Goal: Transaction & Acquisition: Purchase product/service

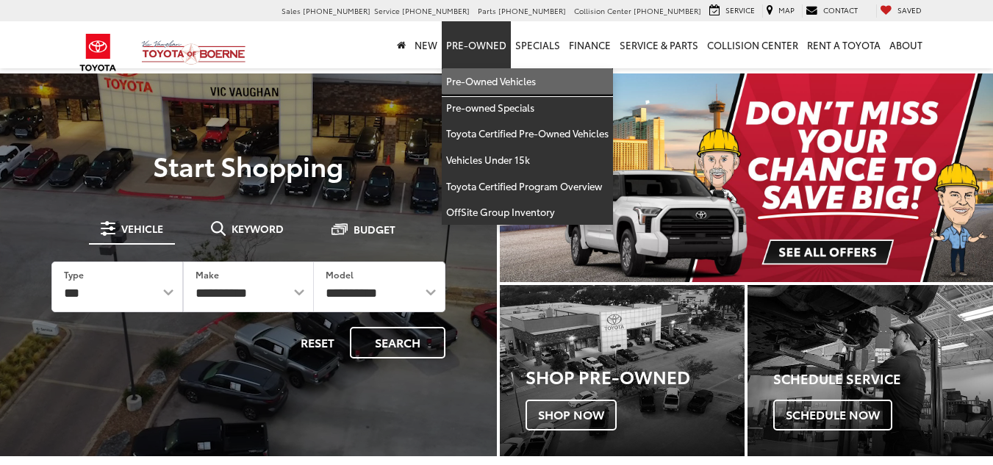
click at [489, 88] on link "Pre-Owned Vehicles" at bounding box center [527, 81] width 171 height 26
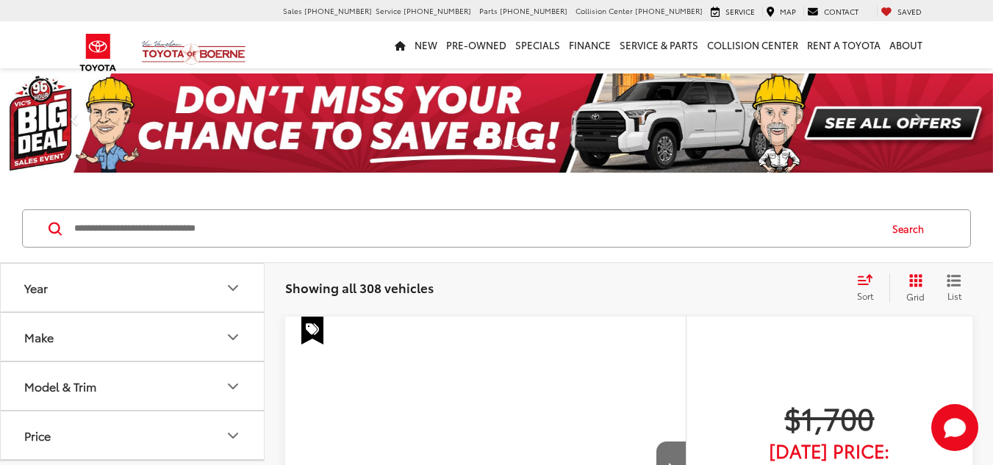
click at [217, 383] on button "Model & Trim" at bounding box center [133, 386] width 264 height 48
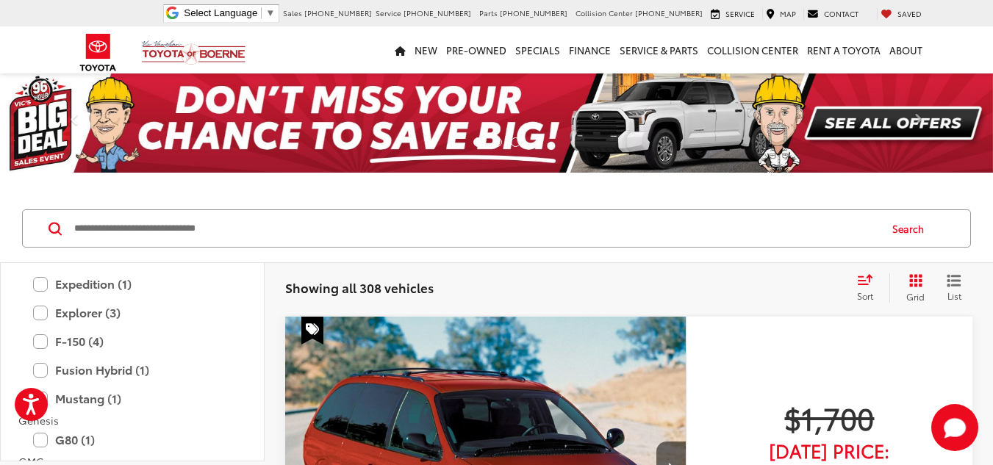
scroll to position [940, 0]
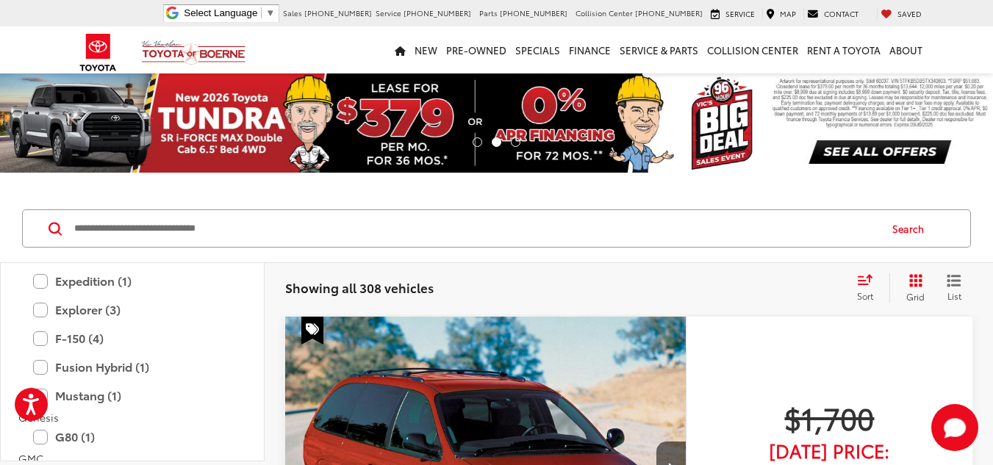
click at [737, 310] on div "Showing all 308 vehicles Clear All + 0 test Sort Price: High to Low Price: Low …" at bounding box center [628, 288] width 728 height 53
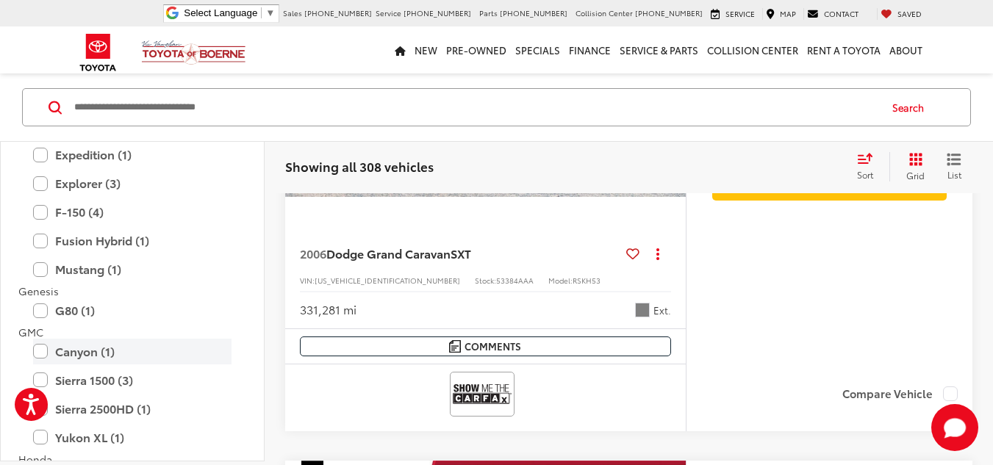
scroll to position [372, 0]
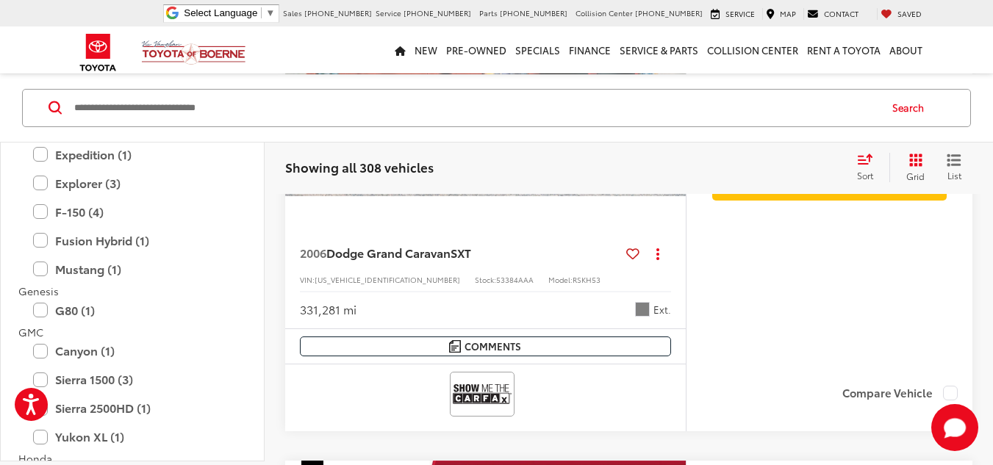
click at [264, 394] on div "Year Make Model & Trim Acura Audi BMW Buick Cadillac Chevrolet Dodge FIAT Ford …" at bounding box center [132, 299] width 264 height 325
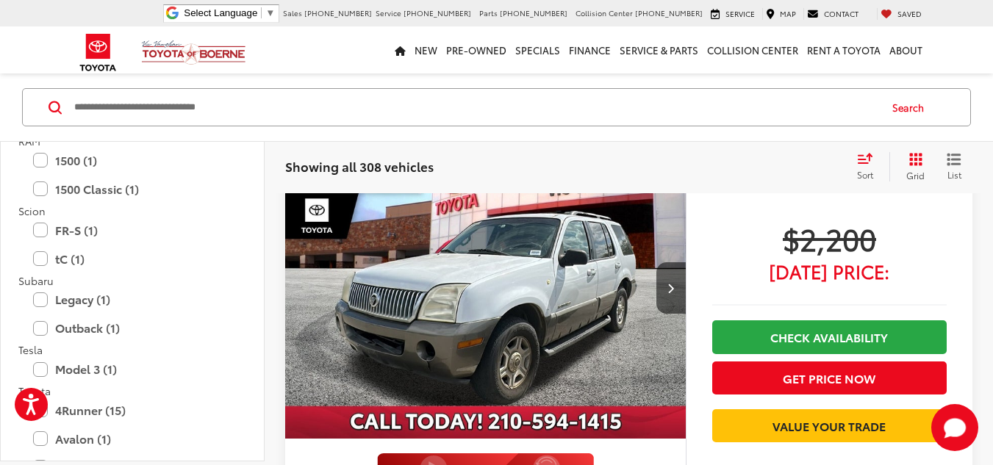
scroll to position [2355, 0]
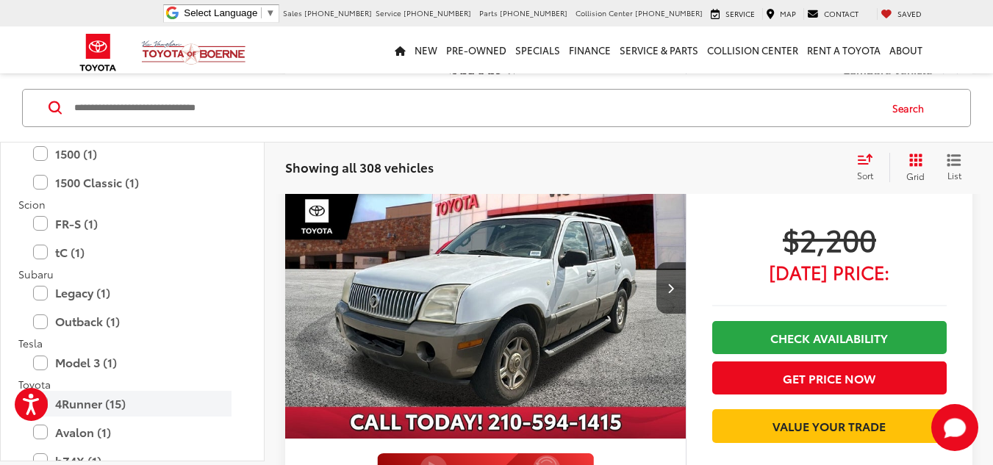
click at [71, 403] on label "4Runner (15)" at bounding box center [132, 404] width 198 height 26
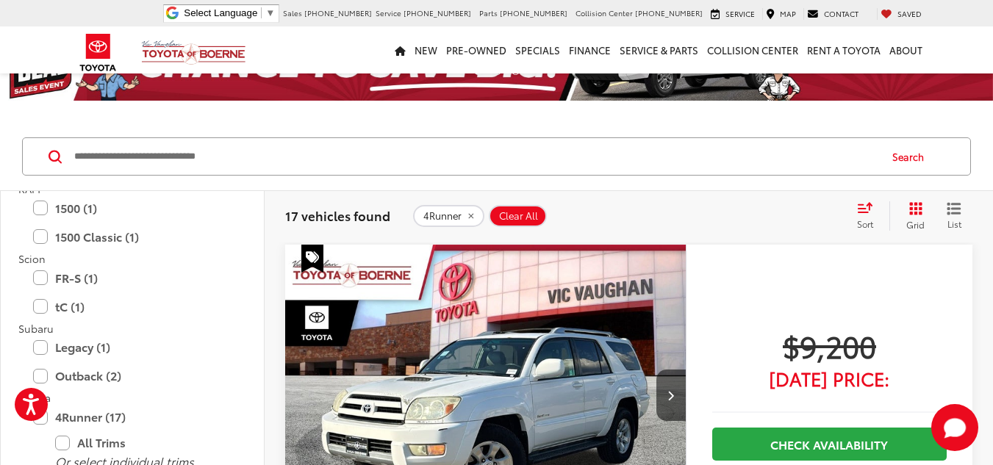
scroll to position [121, 0]
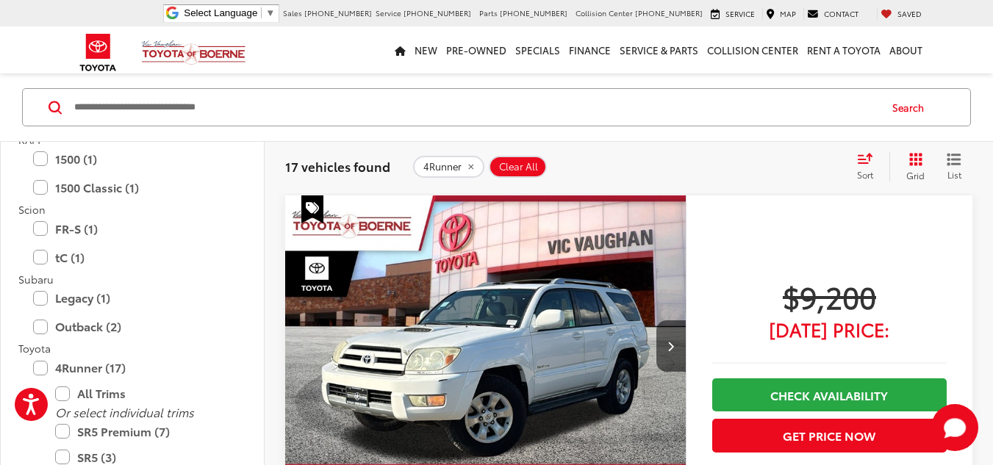
click at [915, 165] on icon "Grid View" at bounding box center [915, 159] width 13 height 13
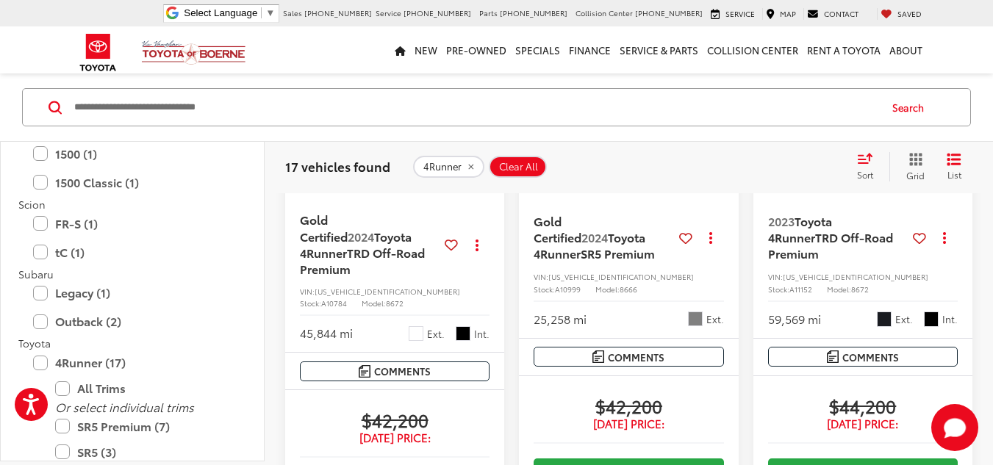
scroll to position [2649, 0]
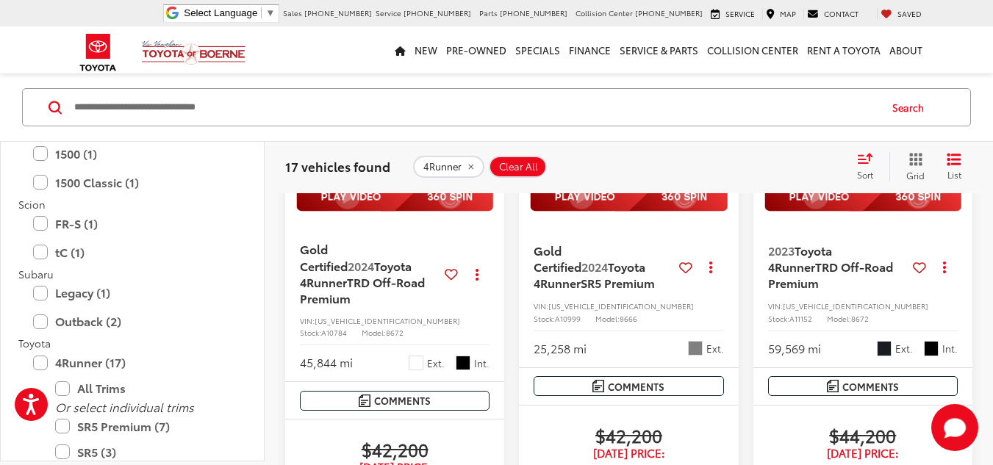
click at [417, 169] on img "2024 Toyota 4Runner TRD Off-Road Premium 0" at bounding box center [394, 86] width 221 height 166
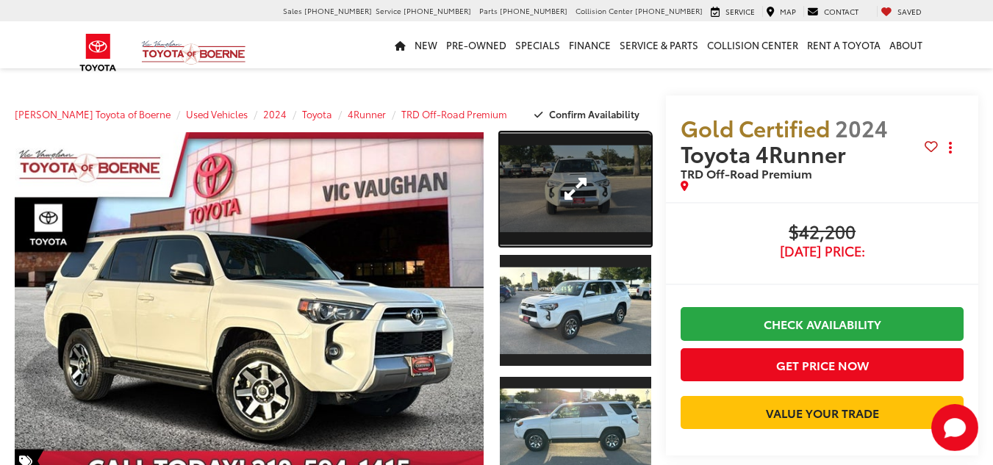
click at [570, 198] on link "Expand Photo 1" at bounding box center [575, 189] width 151 height 114
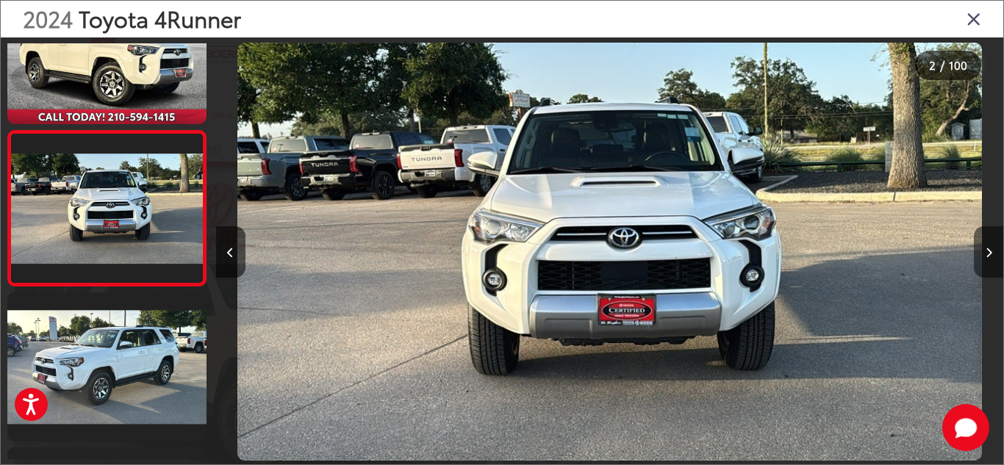
click at [992, 248] on button "Next image" at bounding box center [987, 251] width 29 height 51
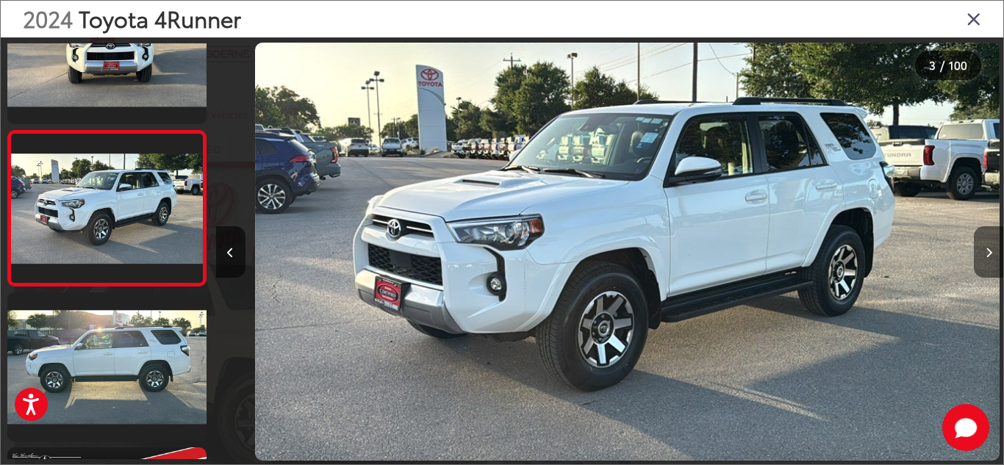
scroll to position [0, 1574]
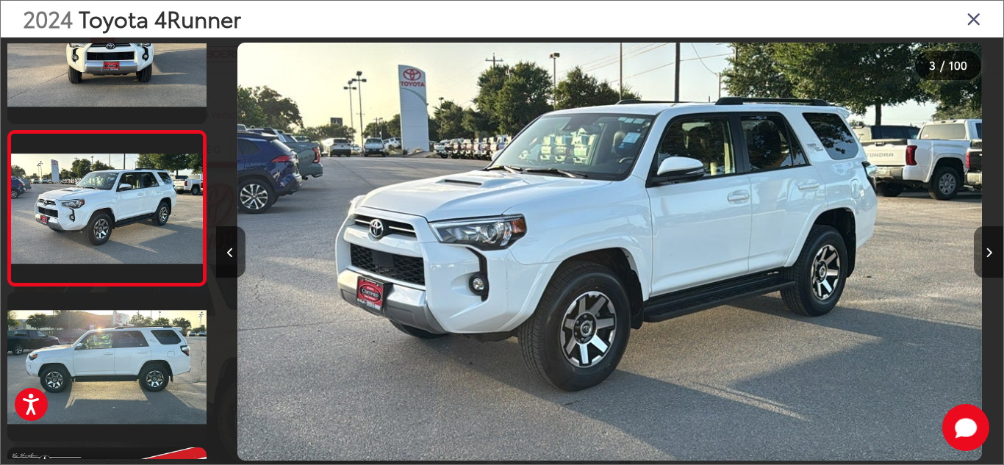
click at [992, 248] on button "Next image" at bounding box center [987, 251] width 29 height 51
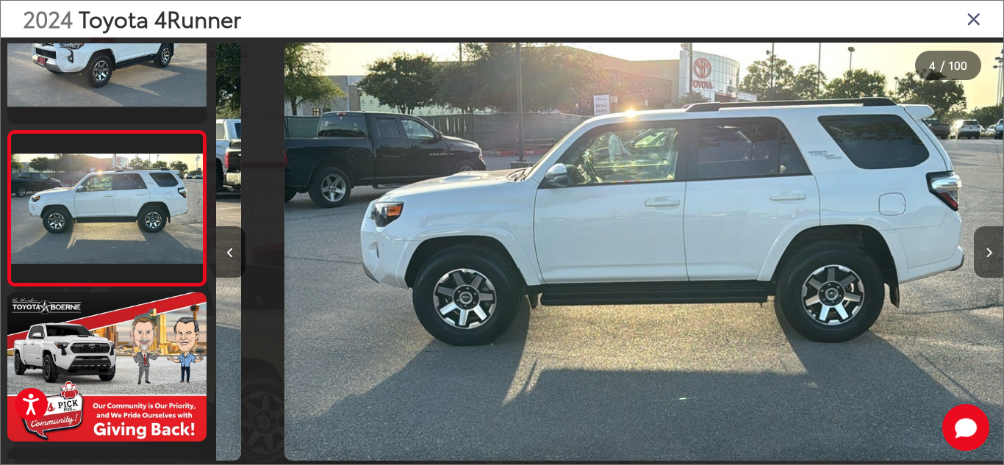
scroll to position [0, 2361]
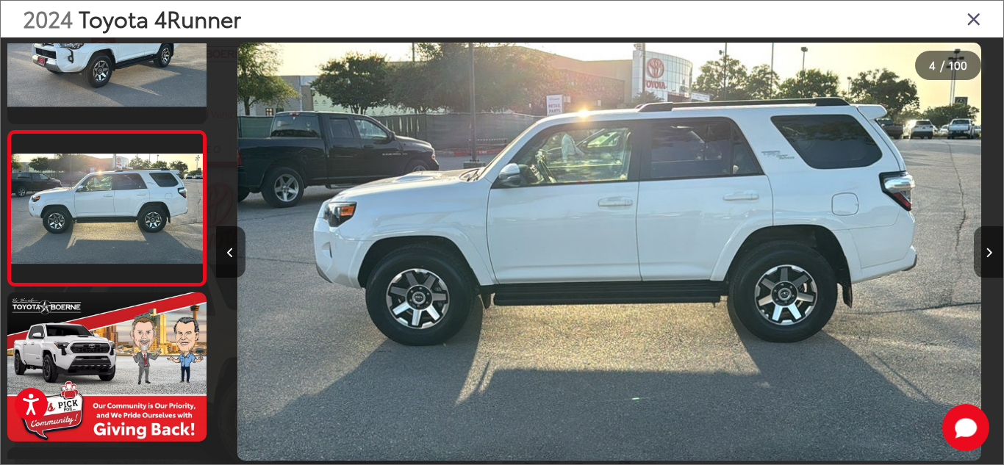
click at [992, 248] on button "Next image" at bounding box center [987, 251] width 29 height 51
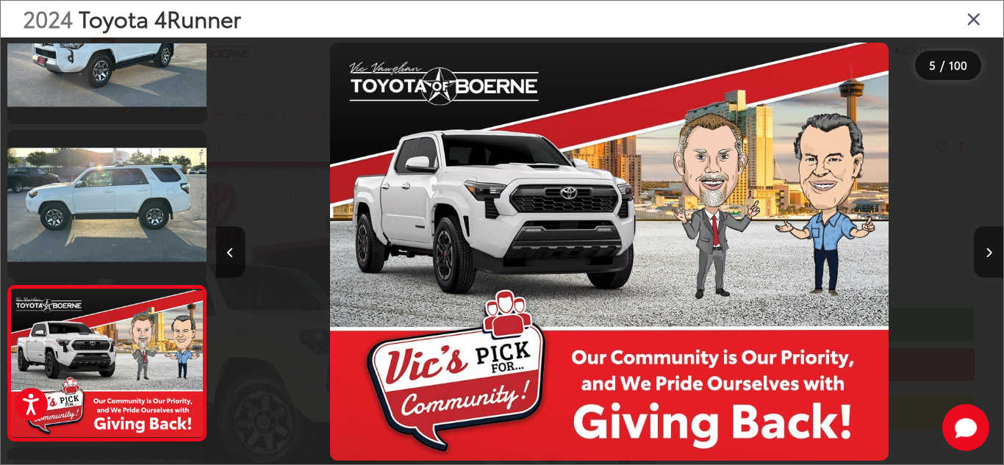
scroll to position [534, 0]
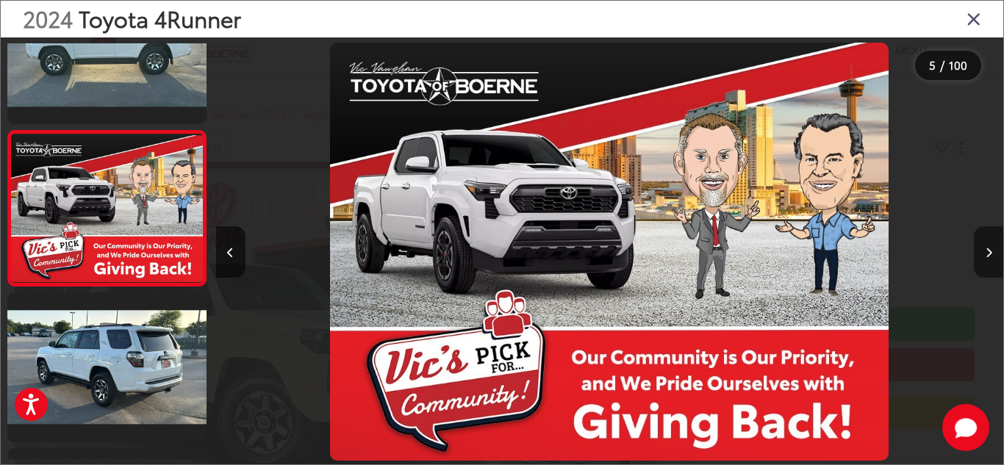
click at [992, 248] on button "Next image" at bounding box center [987, 251] width 29 height 51
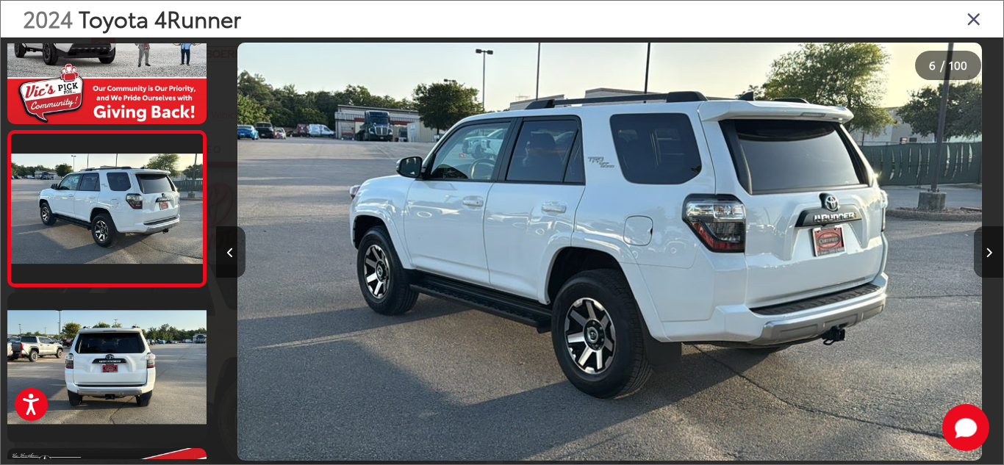
scroll to position [0, 0]
click at [992, 248] on button "Next image" at bounding box center [987, 251] width 29 height 51
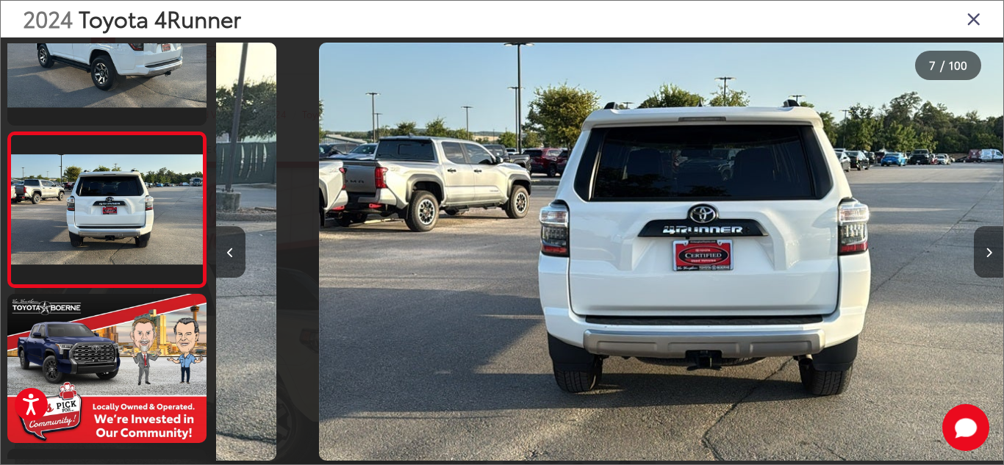
scroll to position [0, 4722]
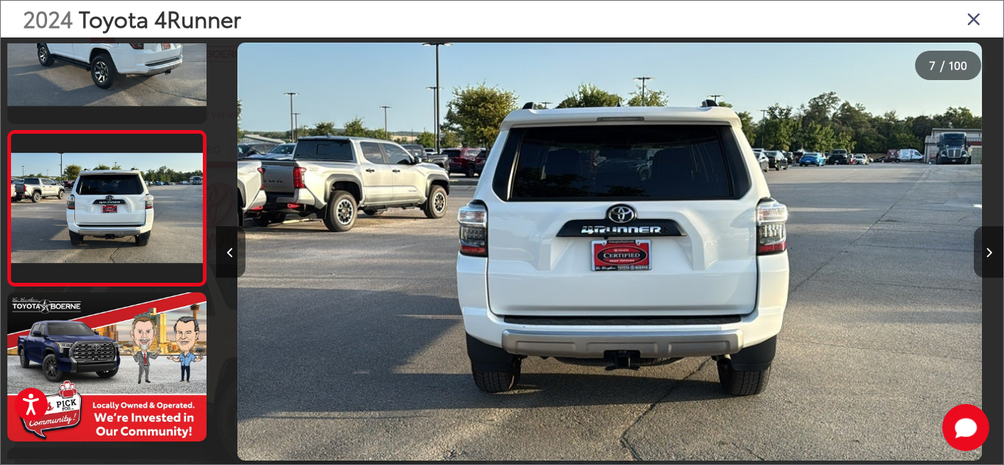
click at [992, 248] on button "Next image" at bounding box center [987, 251] width 29 height 51
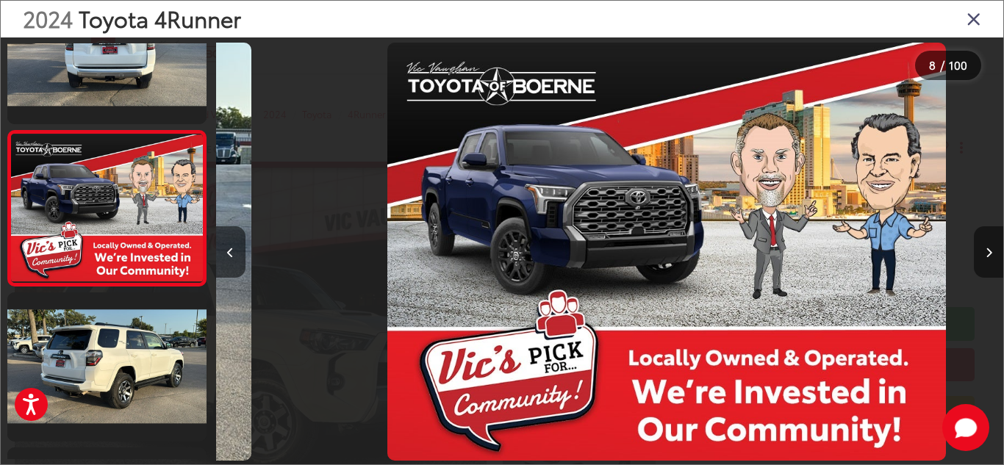
scroll to position [0, 5509]
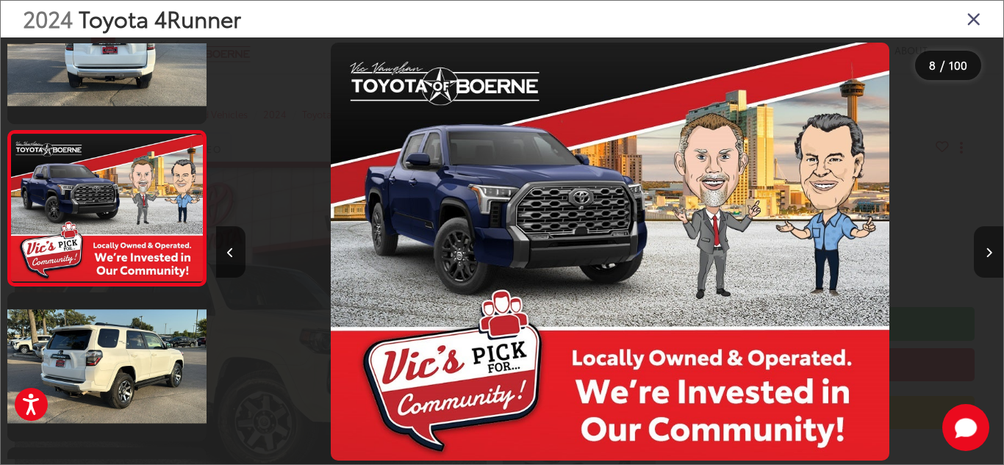
click at [992, 248] on button "Next image" at bounding box center [987, 251] width 29 height 51
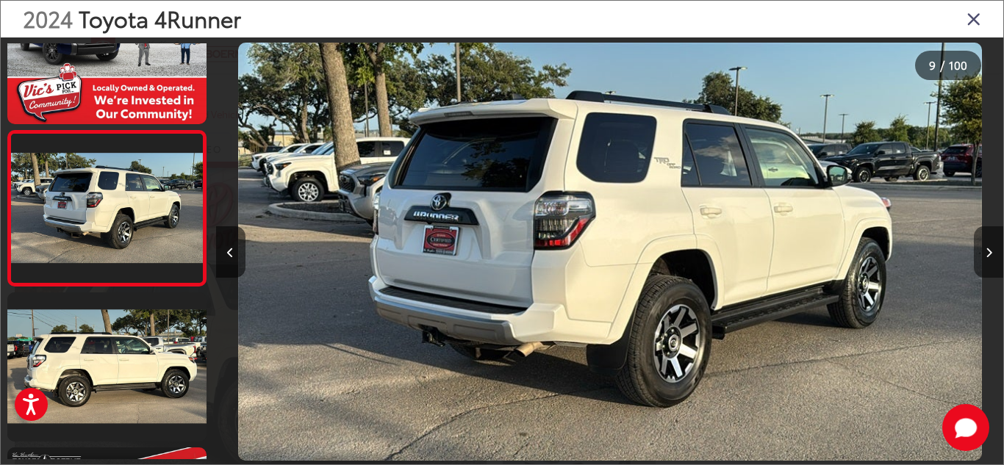
scroll to position [0, 6296]
click at [992, 248] on button "Next image" at bounding box center [987, 251] width 29 height 51
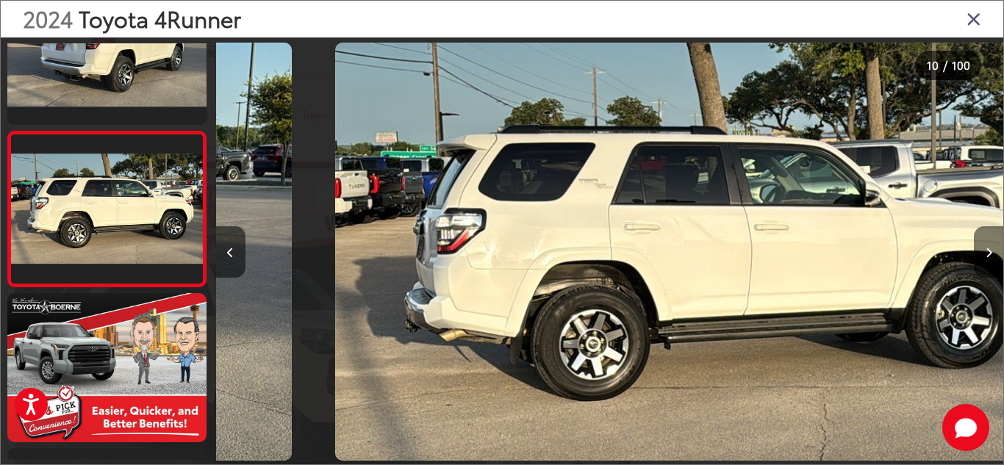
scroll to position [0, 0]
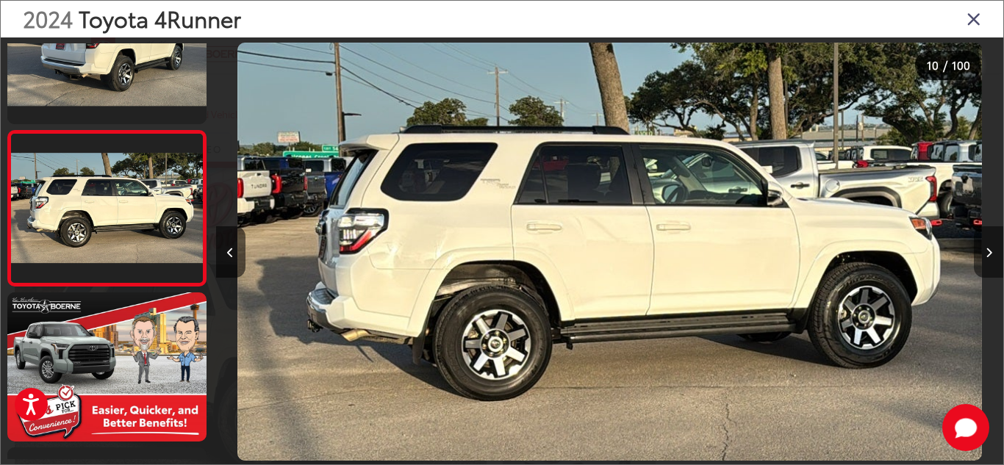
click at [992, 248] on button "Next image" at bounding box center [987, 251] width 29 height 51
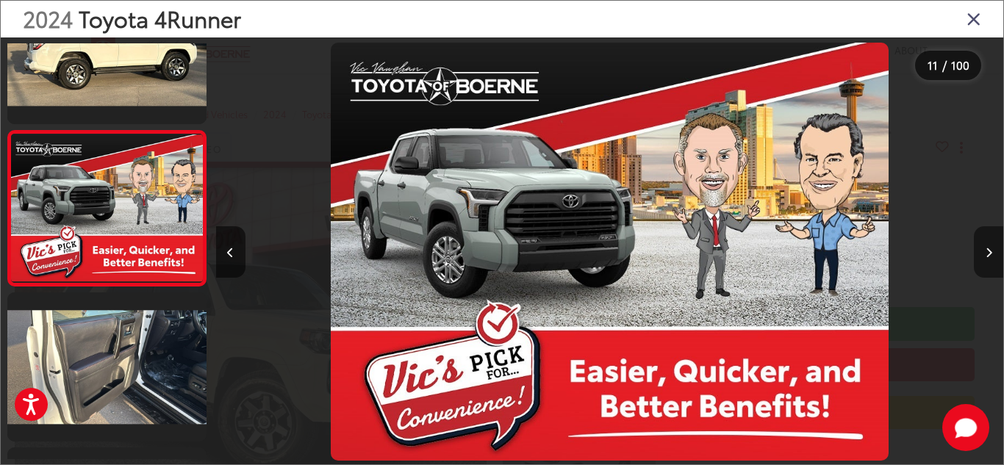
click at [992, 248] on button "Next image" at bounding box center [987, 251] width 29 height 51
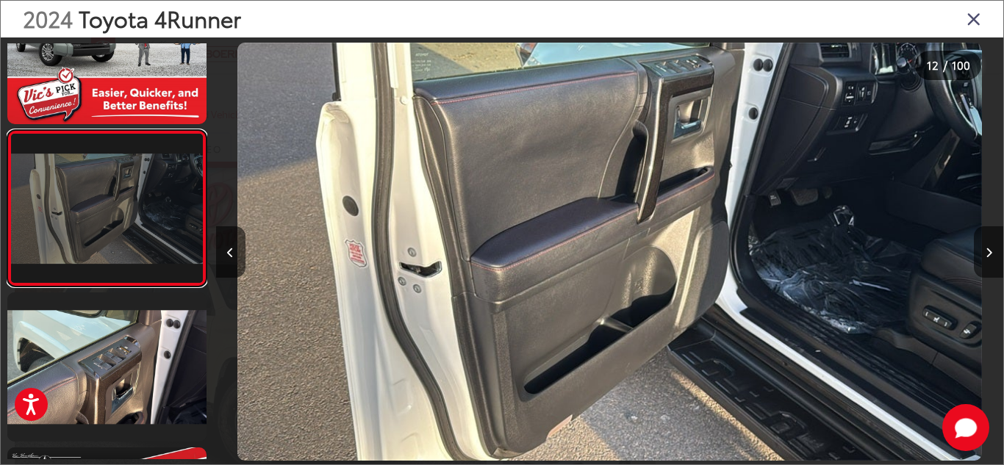
click at [135, 209] on link at bounding box center [106, 208] width 199 height 156
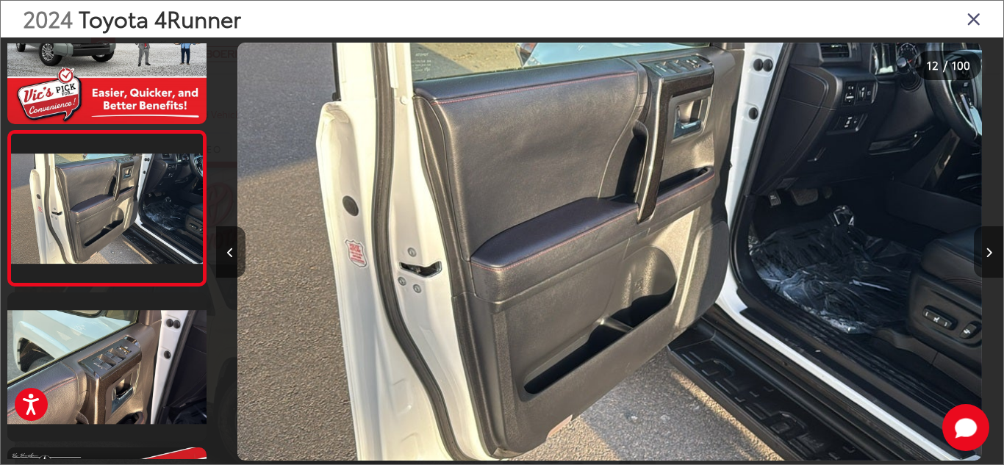
click at [990, 245] on button "Next image" at bounding box center [987, 251] width 29 height 51
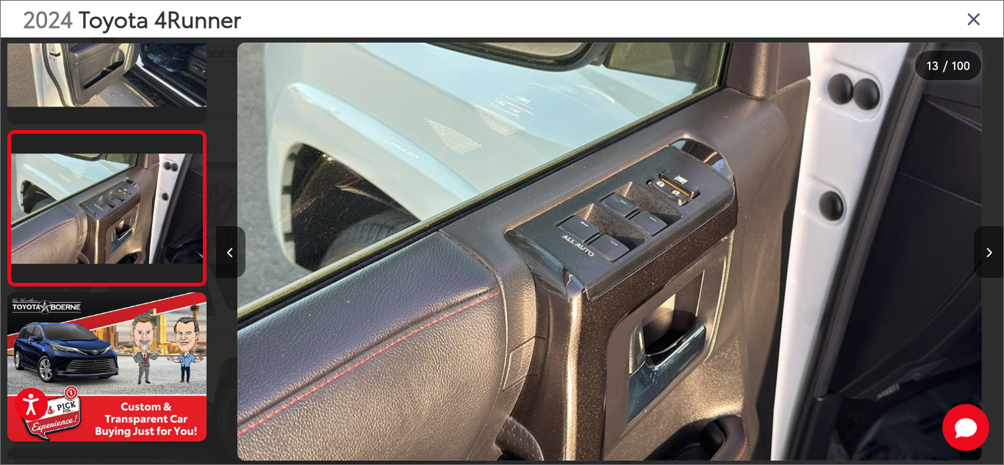
click at [990, 245] on button "Next image" at bounding box center [987, 251] width 29 height 51
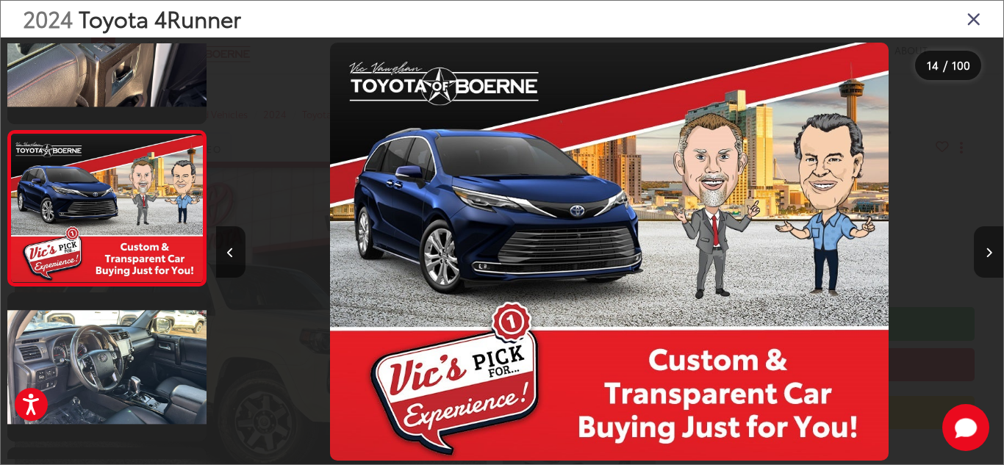
click at [990, 245] on button "Next image" at bounding box center [987, 251] width 29 height 51
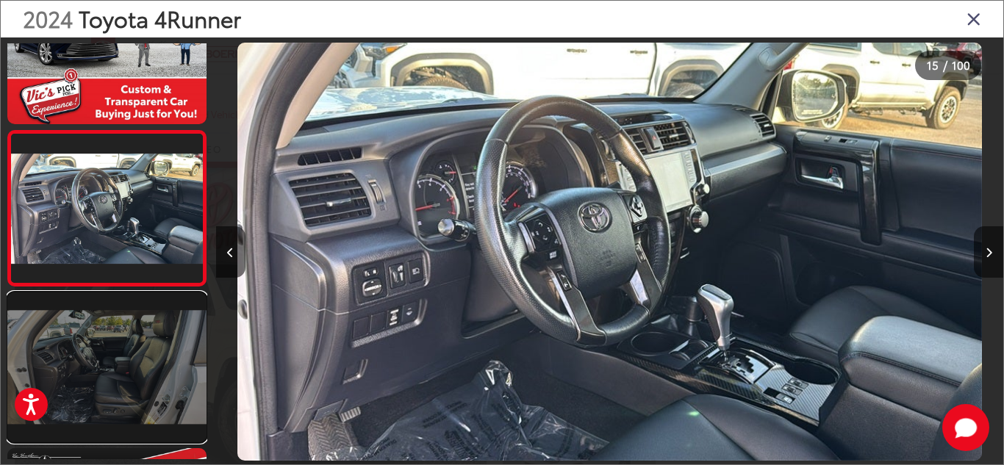
click at [64, 345] on link at bounding box center [106, 366] width 199 height 149
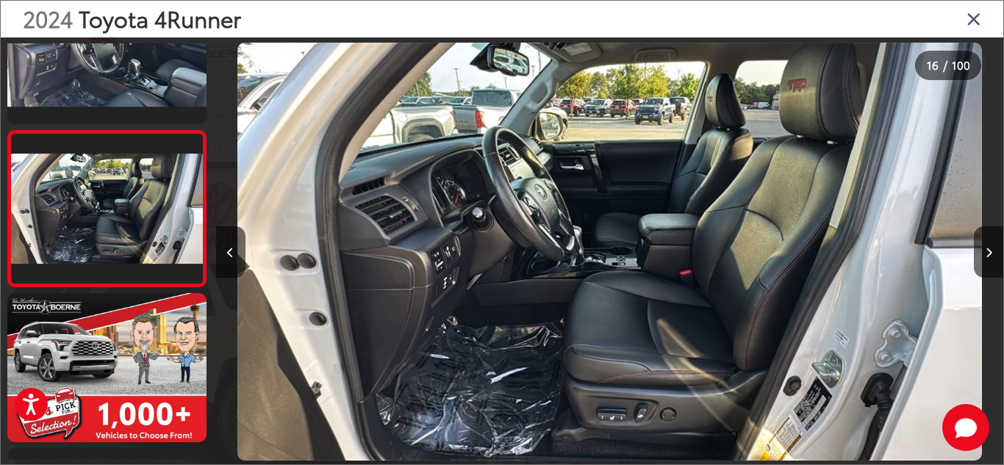
click at [975, 17] on icon "Close gallery" at bounding box center [973, 18] width 15 height 19
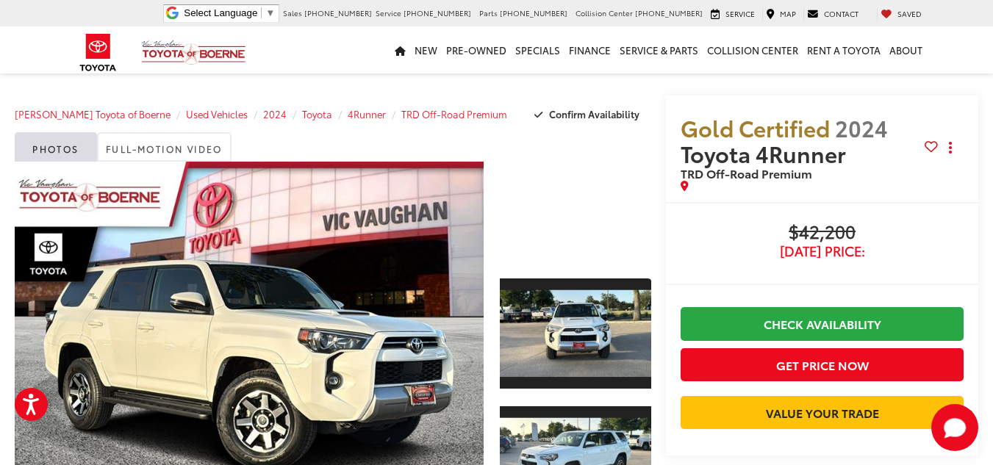
click at [666, 358] on div "Buy $42,200 Today's Price: Check Availability Get Price Now Value Your Trade $4…" at bounding box center [822, 328] width 312 height 253
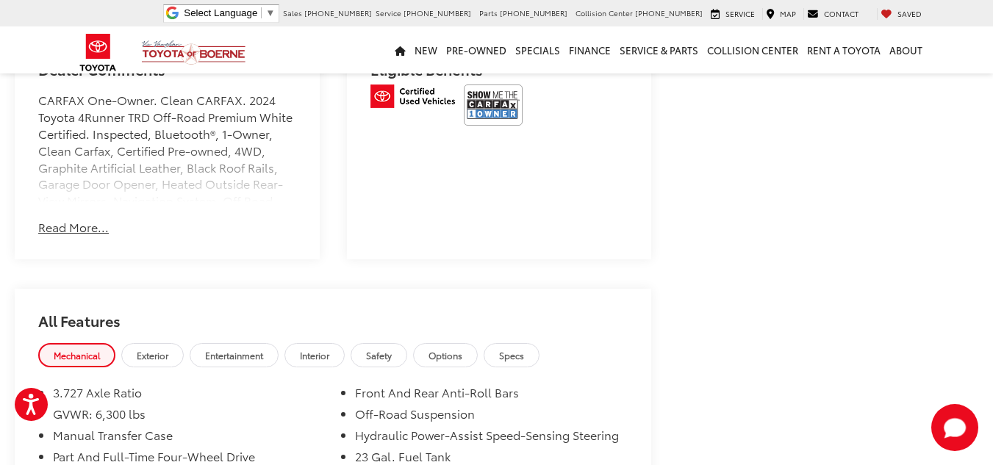
click at [70, 236] on button "Read More..." at bounding box center [73, 227] width 71 height 17
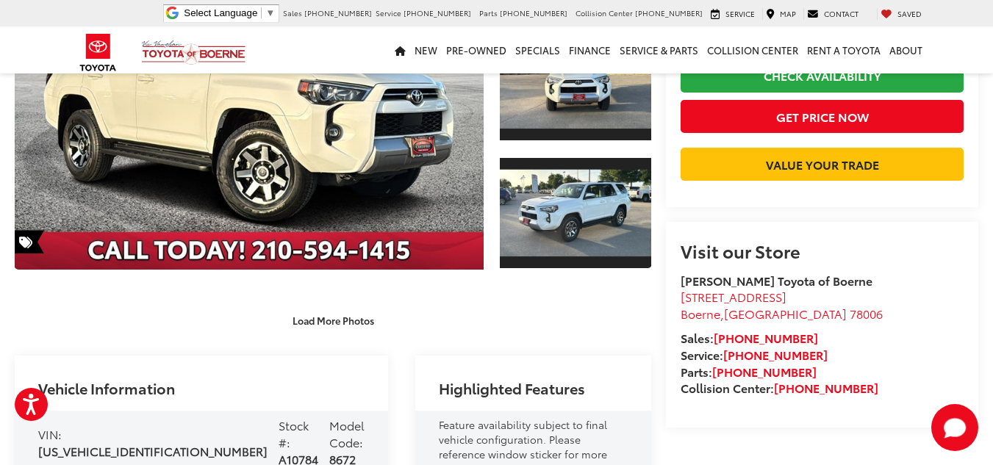
scroll to position [236, 0]
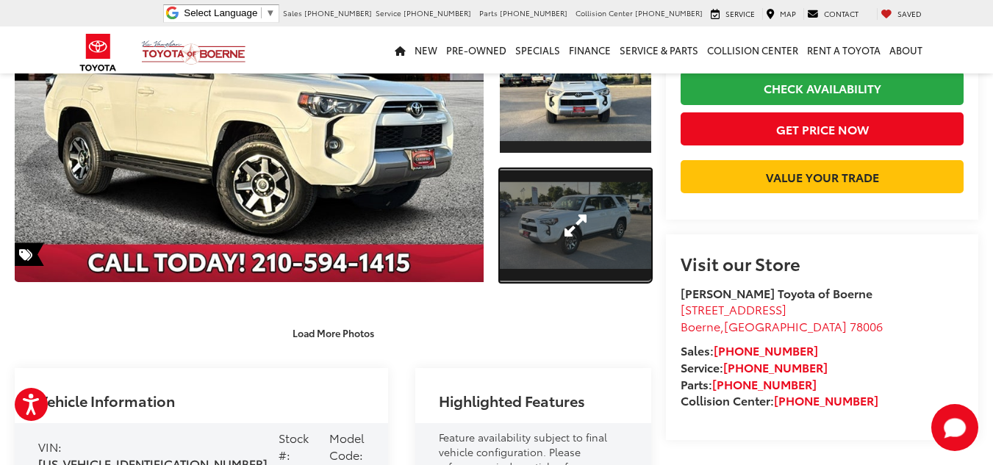
click at [544, 241] on link "Expand Photo 2" at bounding box center [575, 226] width 151 height 114
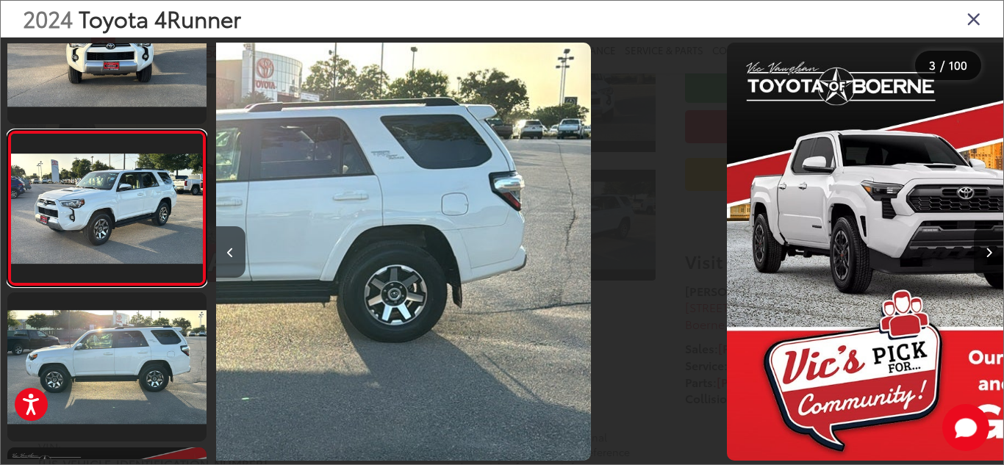
scroll to position [0, 1574]
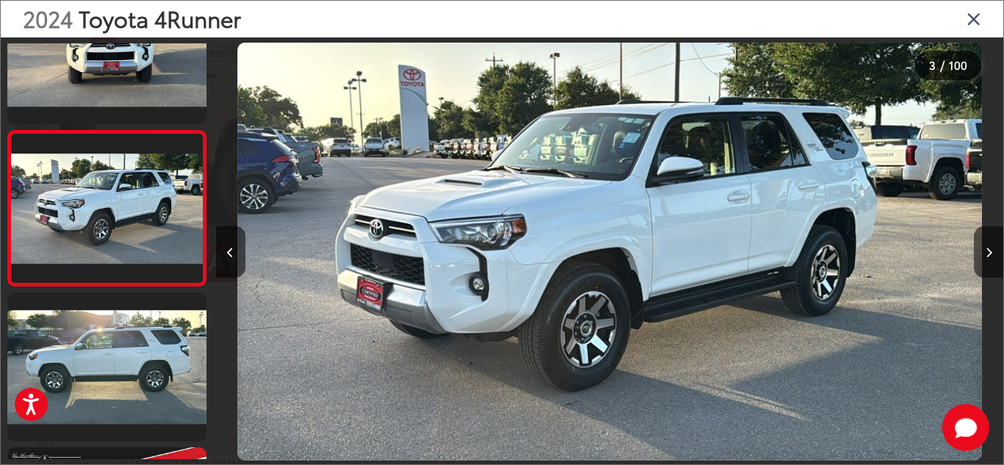
click at [215, 420] on div at bounding box center [502, 269] width 1002 height 464
click at [977, 251] on button "Next image" at bounding box center [987, 251] width 29 height 51
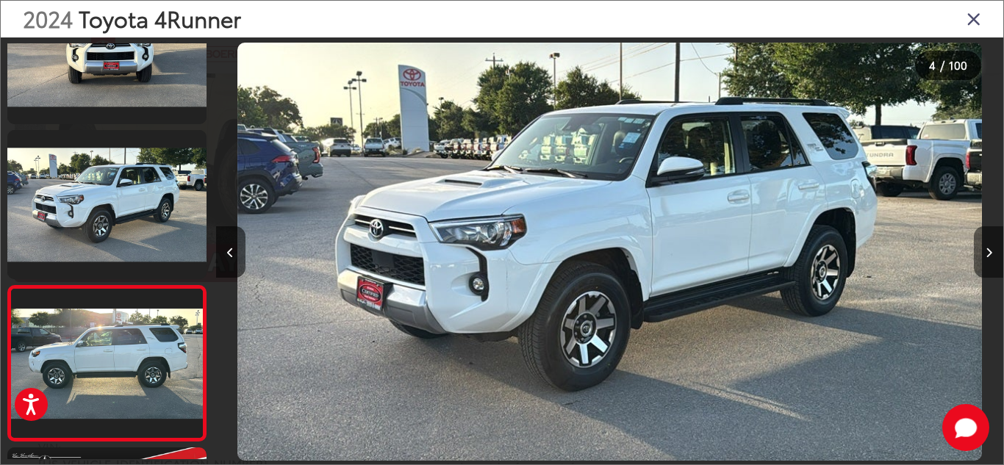
scroll to position [379, 0]
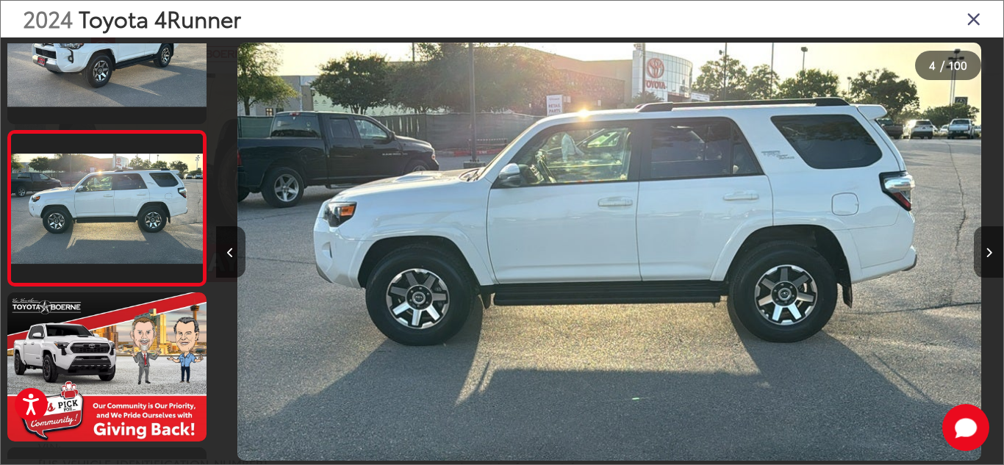
click at [977, 251] on button "Next image" at bounding box center [987, 251] width 29 height 51
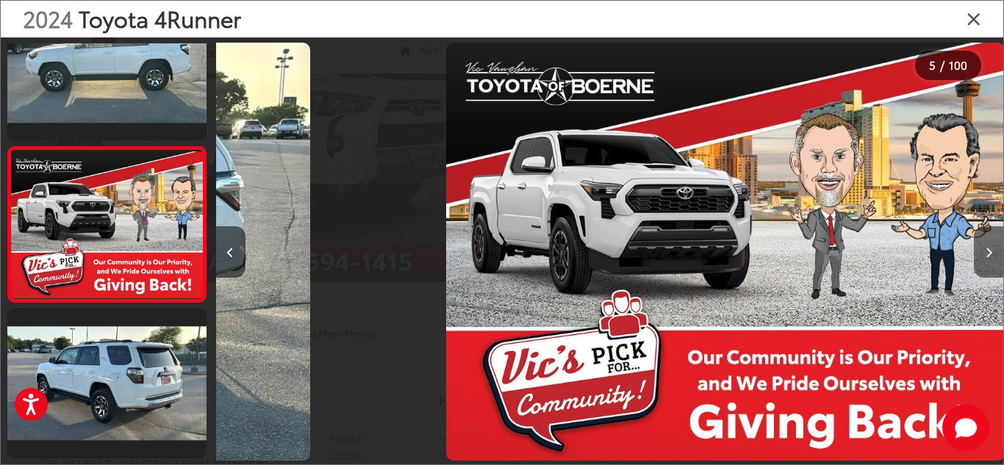
scroll to position [534, 0]
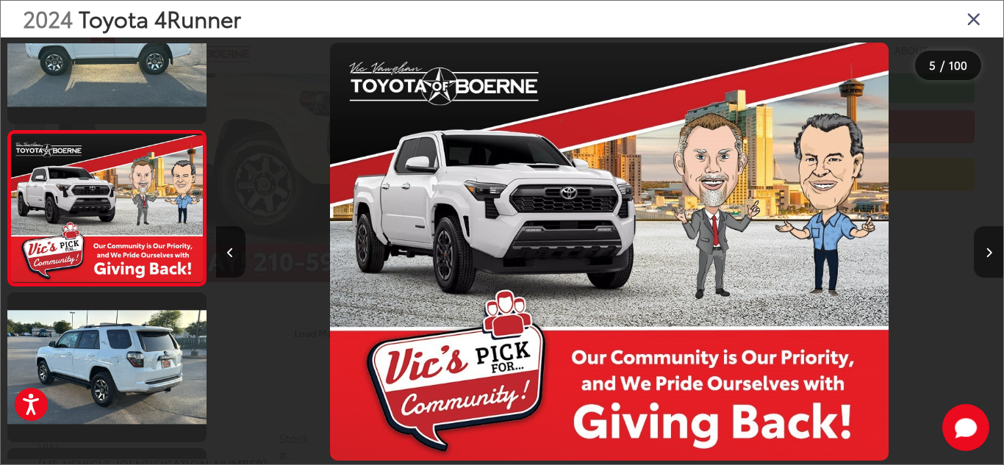
click at [977, 251] on button "Next image" at bounding box center [987, 251] width 29 height 51
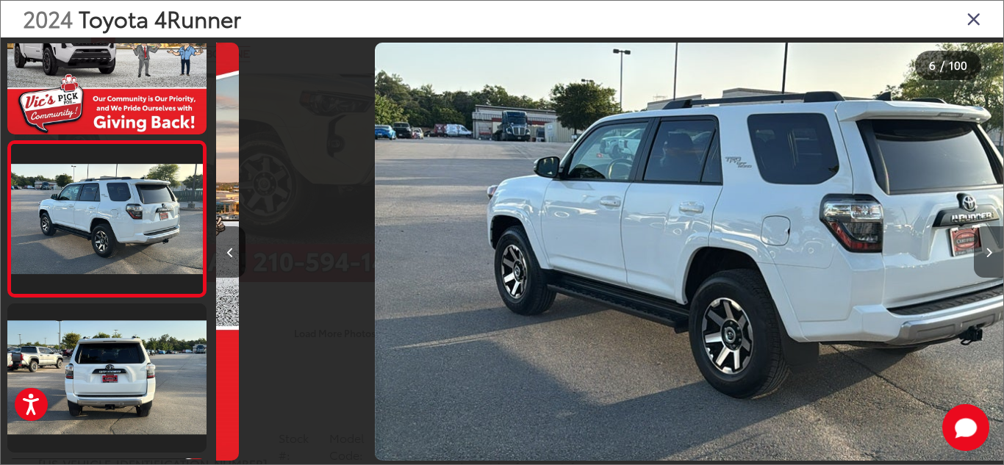
scroll to position [689, 0]
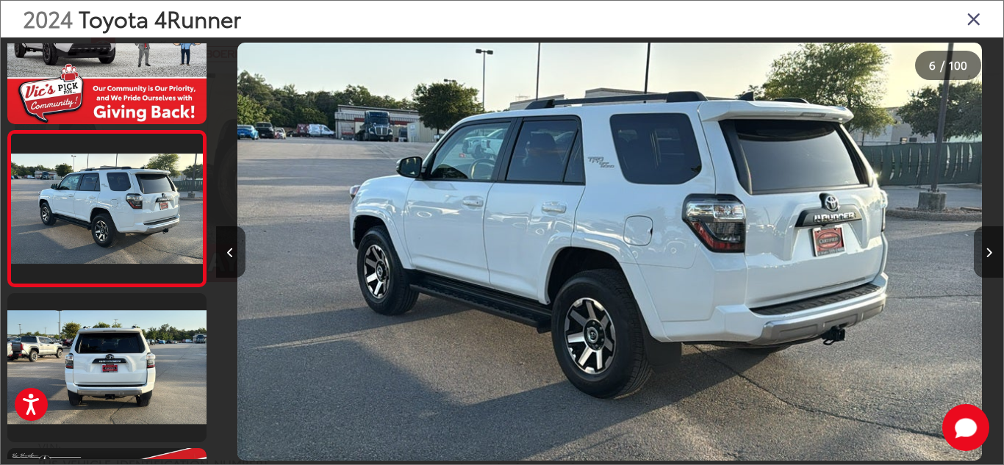
click at [977, 251] on button "Next image" at bounding box center [987, 251] width 29 height 51
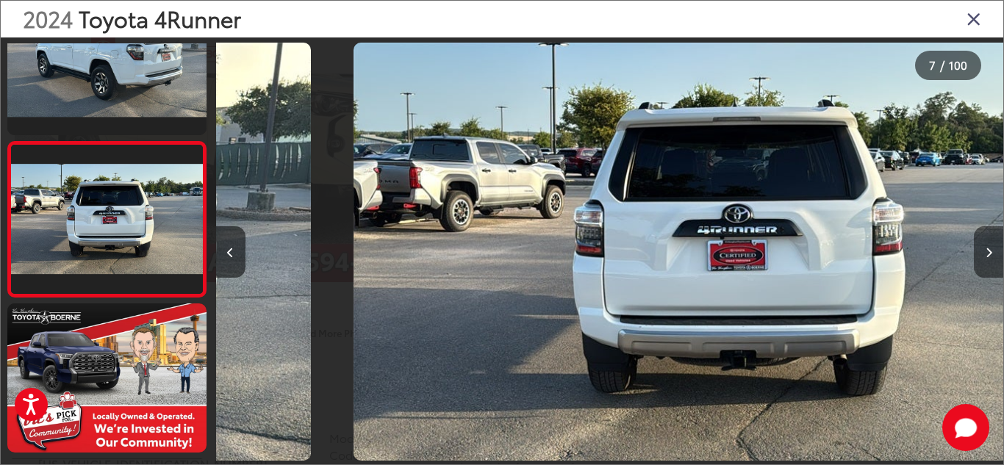
scroll to position [845, 0]
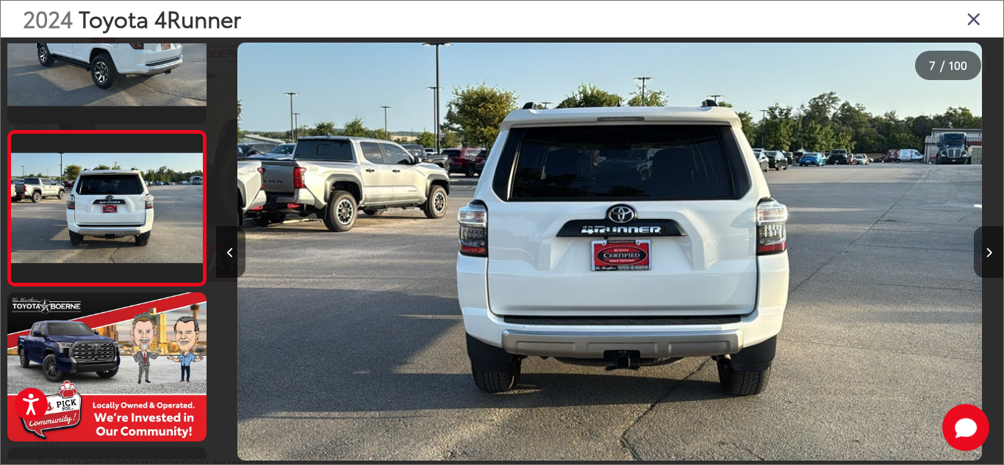
click at [977, 251] on button "Next image" at bounding box center [987, 251] width 29 height 51
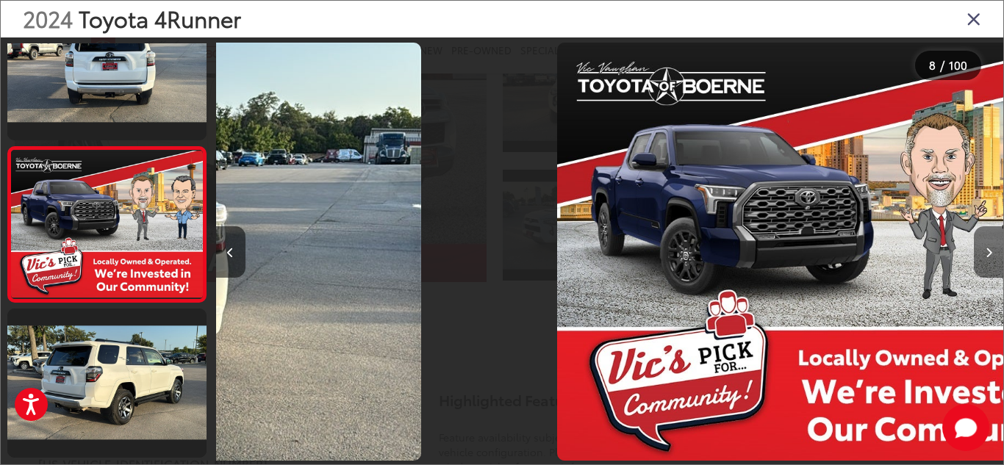
scroll to position [1000, 0]
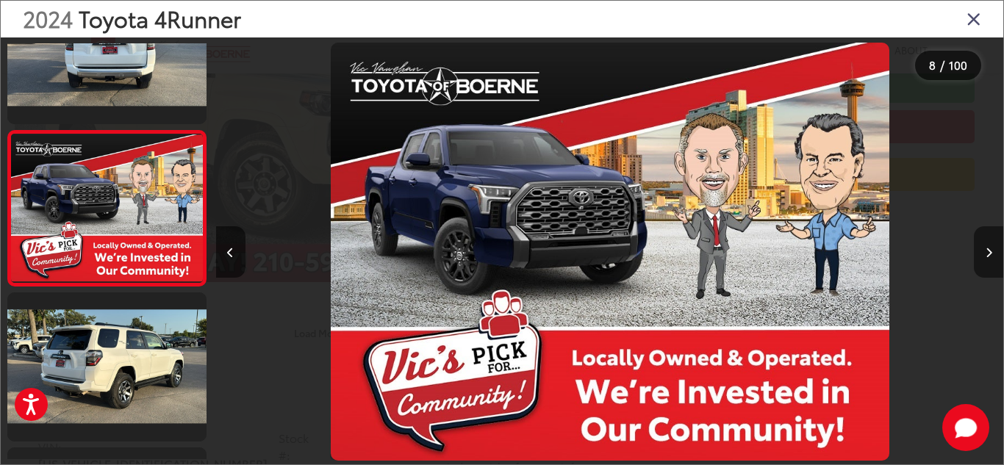
click at [977, 251] on button "Next image" at bounding box center [987, 251] width 29 height 51
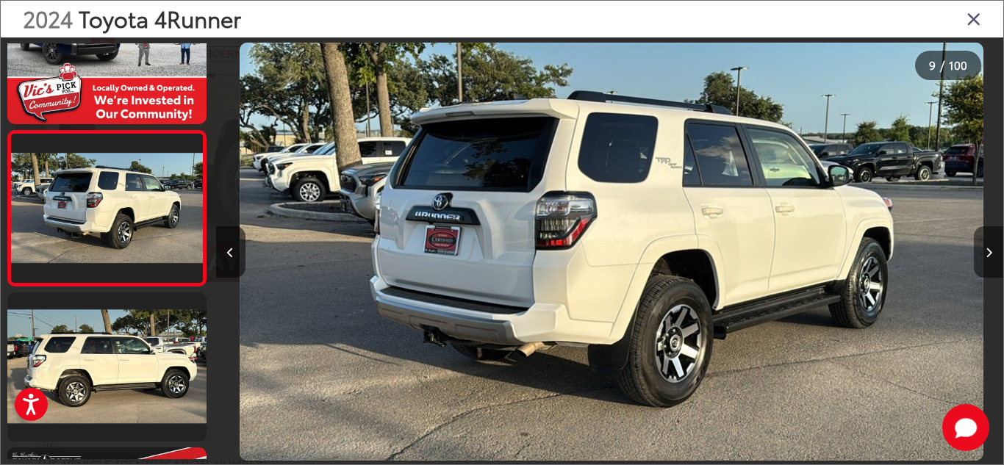
scroll to position [0, 6296]
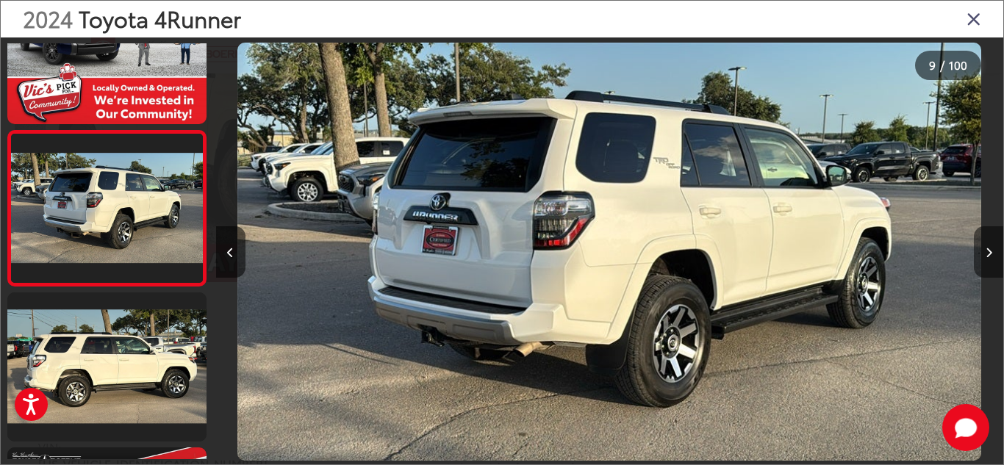
click at [977, 251] on button "Next image" at bounding box center [987, 251] width 29 height 51
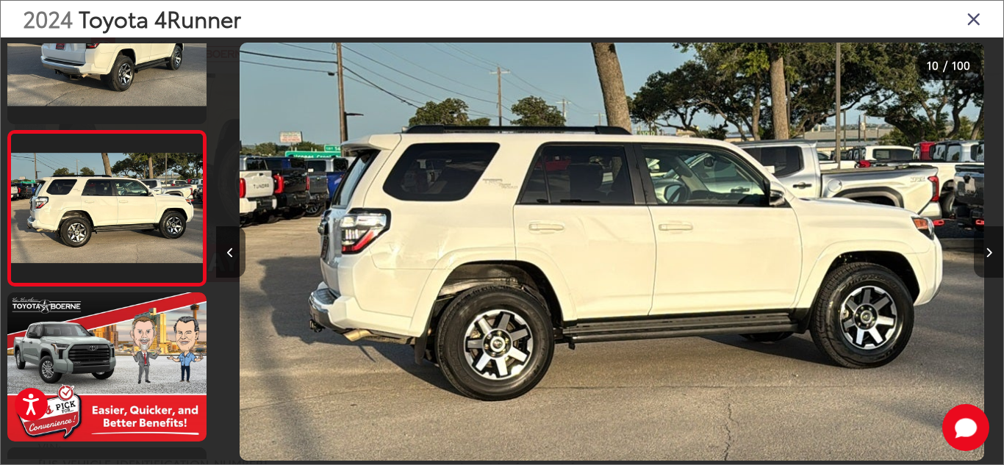
scroll to position [0, 7083]
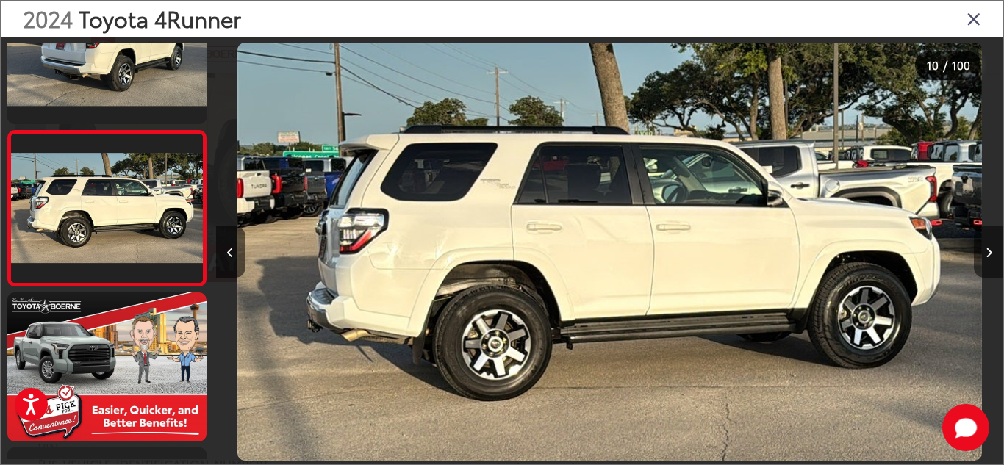
click at [977, 251] on button "Next image" at bounding box center [987, 251] width 29 height 51
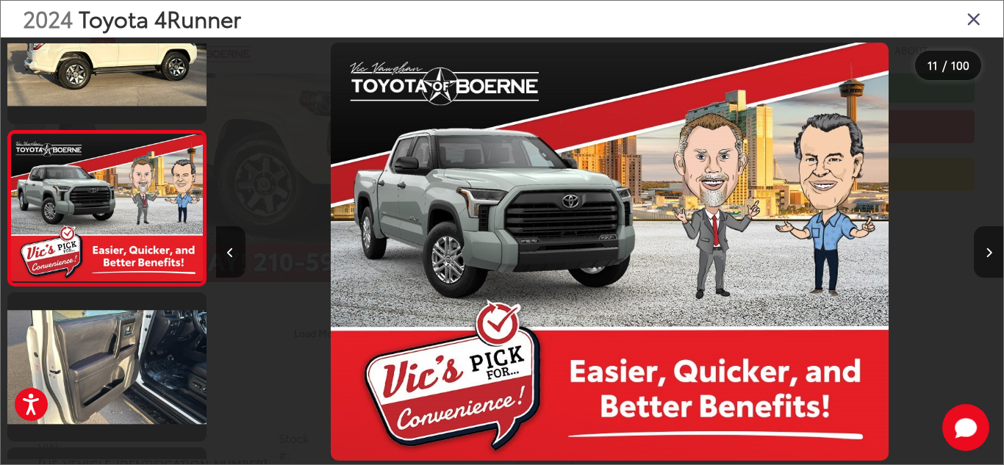
click at [977, 251] on button "Next image" at bounding box center [987, 251] width 29 height 51
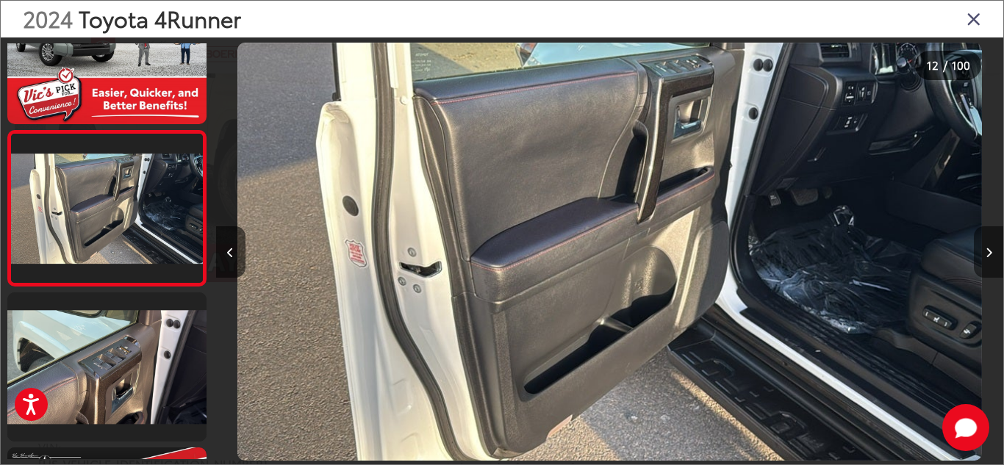
click at [977, 251] on button "Next image" at bounding box center [987, 251] width 29 height 51
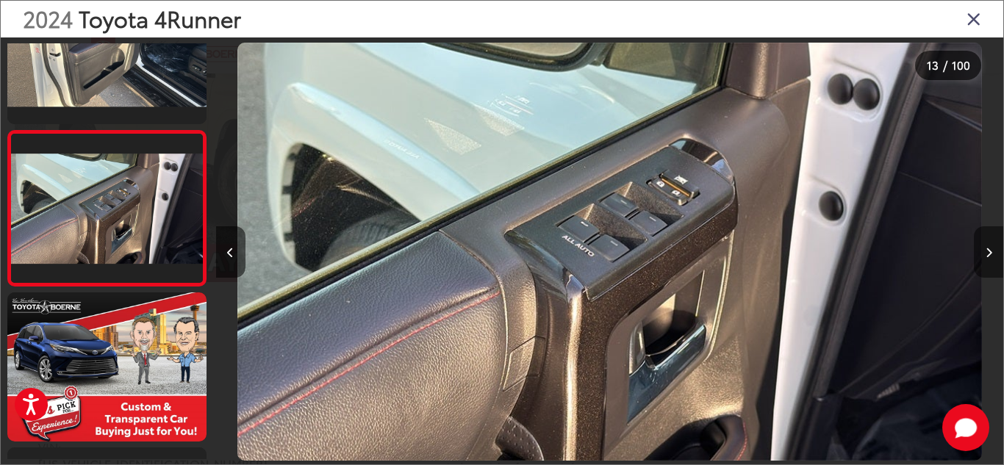
click at [977, 251] on button "Next image" at bounding box center [987, 251] width 29 height 51
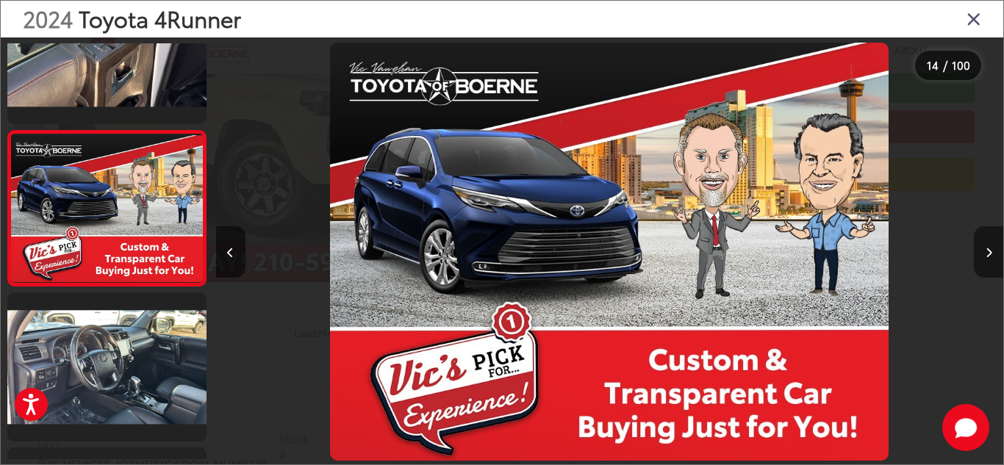
click at [977, 251] on button "Next image" at bounding box center [987, 251] width 29 height 51
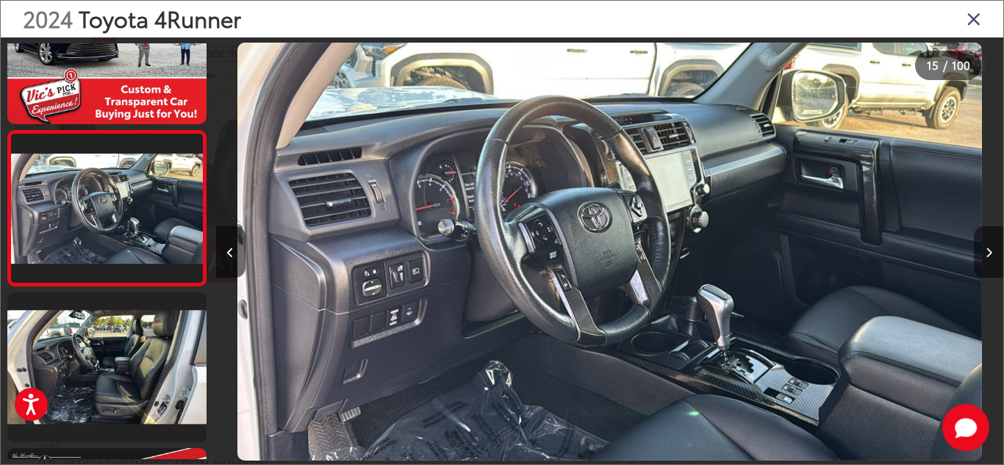
click at [977, 251] on button "Next image" at bounding box center [987, 251] width 29 height 51
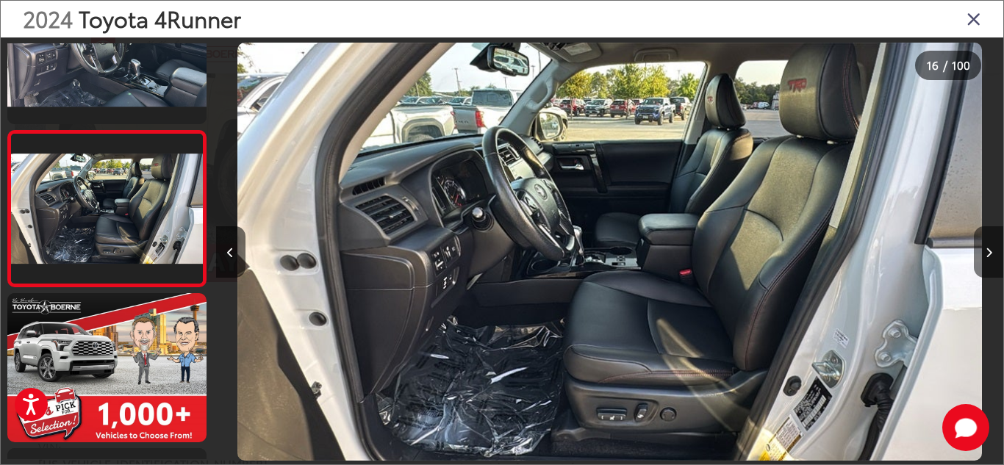
click at [977, 251] on button "Next image" at bounding box center [987, 251] width 29 height 51
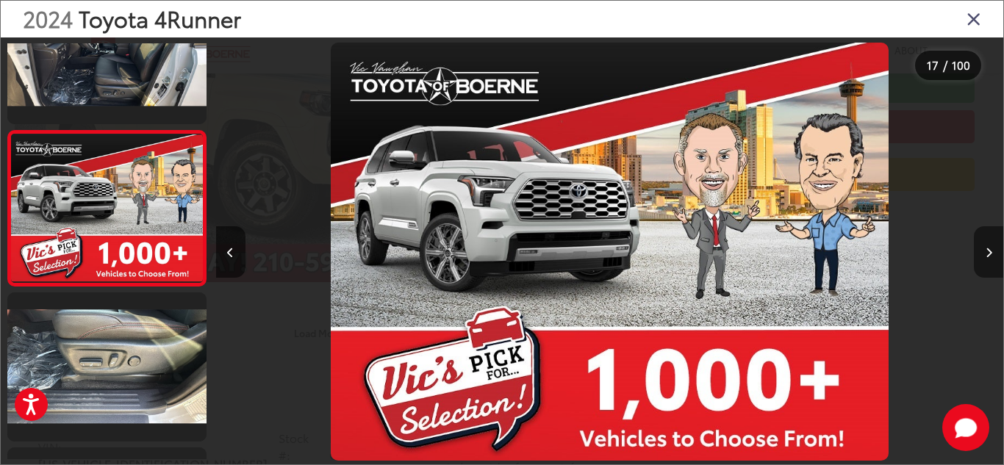
click at [977, 251] on button "Next image" at bounding box center [987, 251] width 29 height 51
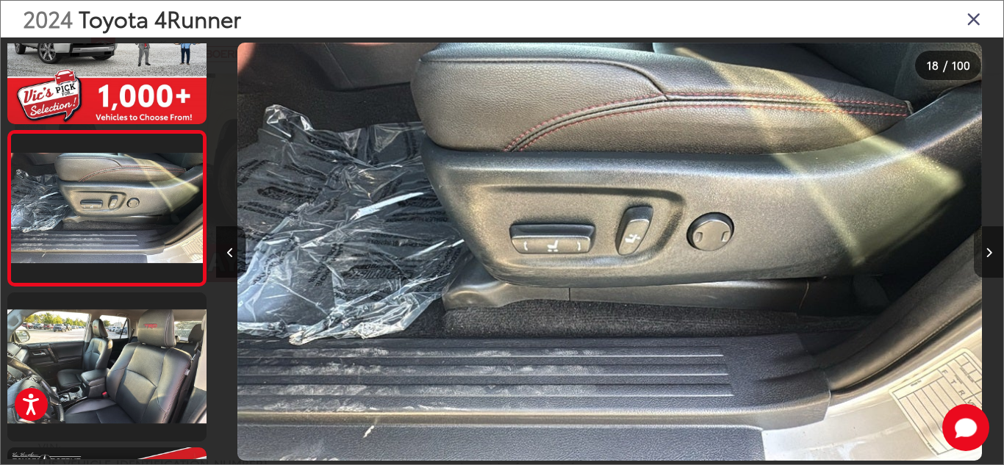
click at [977, 251] on button "Next image" at bounding box center [987, 251] width 29 height 51
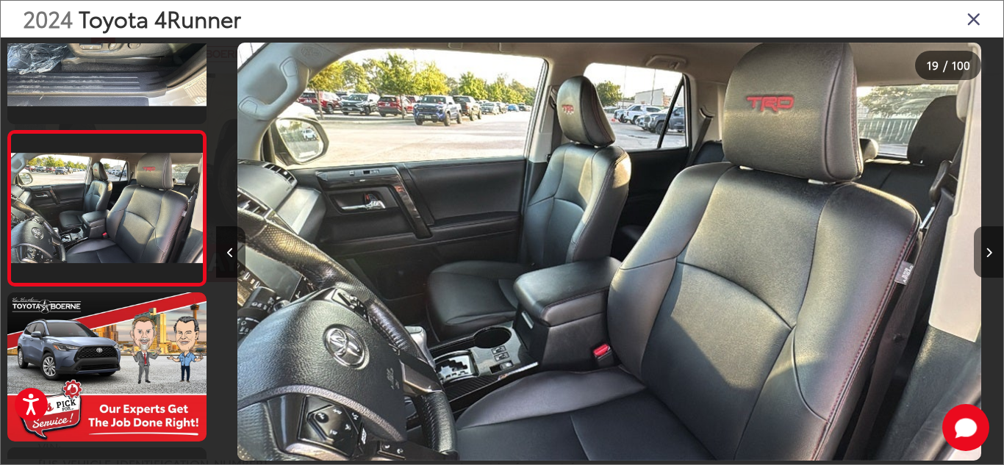
click at [977, 251] on button "Next image" at bounding box center [987, 251] width 29 height 51
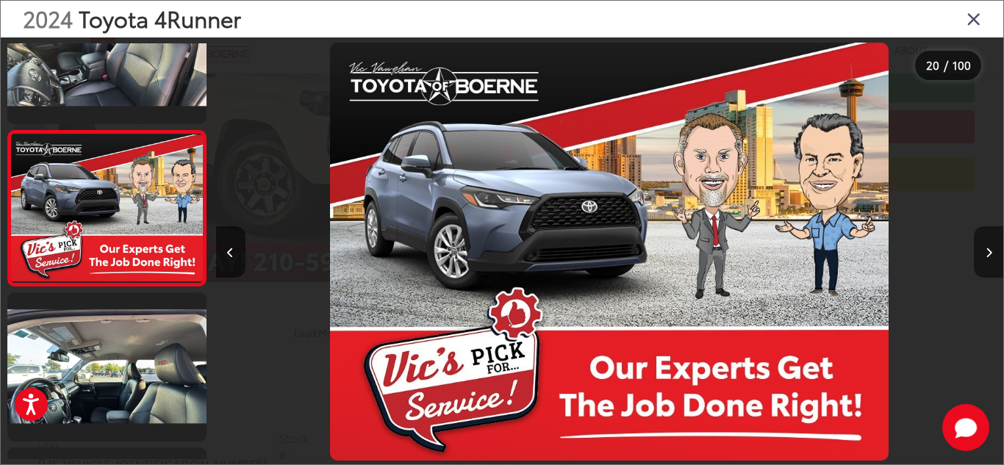
click at [977, 251] on button "Next image" at bounding box center [987, 251] width 29 height 51
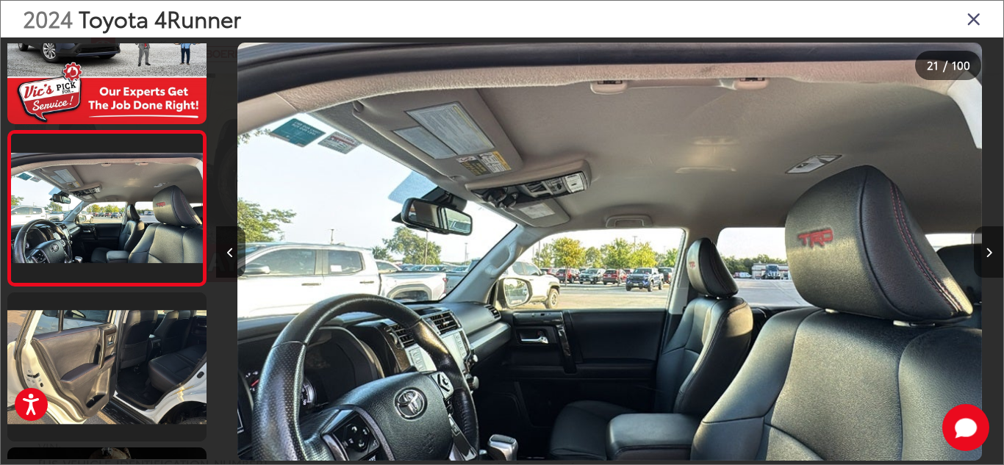
click at [977, 251] on button "Next image" at bounding box center [987, 251] width 29 height 51
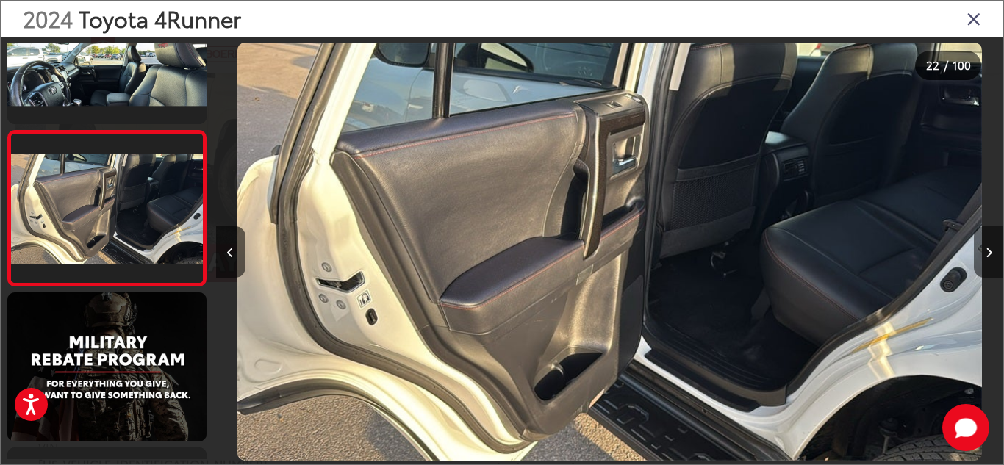
click at [977, 251] on button "Next image" at bounding box center [987, 251] width 29 height 51
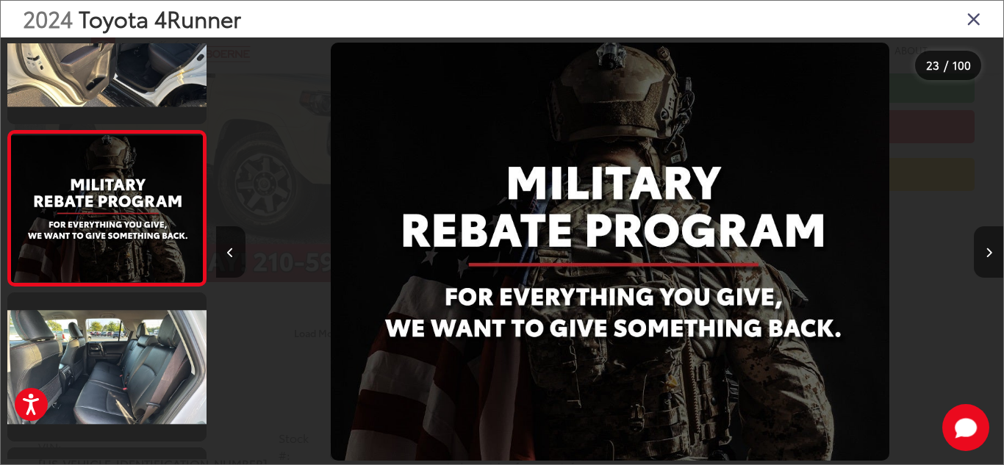
click at [977, 251] on button "Next image" at bounding box center [987, 251] width 29 height 51
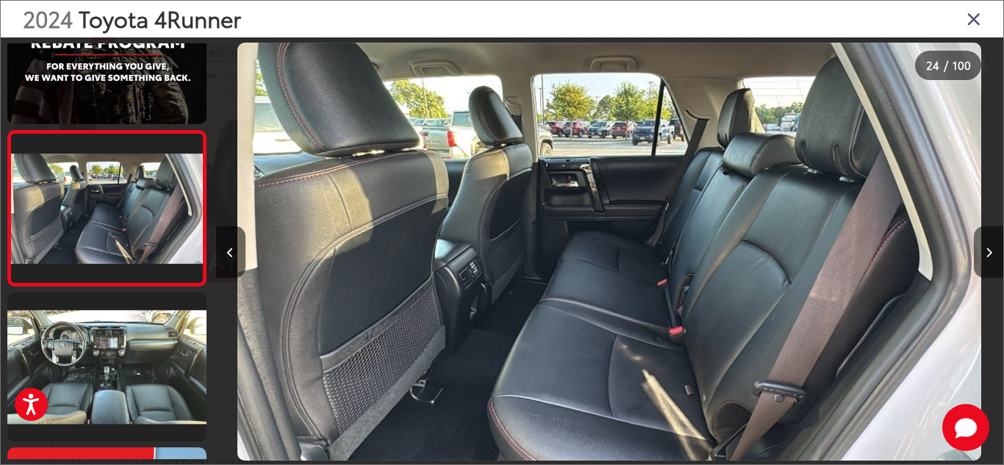
click at [977, 251] on button "Next image" at bounding box center [987, 251] width 29 height 51
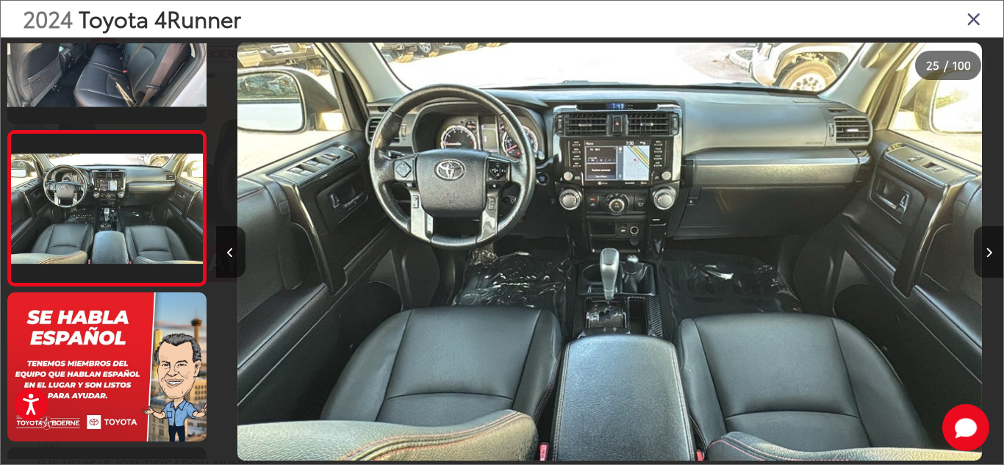
click at [977, 251] on button "Next image" at bounding box center [987, 251] width 29 height 51
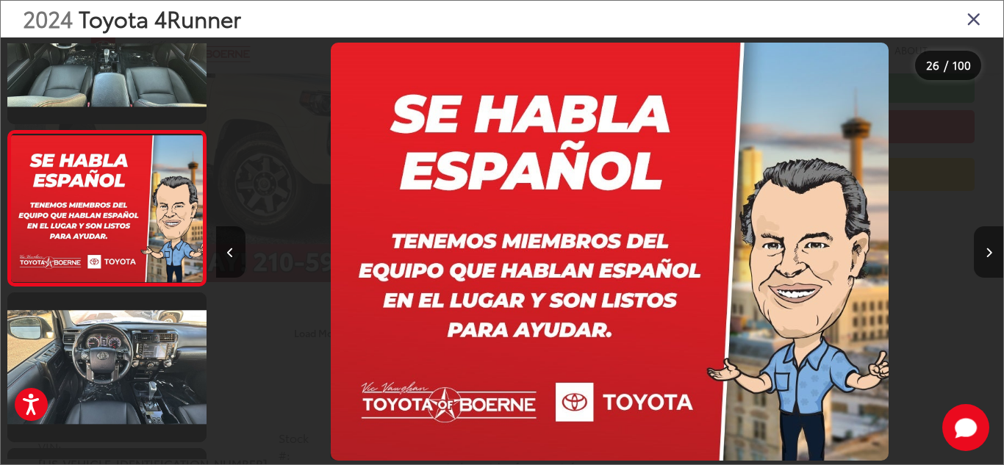
click at [977, 251] on button "Next image" at bounding box center [987, 251] width 29 height 51
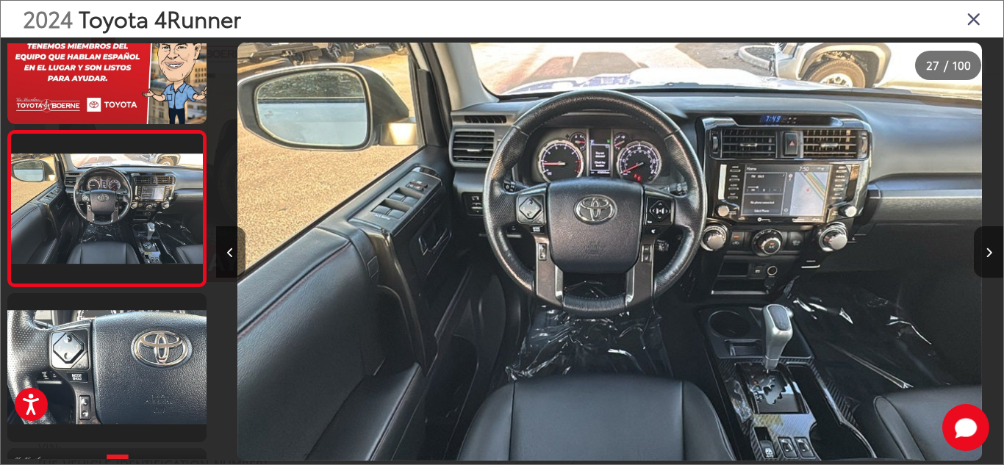
click at [977, 251] on button "Next image" at bounding box center [987, 251] width 29 height 51
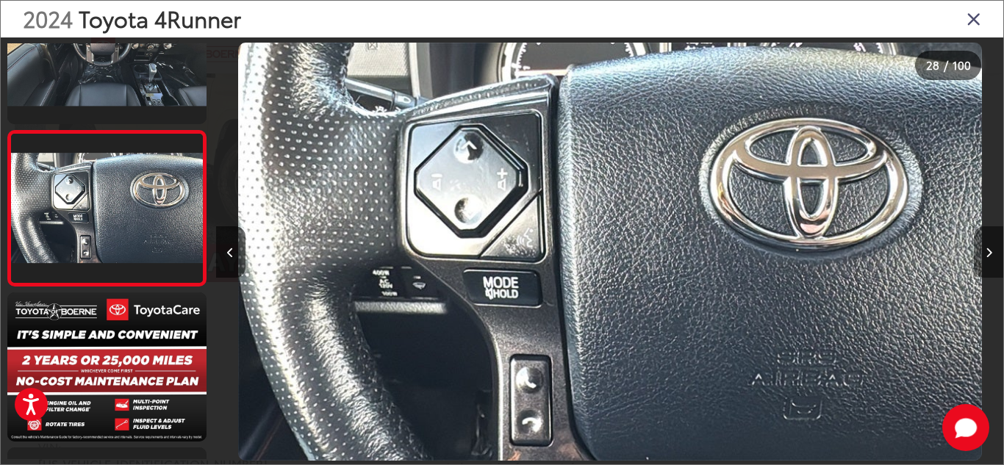
click at [977, 251] on button "Next image" at bounding box center [987, 251] width 29 height 51
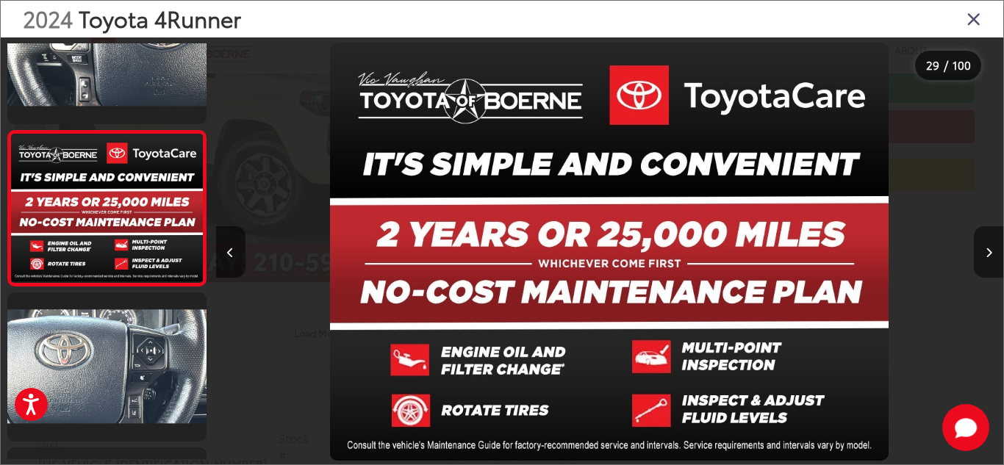
click at [977, 251] on button "Next image" at bounding box center [987, 251] width 29 height 51
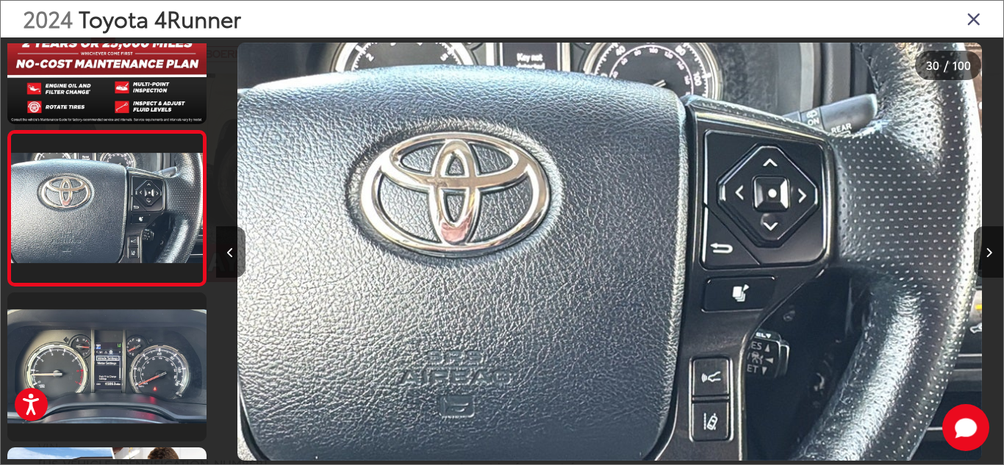
click at [982, 18] on div "2024 Toyota 4Runner" at bounding box center [502, 19] width 1002 height 37
click at [975, 18] on icon "Close gallery" at bounding box center [973, 18] width 15 height 19
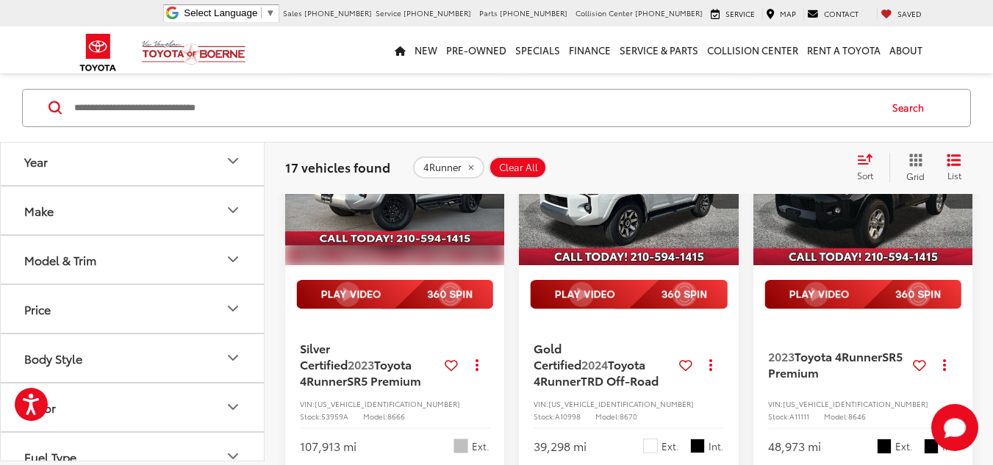
scroll to position [929, 0]
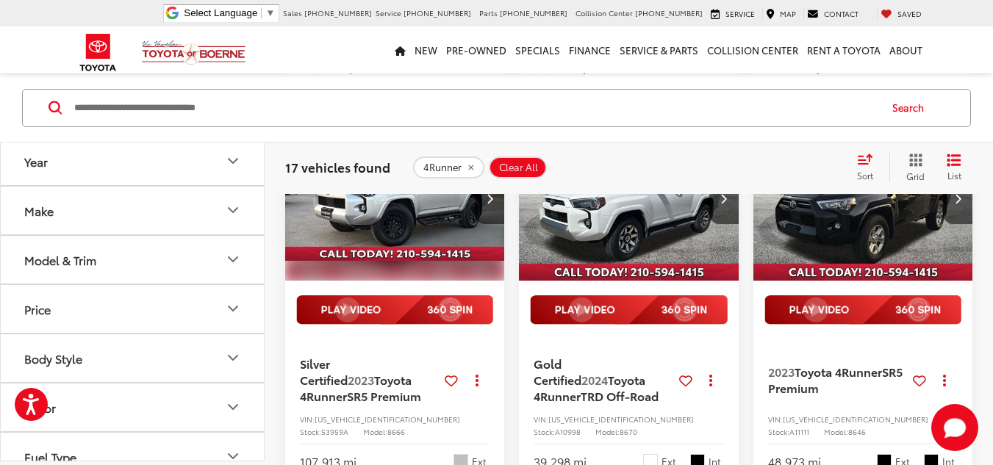
click at [629, 253] on img "2024 Toyota 4Runner TRD Off-Road 0" at bounding box center [628, 199] width 221 height 166
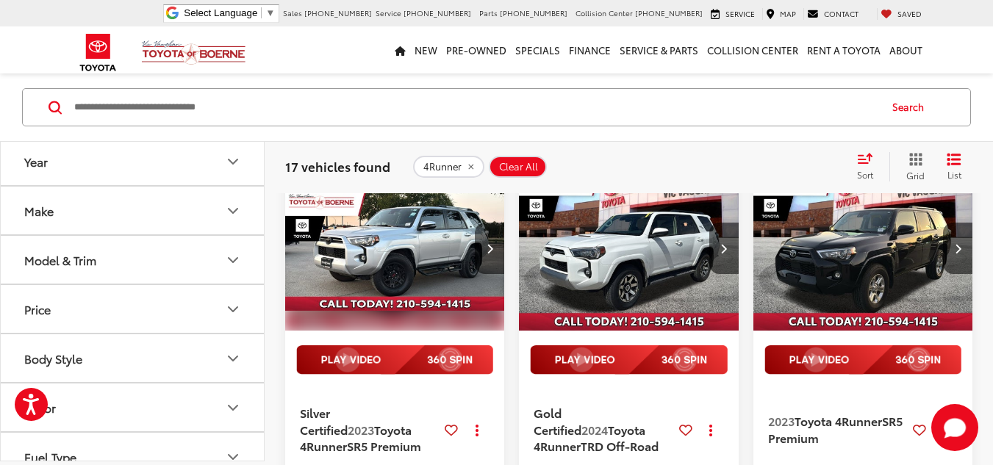
scroll to position [979, 0]
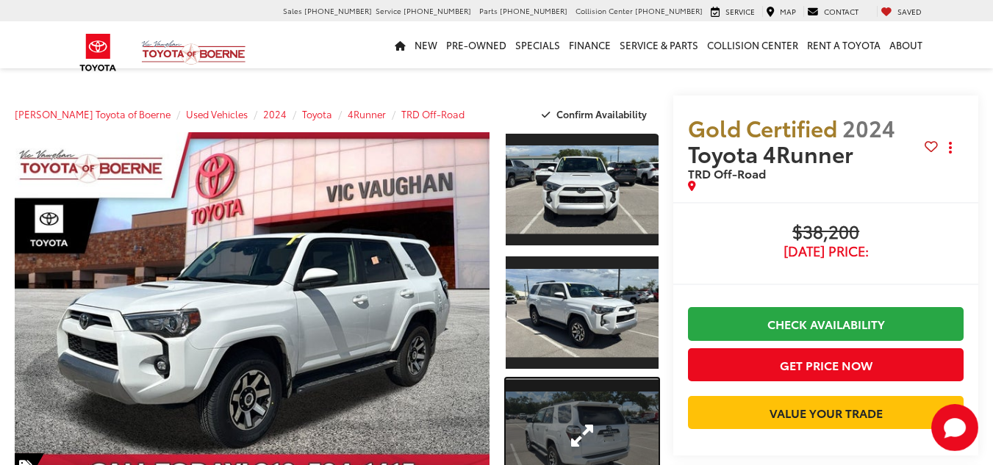
click at [549, 392] on link "Expand Photo 3" at bounding box center [582, 435] width 154 height 115
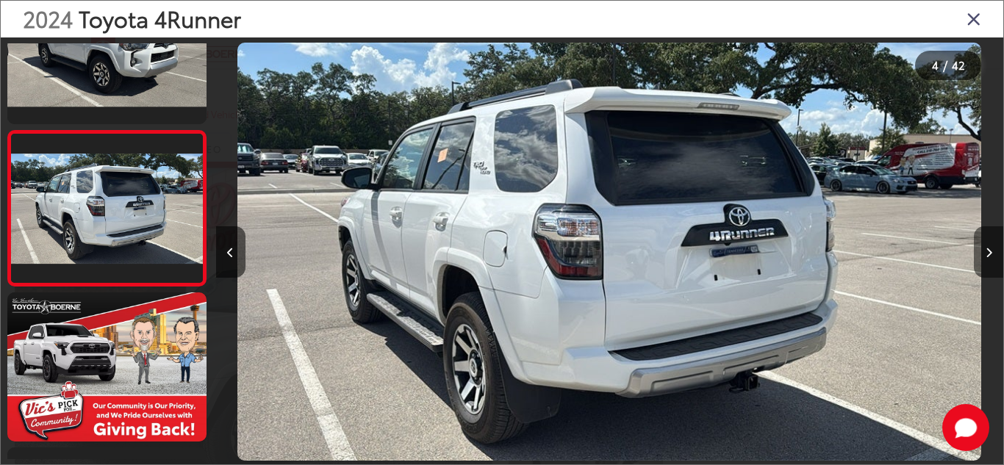
click at [988, 243] on button "Next image" at bounding box center [987, 251] width 29 height 51
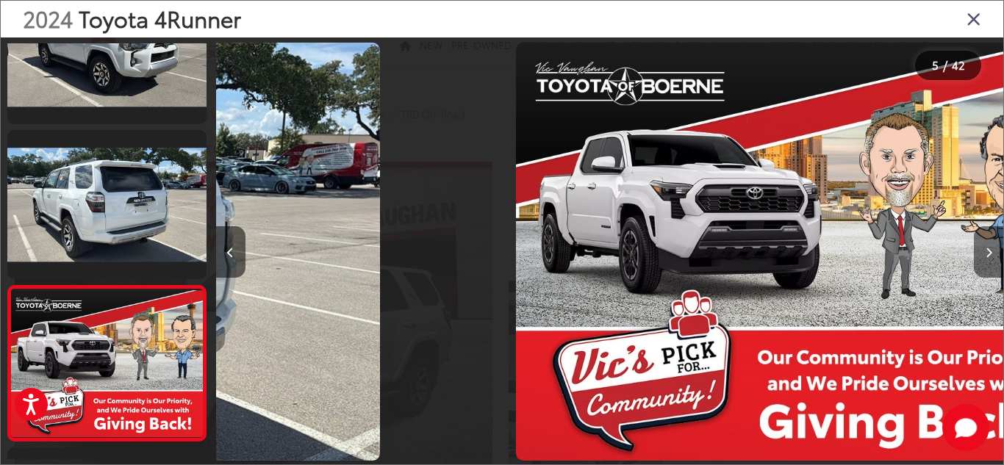
scroll to position [534, 0]
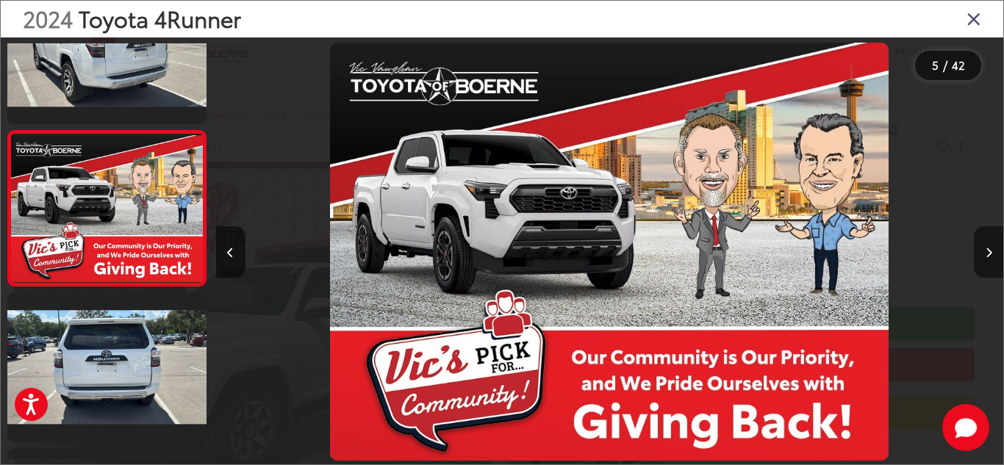
click at [988, 243] on button "Next image" at bounding box center [987, 251] width 29 height 51
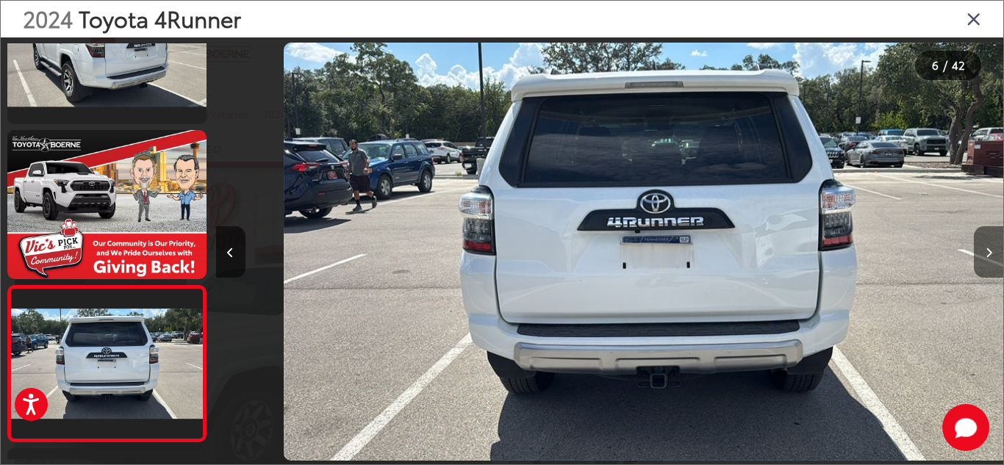
scroll to position [689, 0]
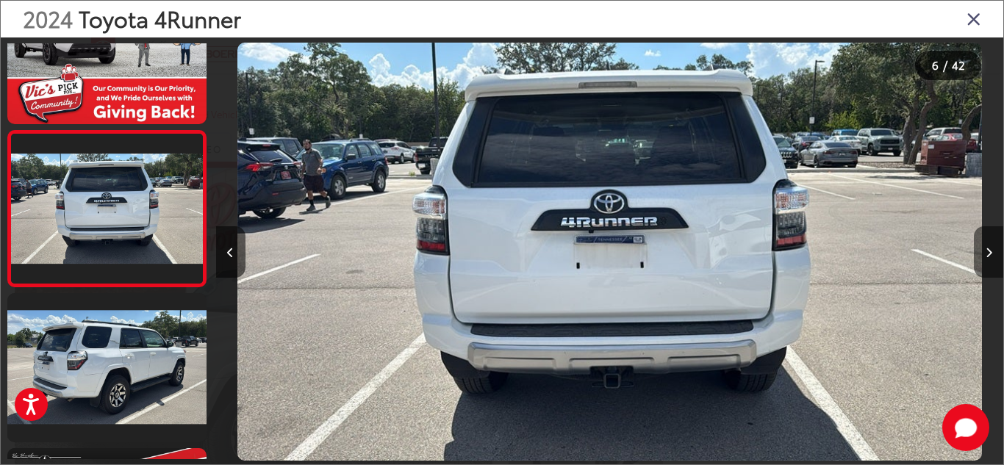
click at [988, 243] on button "Next image" at bounding box center [987, 251] width 29 height 51
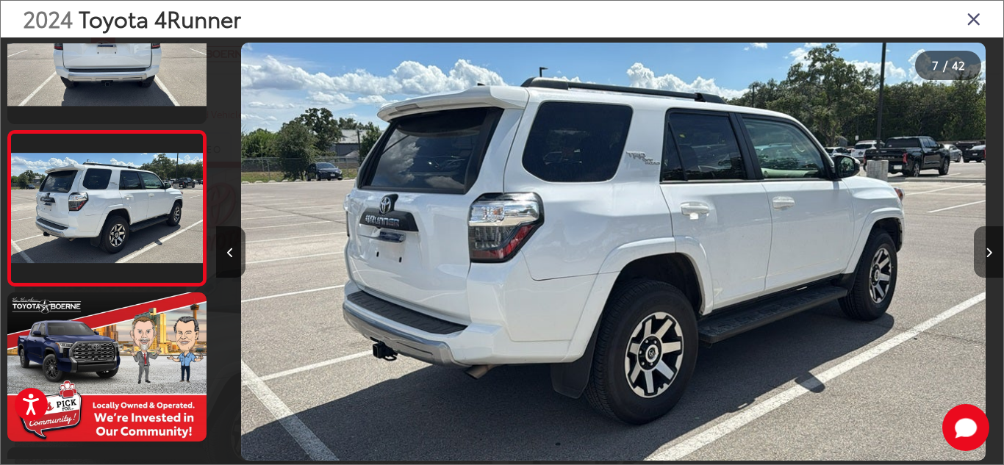
scroll to position [0, 4722]
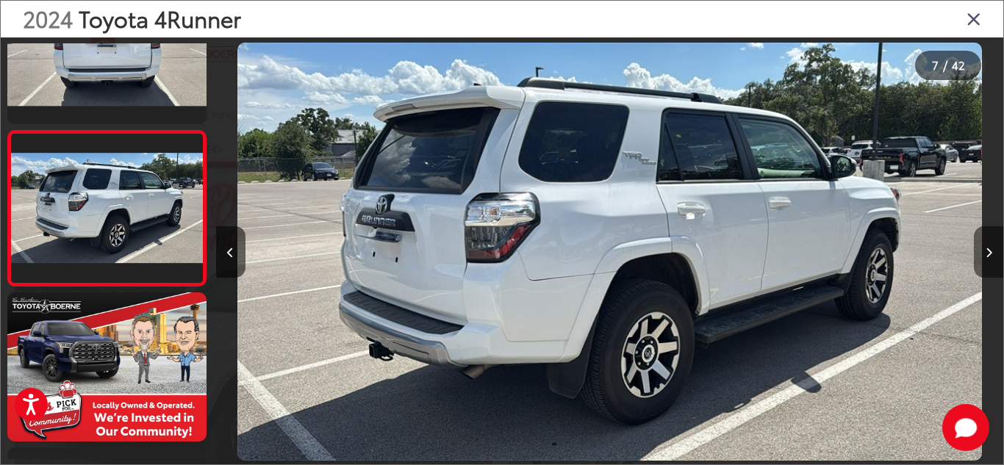
click at [988, 243] on button "Next image" at bounding box center [987, 251] width 29 height 51
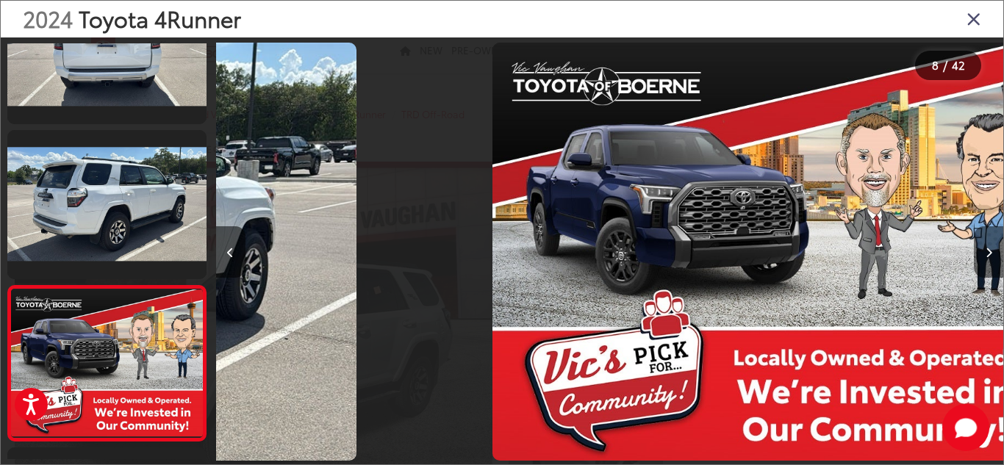
scroll to position [1000, 0]
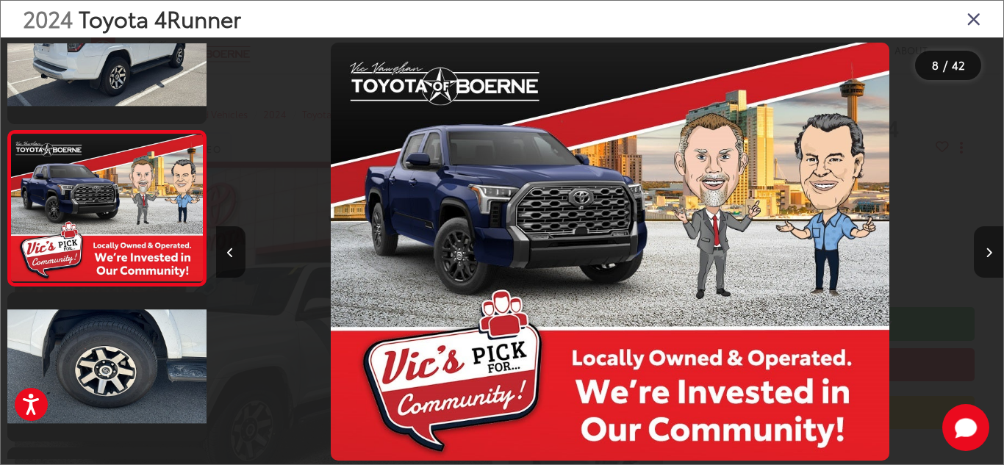
click at [988, 243] on button "Next image" at bounding box center [987, 251] width 29 height 51
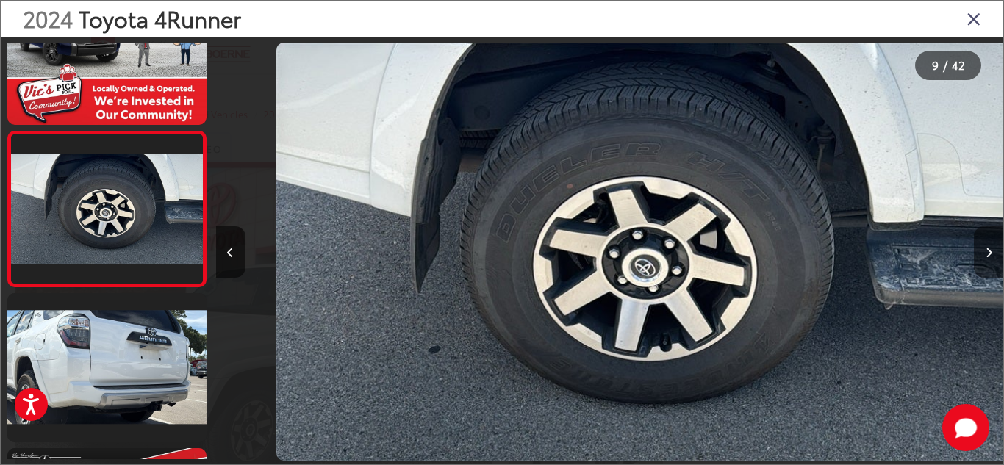
scroll to position [0, 6296]
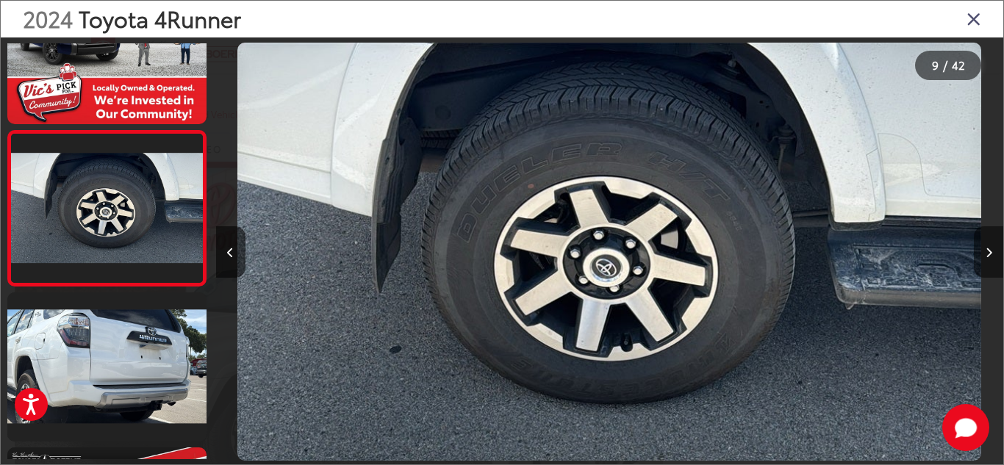
click at [988, 243] on button "Next image" at bounding box center [987, 251] width 29 height 51
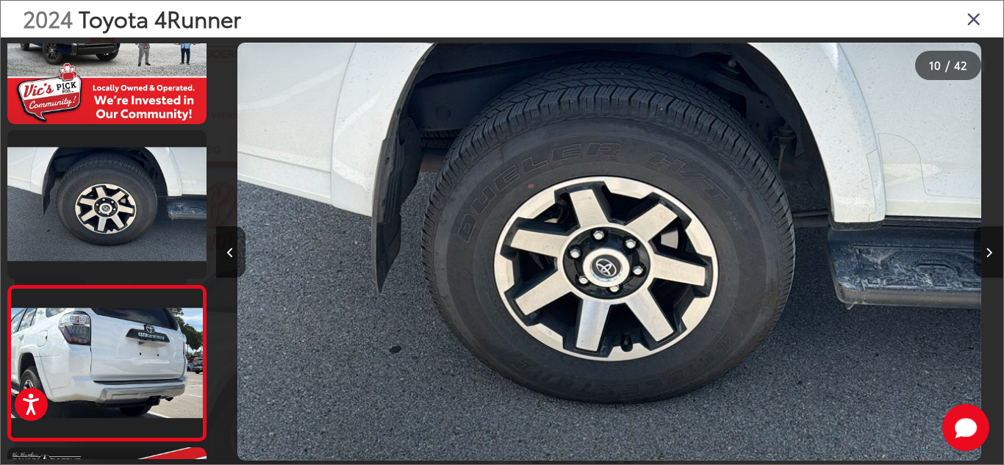
scroll to position [1310, 0]
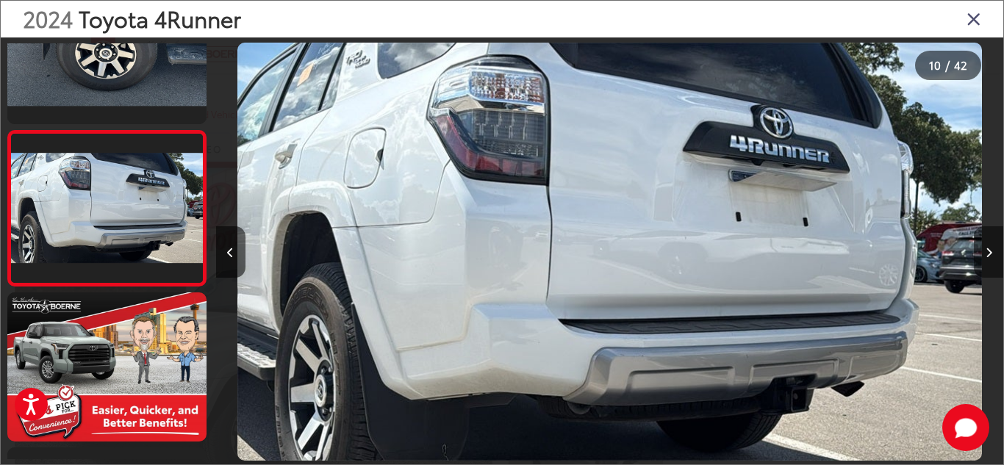
click at [988, 243] on button "Next image" at bounding box center [987, 251] width 29 height 51
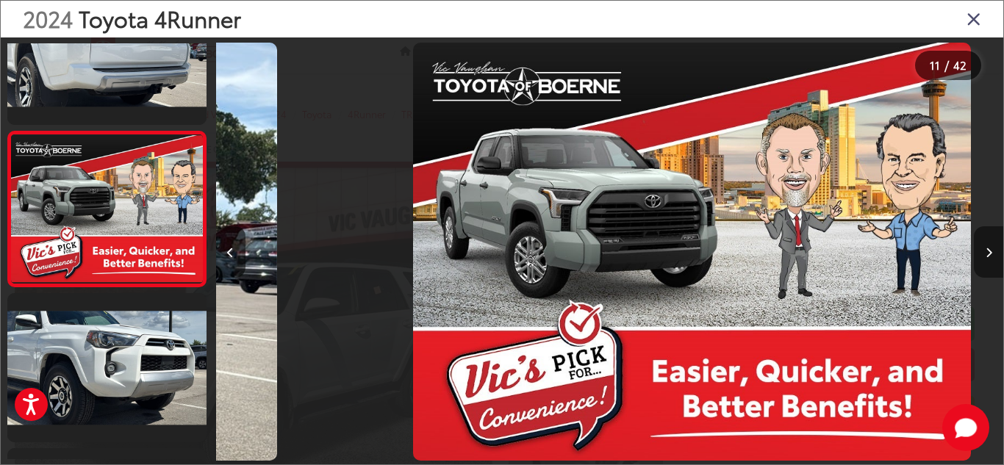
scroll to position [1465, 0]
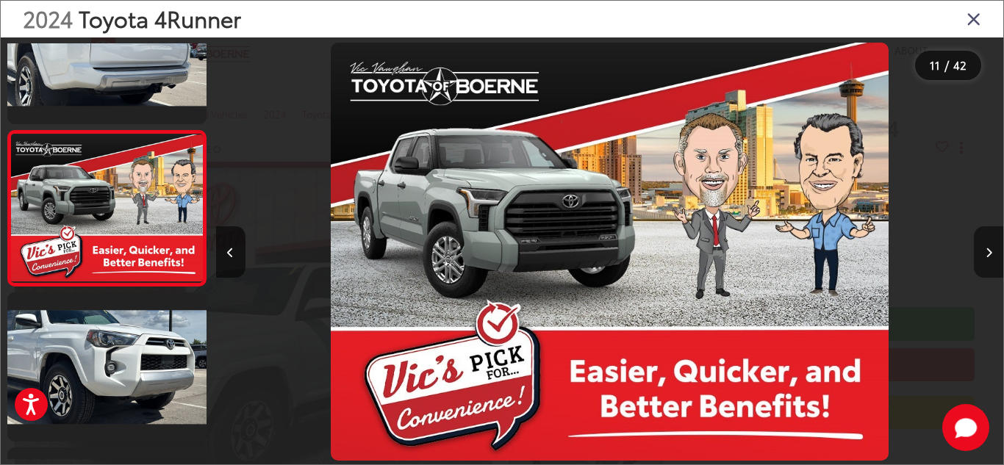
click at [988, 243] on button "Next image" at bounding box center [987, 251] width 29 height 51
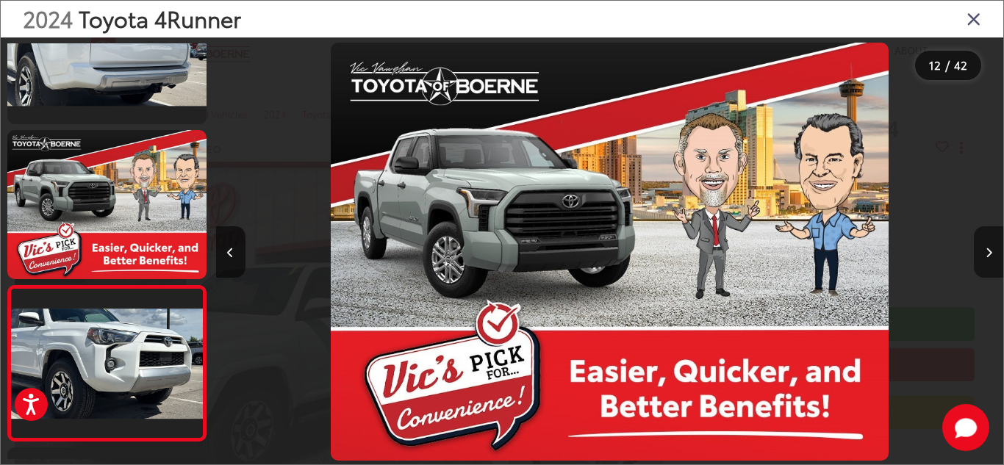
scroll to position [1620, 0]
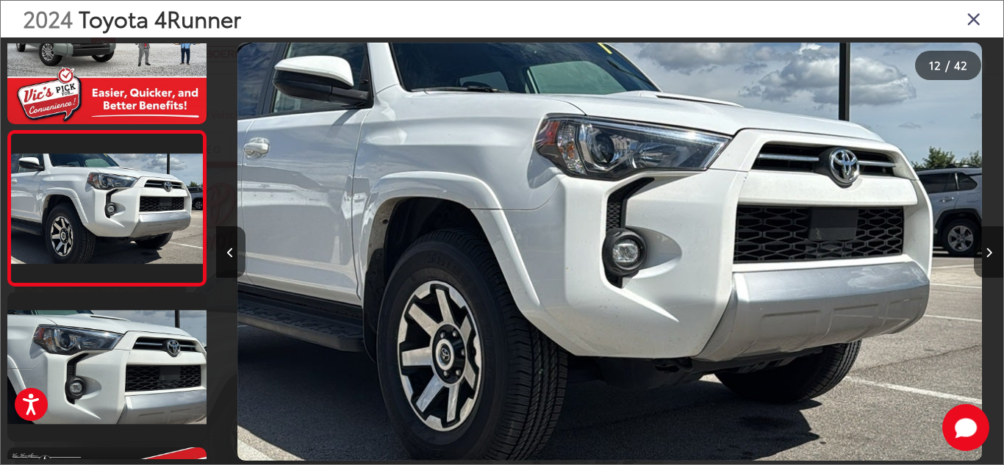
click at [988, 243] on button "Next image" at bounding box center [987, 251] width 29 height 51
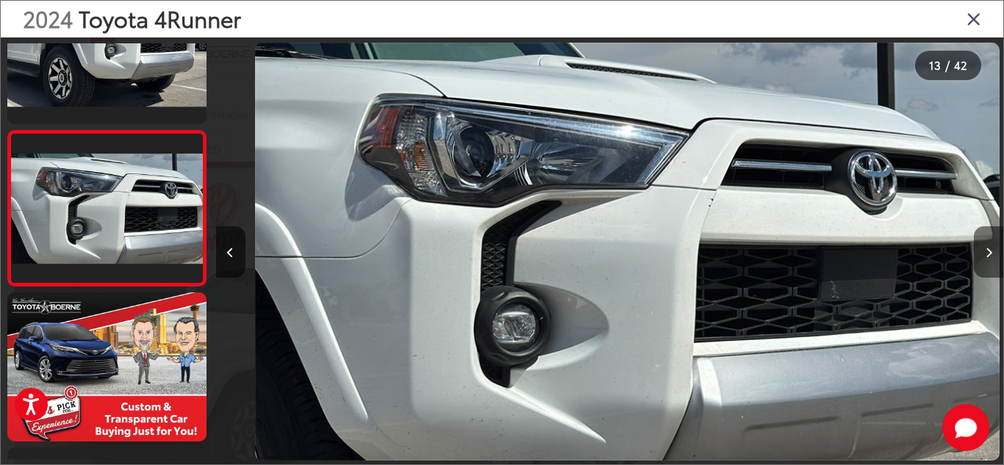
scroll to position [0, 9444]
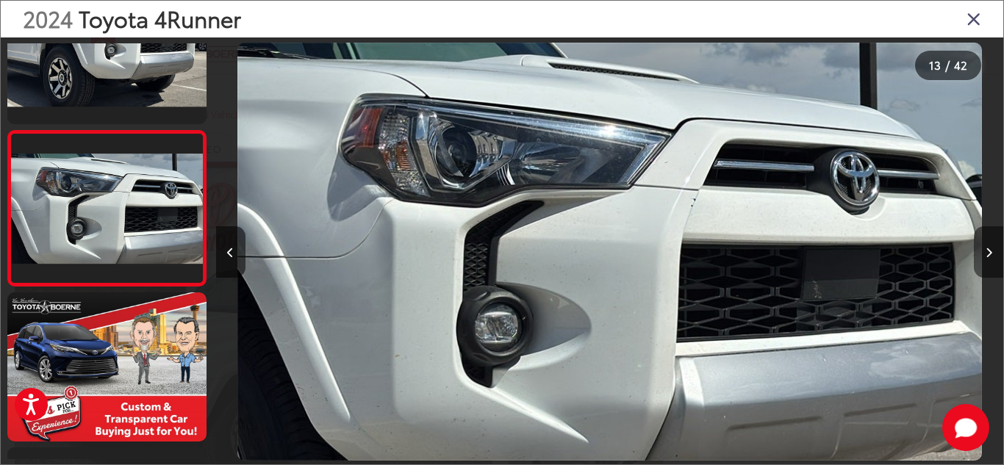
click at [988, 243] on button "Next image" at bounding box center [987, 251] width 29 height 51
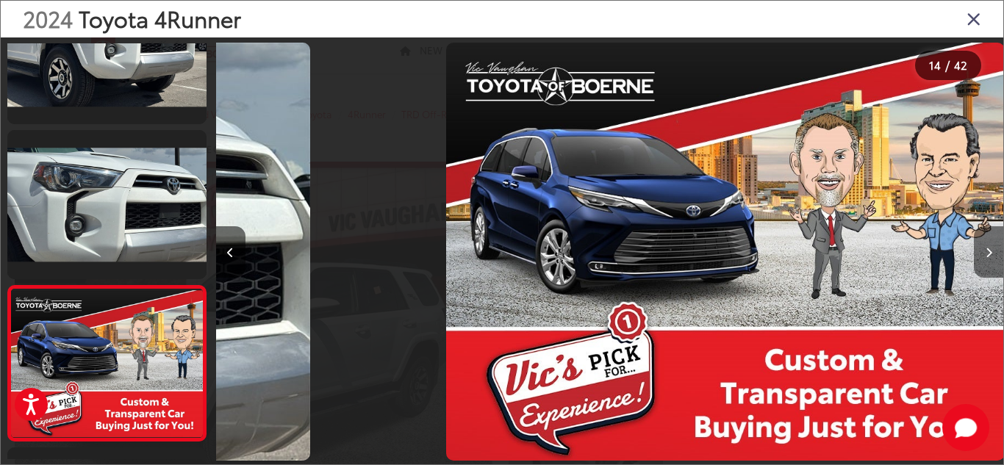
scroll to position [1930, 0]
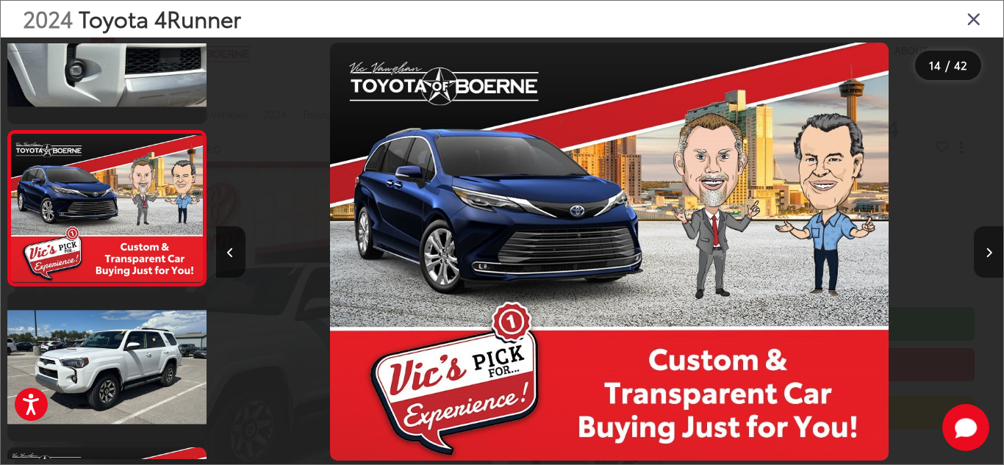
click at [988, 243] on button "Next image" at bounding box center [987, 251] width 29 height 51
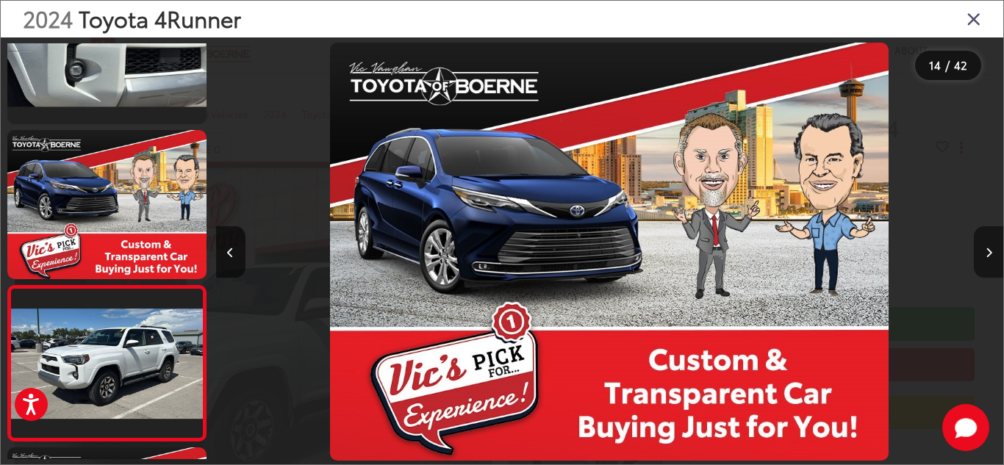
scroll to position [0, 0]
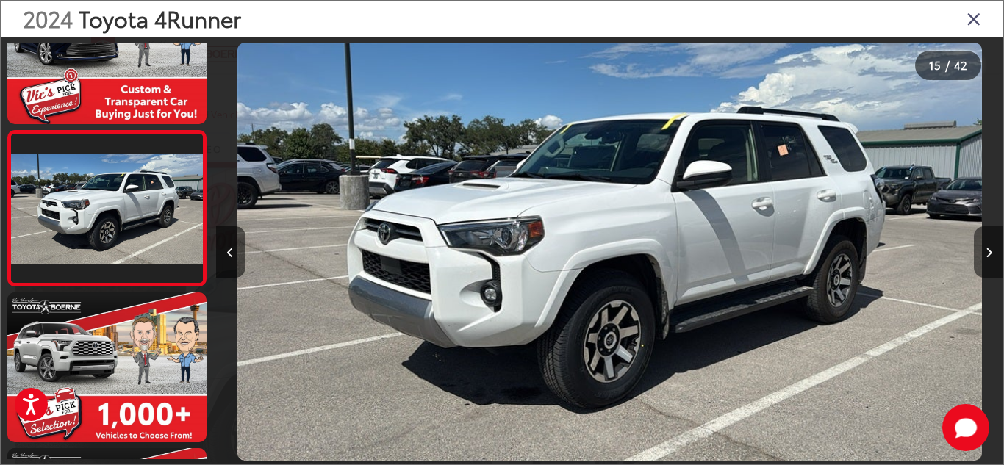
click at [988, 243] on button "Next image" at bounding box center [987, 251] width 29 height 51
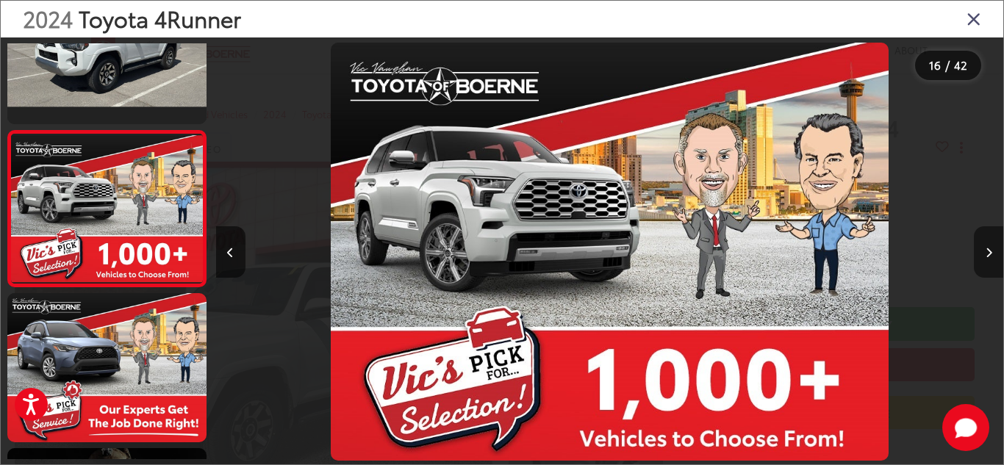
click at [988, 243] on button "Next image" at bounding box center [987, 251] width 29 height 51
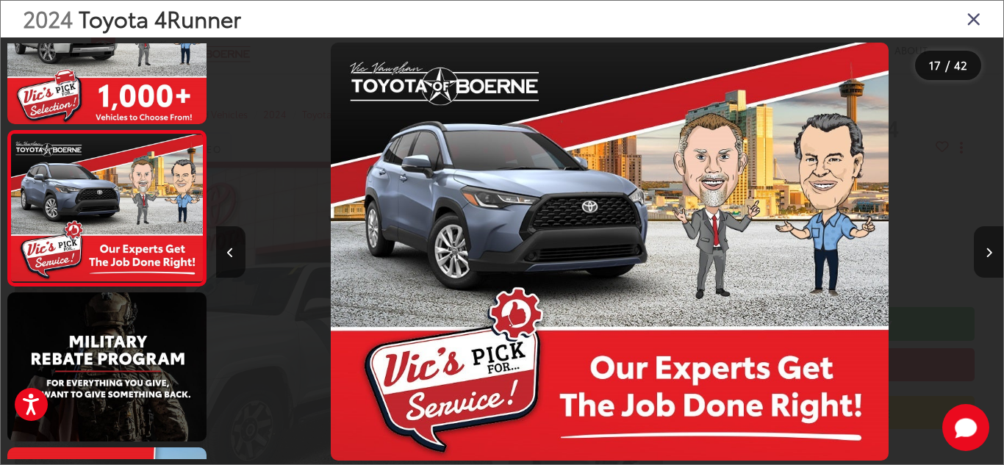
click at [988, 243] on button "Next image" at bounding box center [987, 251] width 29 height 51
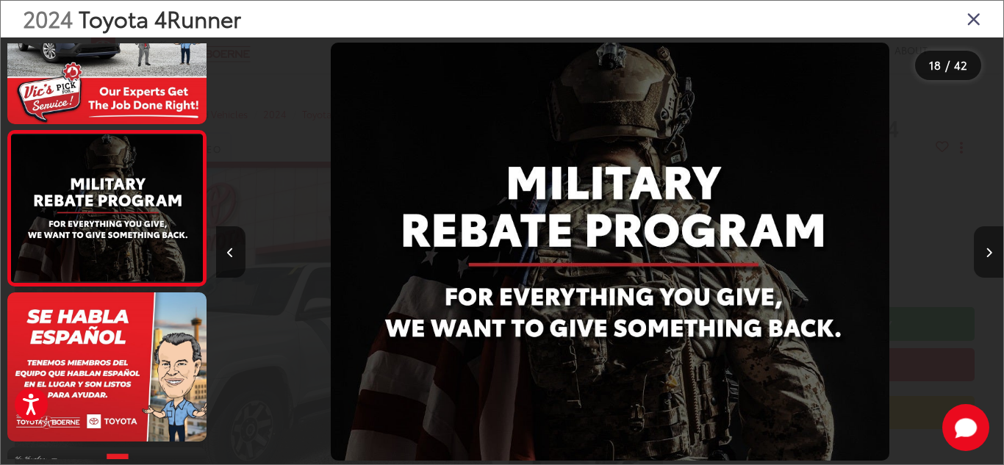
click at [988, 243] on button "Next image" at bounding box center [987, 251] width 29 height 51
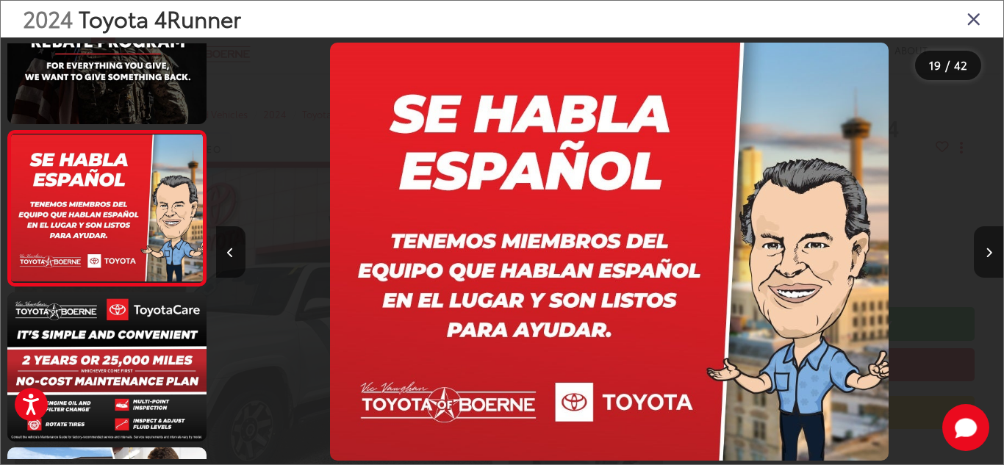
click at [988, 243] on button "Next image" at bounding box center [987, 251] width 29 height 51
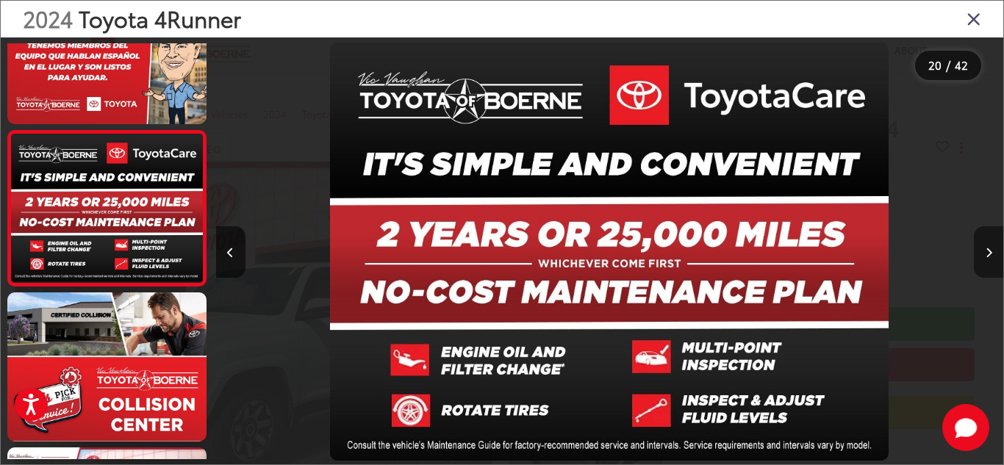
click at [988, 243] on button "Next image" at bounding box center [987, 251] width 29 height 51
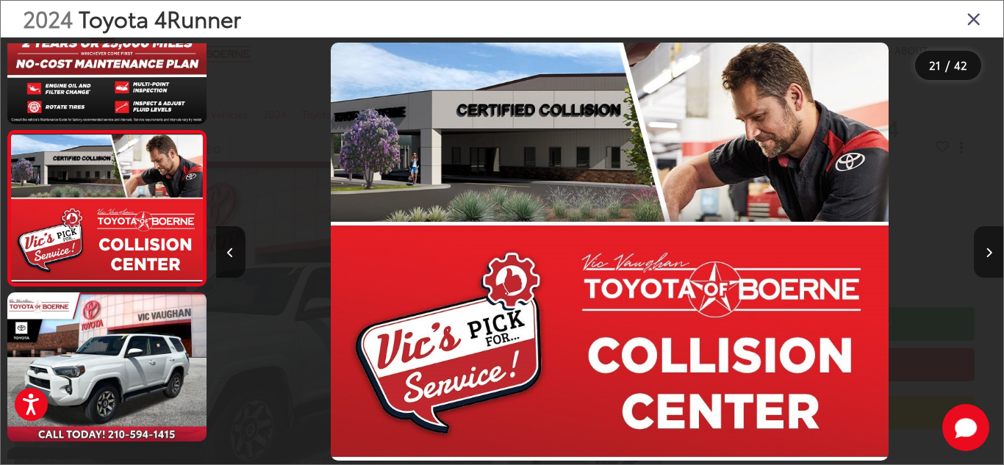
click at [988, 243] on button "Next image" at bounding box center [987, 251] width 29 height 51
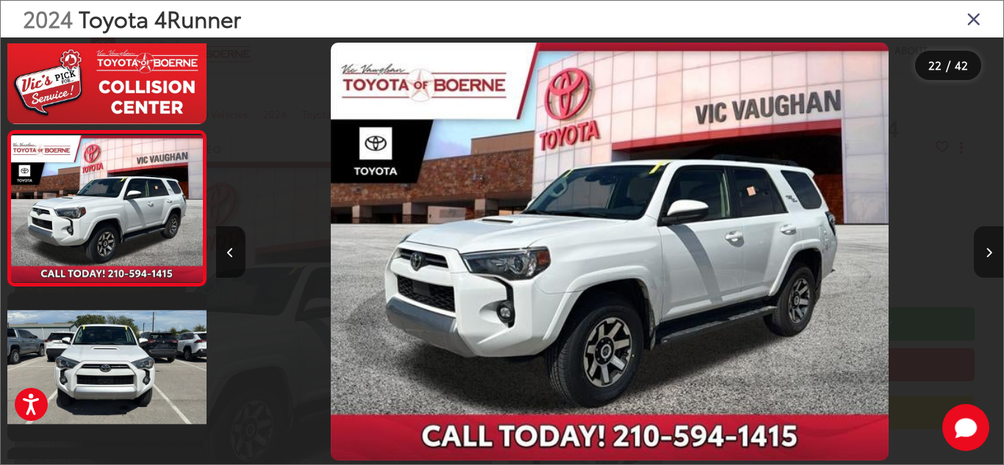
click at [988, 243] on button "Next image" at bounding box center [987, 251] width 29 height 51
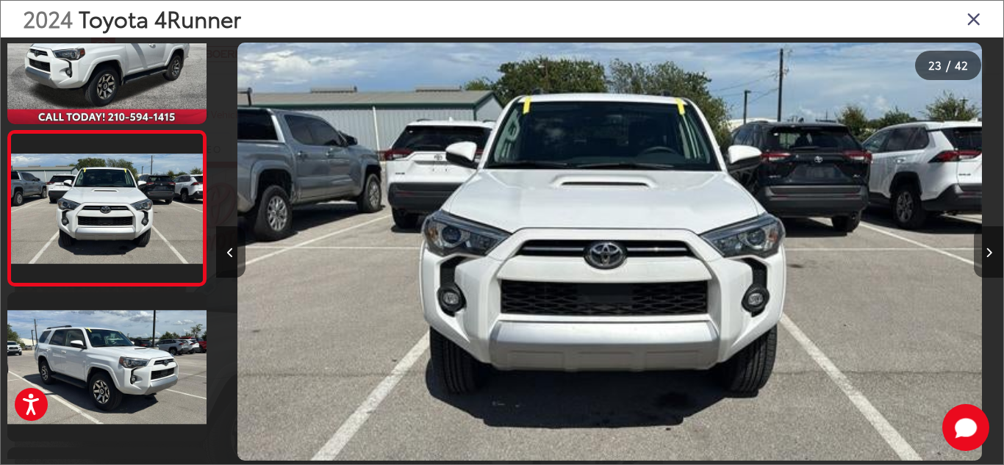
click at [988, 243] on button "Next image" at bounding box center [987, 251] width 29 height 51
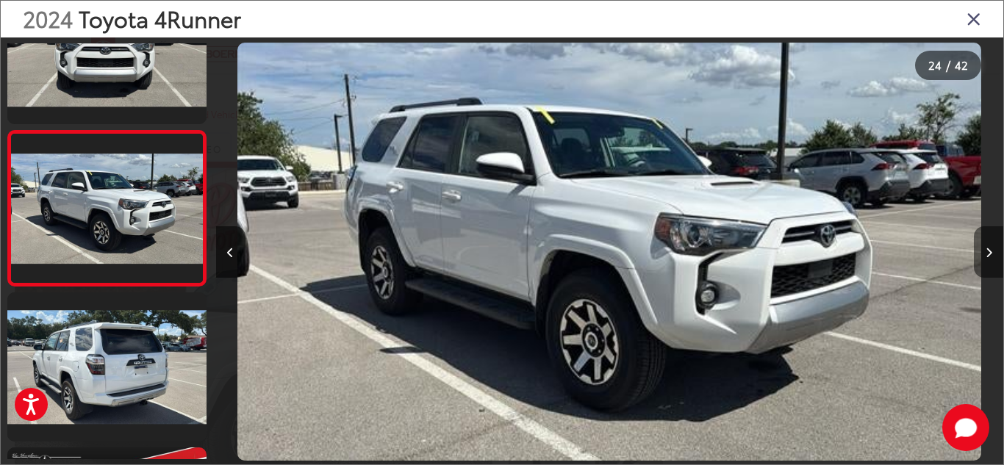
click at [988, 243] on button "Next image" at bounding box center [987, 251] width 29 height 51
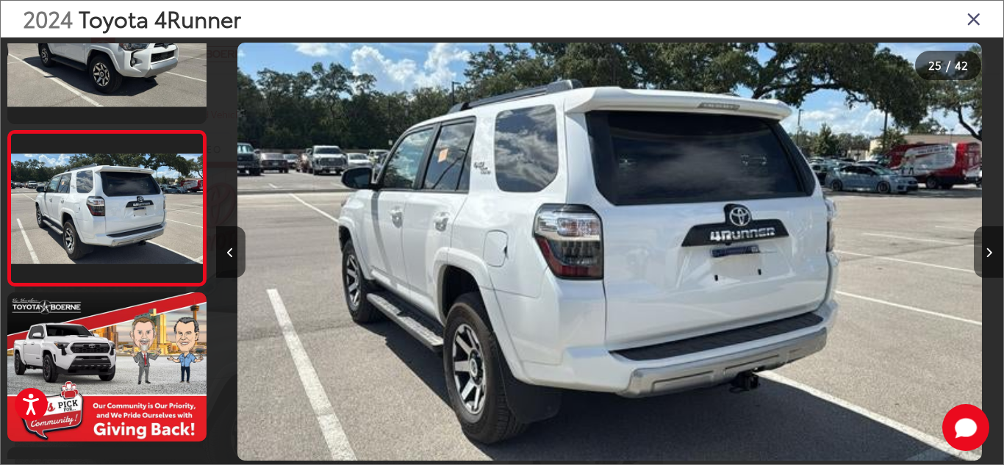
click at [988, 243] on button "Next image" at bounding box center [987, 251] width 29 height 51
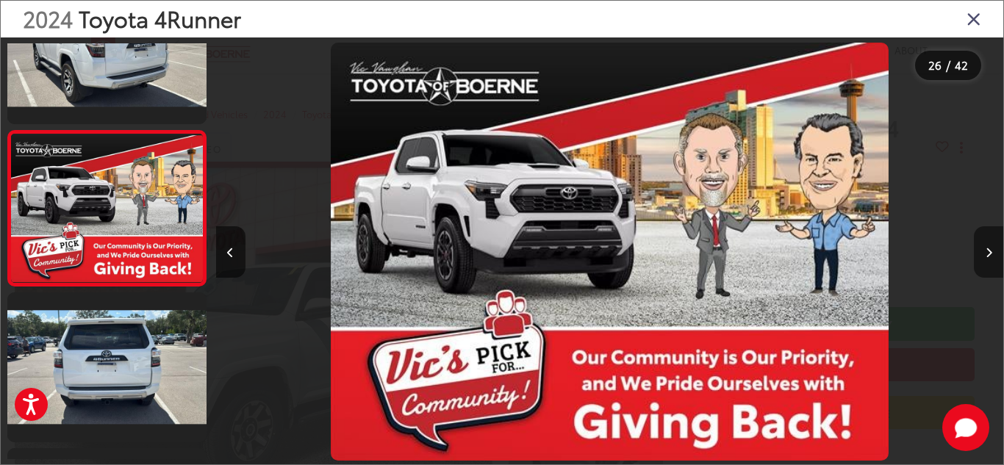
click at [988, 243] on button "Next image" at bounding box center [987, 251] width 29 height 51
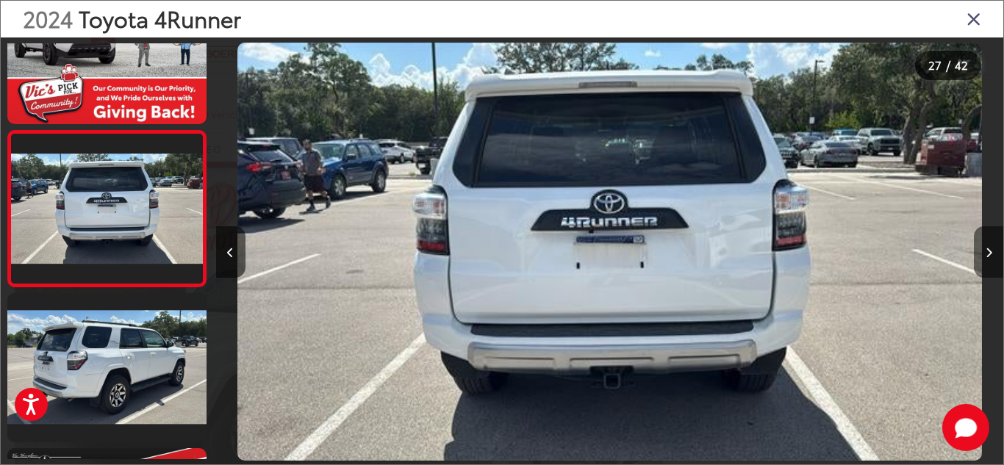
click at [988, 243] on button "Next image" at bounding box center [987, 251] width 29 height 51
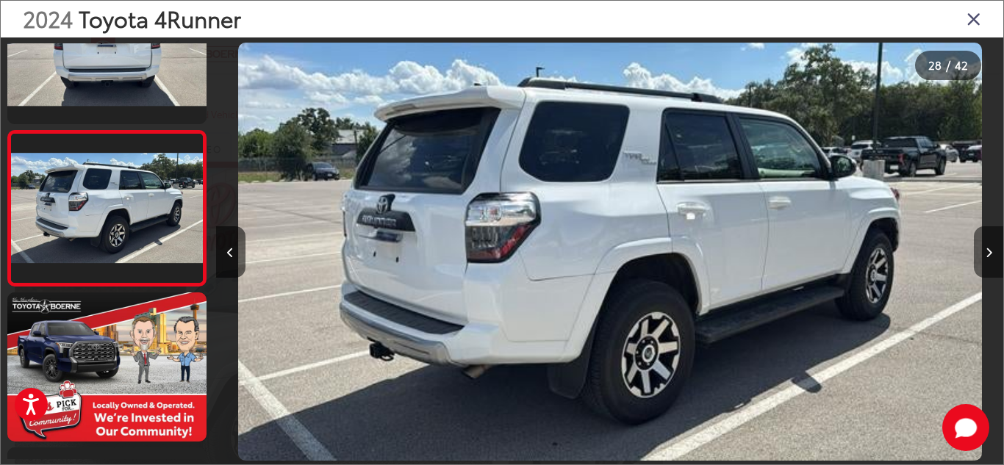
click at [988, 243] on button "Next image" at bounding box center [987, 251] width 29 height 51
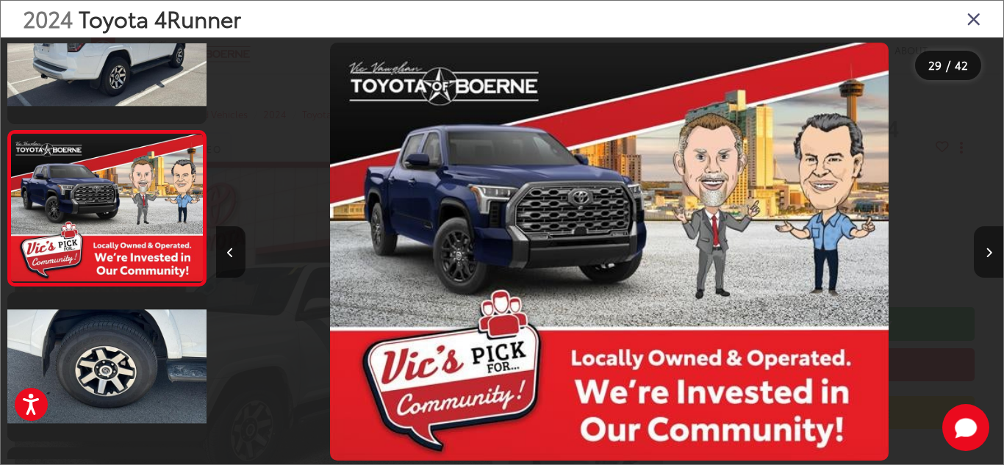
click at [988, 243] on button "Next image" at bounding box center [987, 251] width 29 height 51
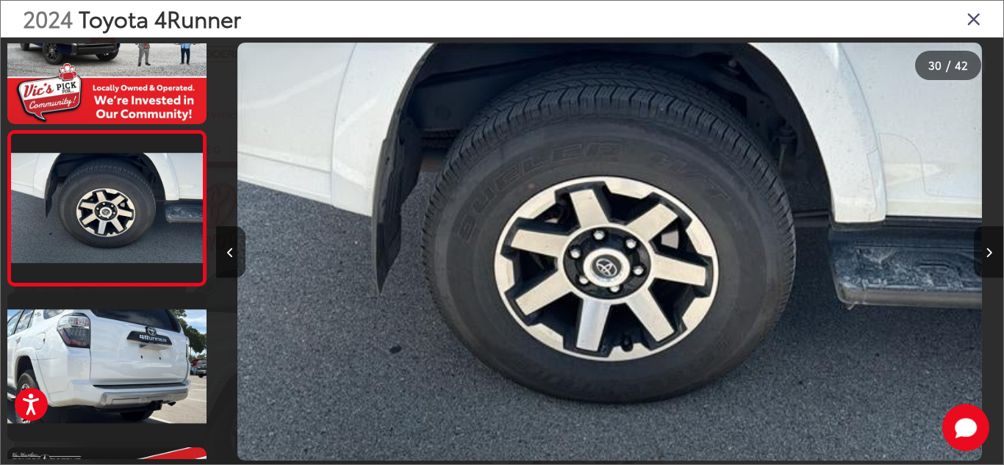
click at [988, 243] on button "Next image" at bounding box center [987, 251] width 29 height 51
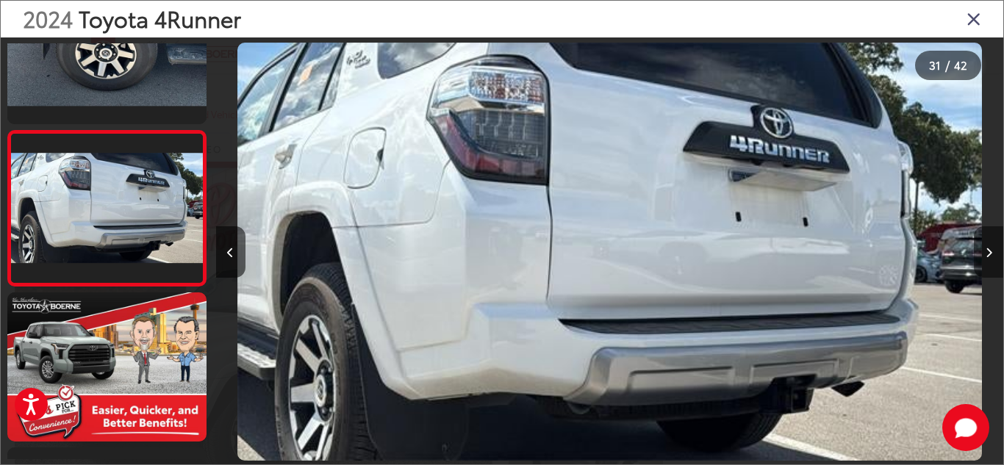
click at [988, 243] on button "Next image" at bounding box center [987, 251] width 29 height 51
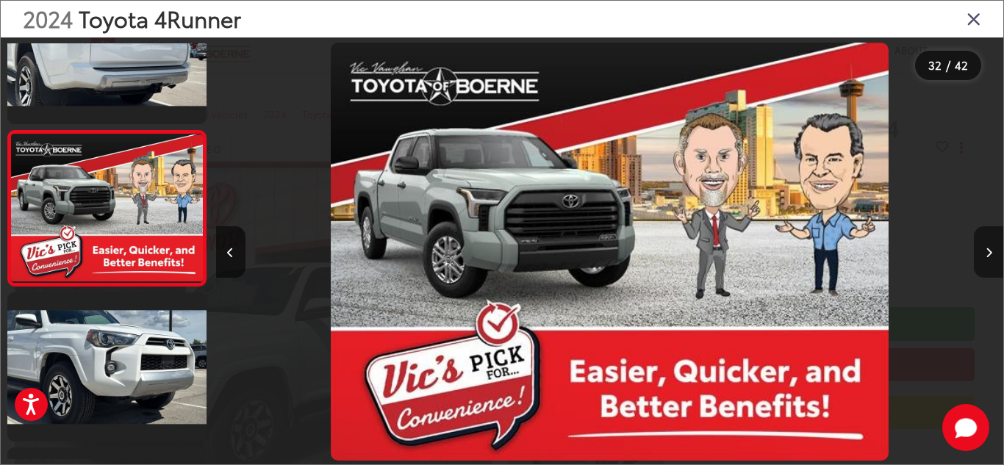
click at [988, 243] on button "Next image" at bounding box center [987, 251] width 29 height 51
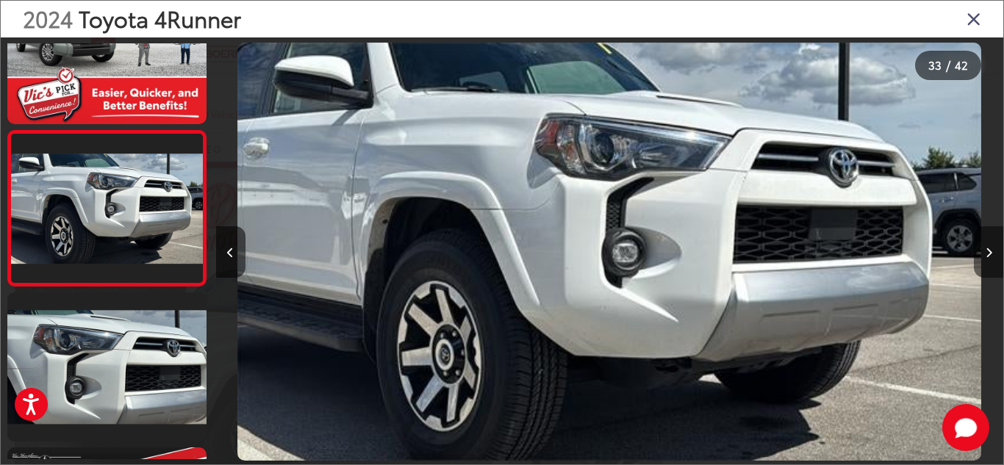
click at [988, 243] on button "Next image" at bounding box center [987, 251] width 29 height 51
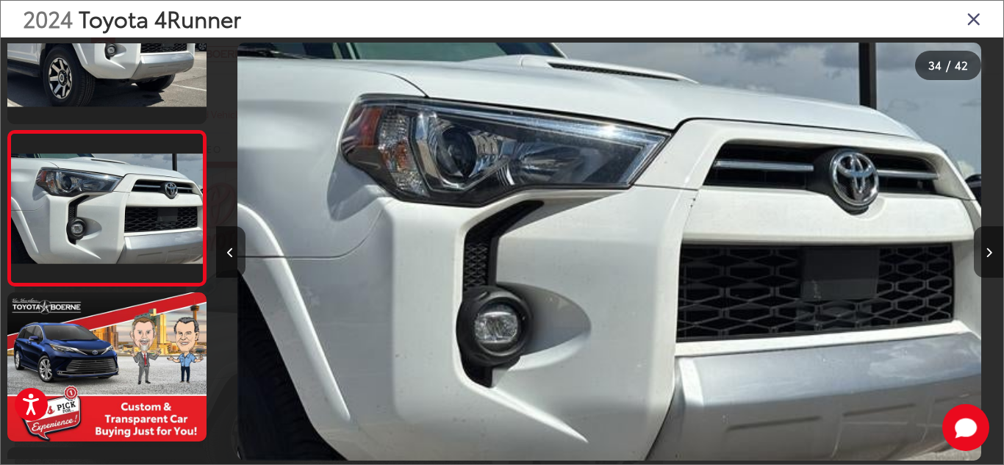
click at [988, 243] on button "Next image" at bounding box center [987, 251] width 29 height 51
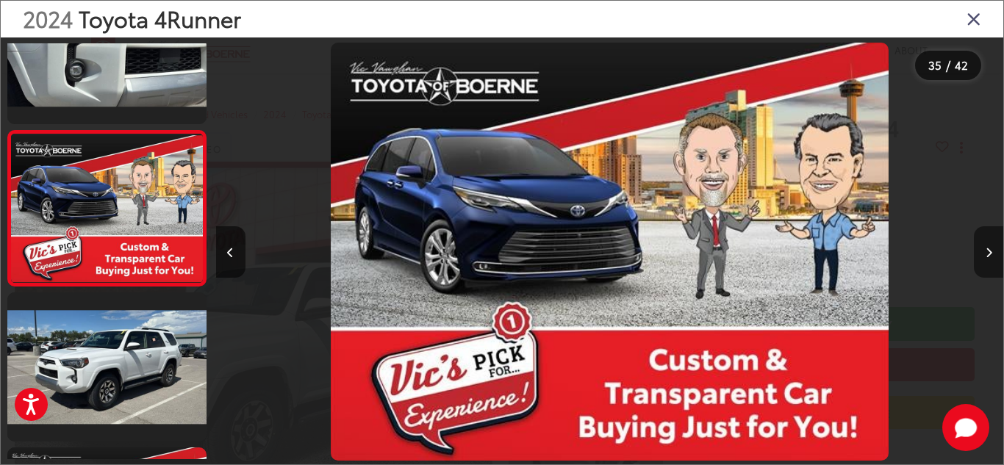
click at [988, 243] on button "Next image" at bounding box center [987, 251] width 29 height 51
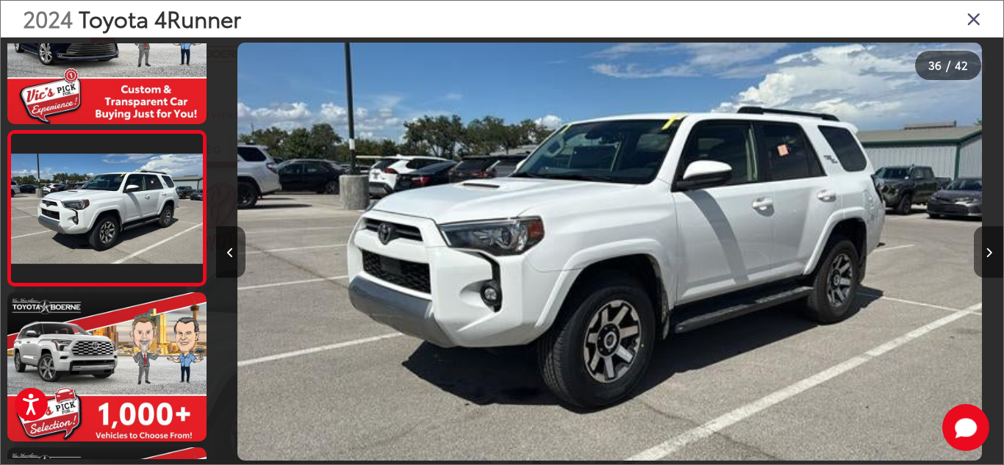
click at [988, 243] on button "Next image" at bounding box center [987, 251] width 29 height 51
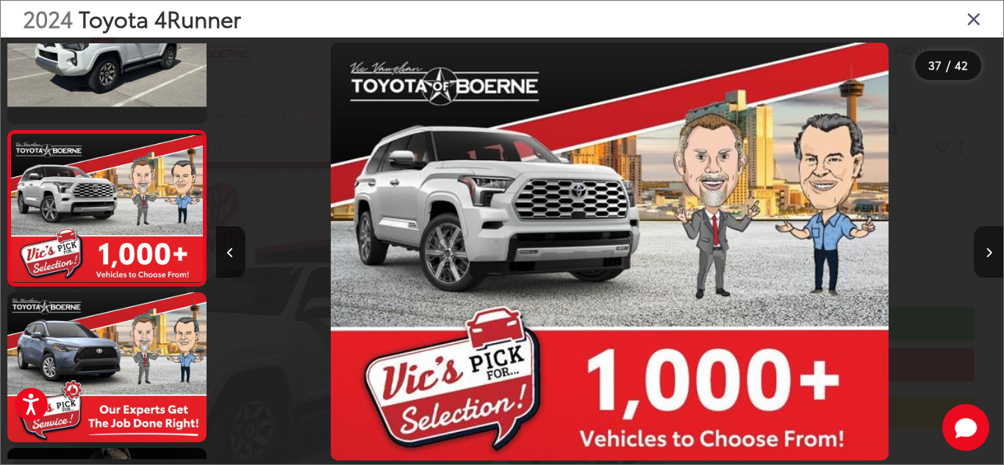
click at [988, 243] on button "Next image" at bounding box center [987, 251] width 29 height 51
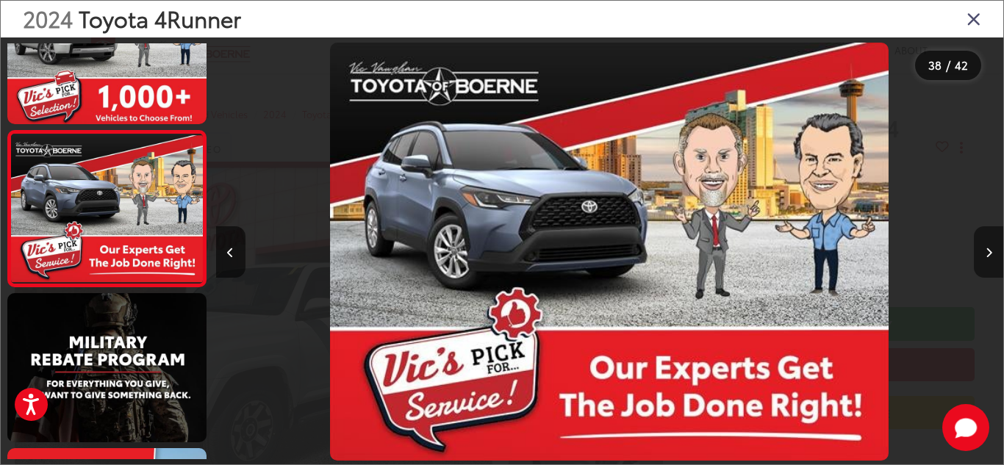
click at [988, 243] on button "Next image" at bounding box center [987, 251] width 29 height 51
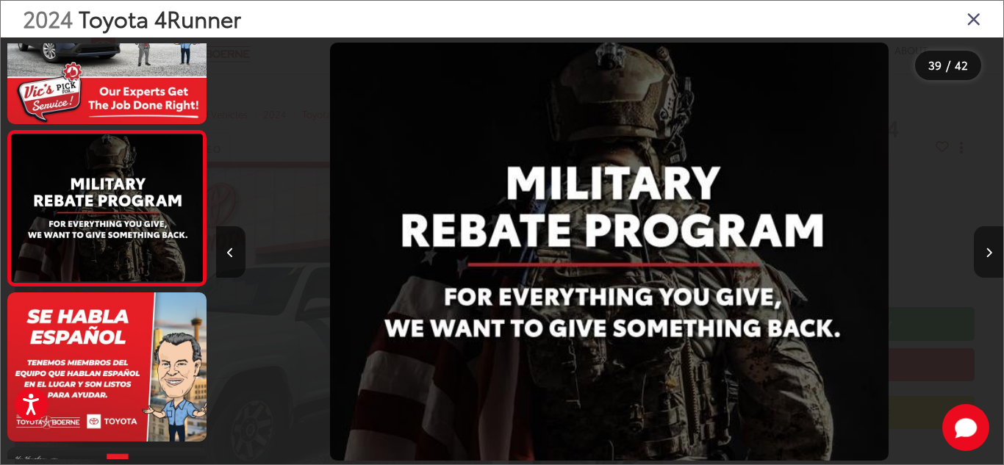
click at [988, 243] on button "Next image" at bounding box center [987, 251] width 29 height 51
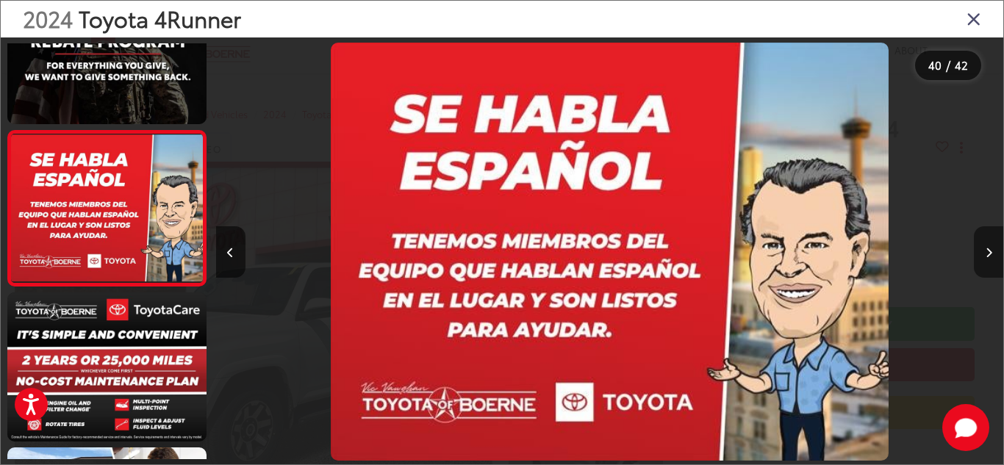
click at [988, 243] on button "Next image" at bounding box center [987, 251] width 29 height 51
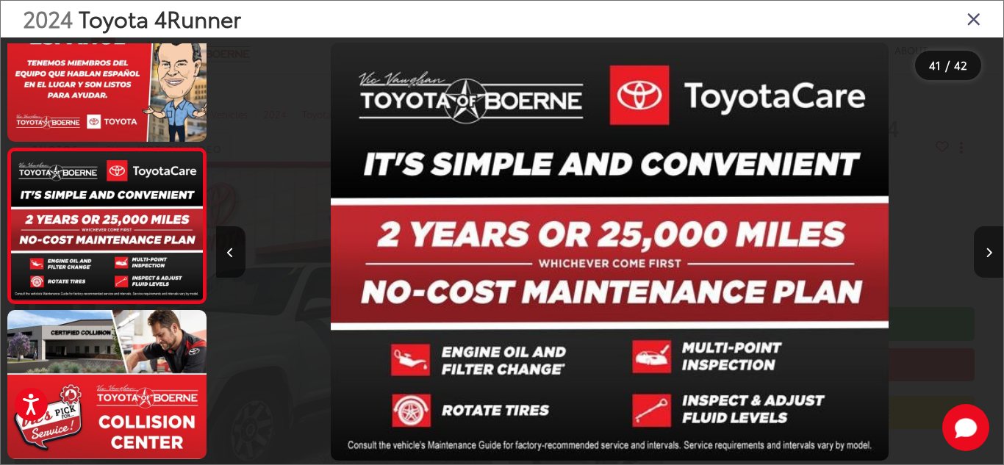
click at [988, 243] on button "Next image" at bounding box center [987, 251] width 29 height 51
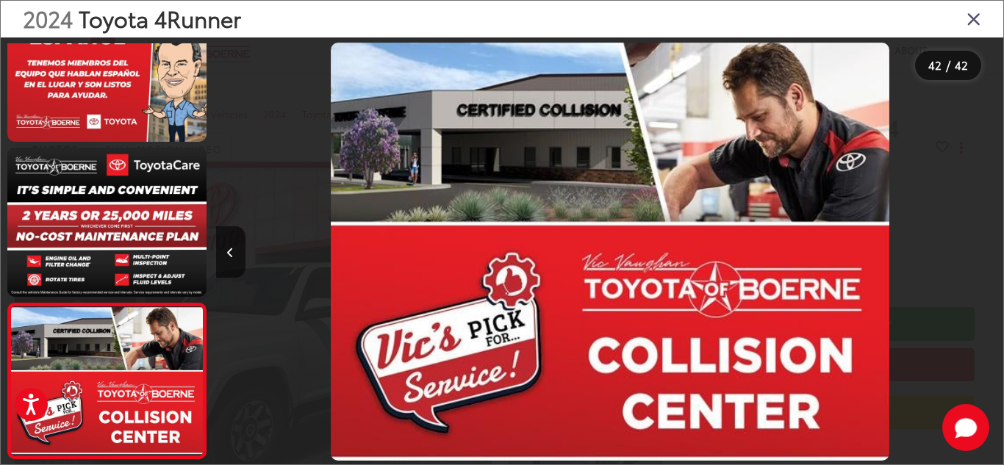
click at [988, 243] on div at bounding box center [904, 251] width 197 height 428
click at [968, 21] on icon "Close gallery" at bounding box center [973, 18] width 15 height 19
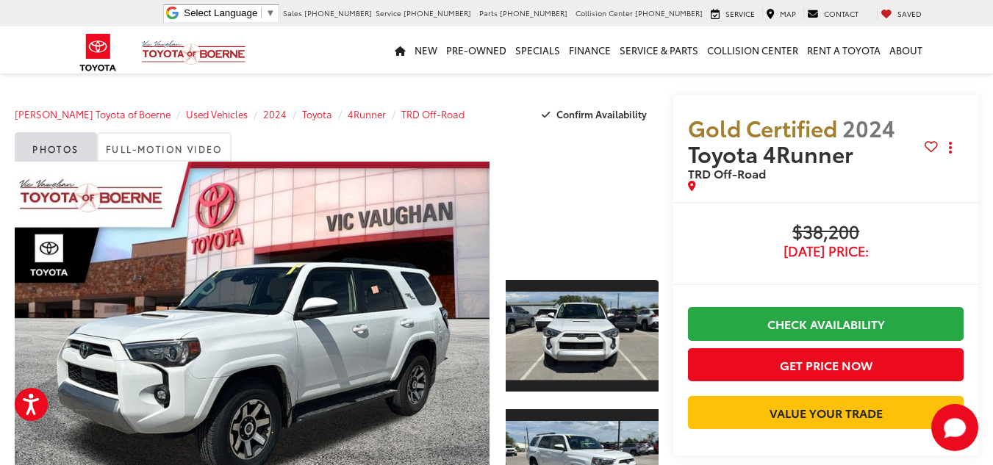
click at [658, 337] on div "Gold Certified 2024 Toyota 4Runner TRD Off-Road Copy Link Share Print Buy $38,2…" at bounding box center [818, 294] width 320 height 397
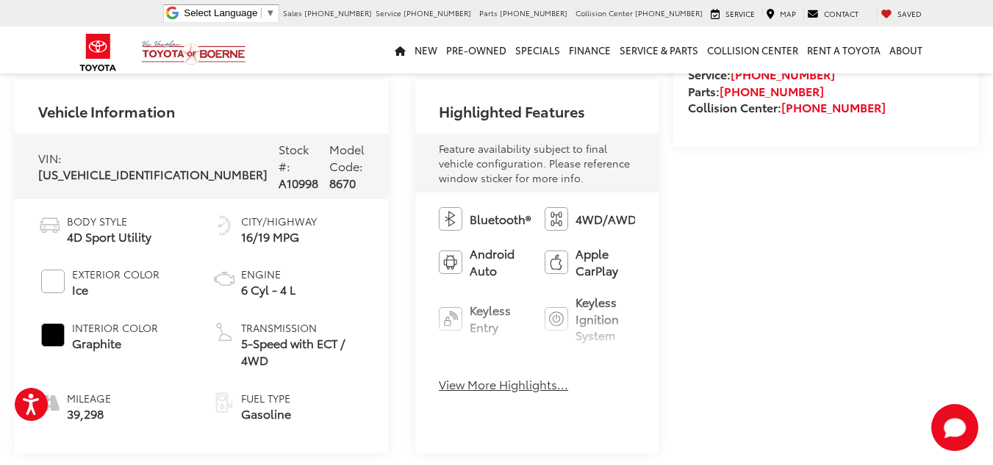
click at [442, 376] on button "View More Highlights..." at bounding box center [503, 384] width 129 height 17
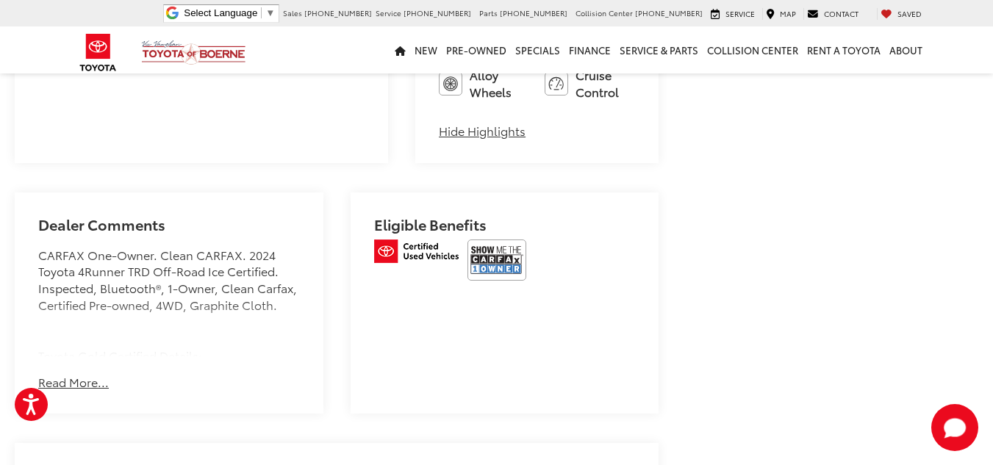
click at [67, 337] on div "Dealer Comments CARFAX One-Owner. Clean CARFAX. 2024 Toyota 4Runner TRD Off-Roa…" at bounding box center [169, 303] width 309 height 222
click at [73, 374] on button "Read More..." at bounding box center [73, 382] width 71 height 17
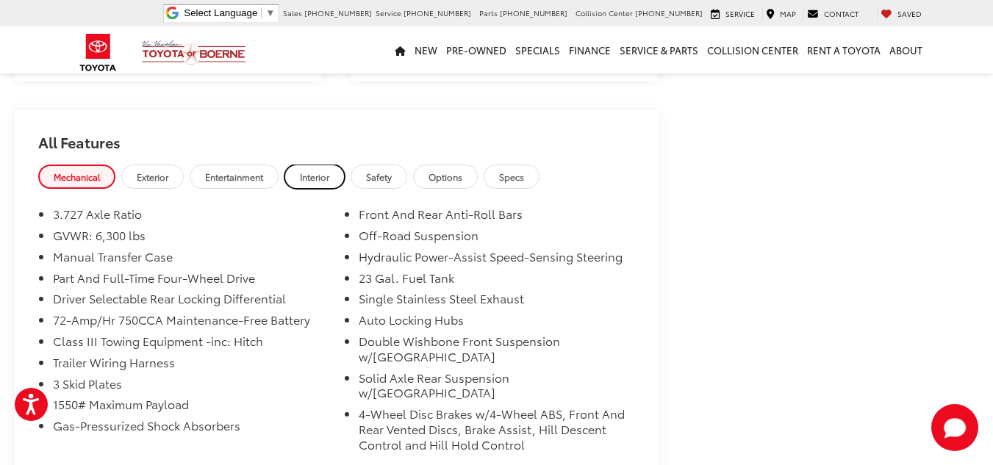
click at [318, 170] on span "Interior" at bounding box center [314, 176] width 29 height 12
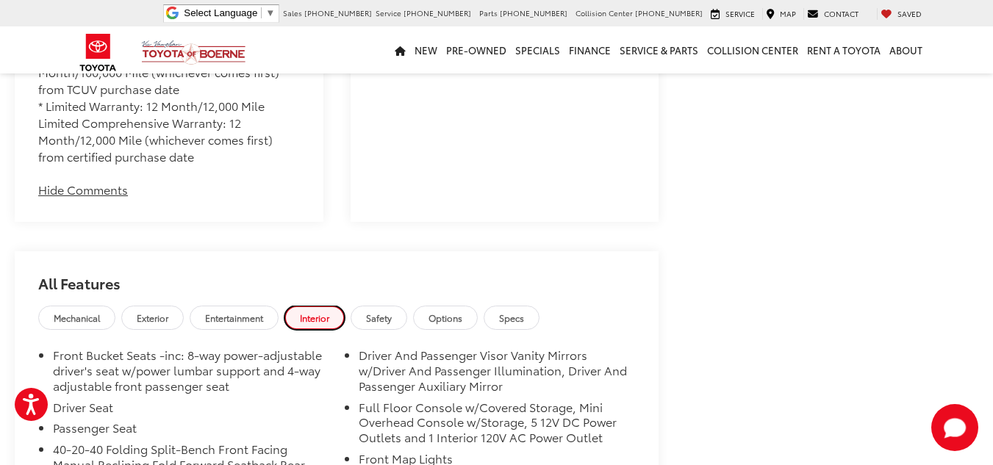
scroll to position [1528, 0]
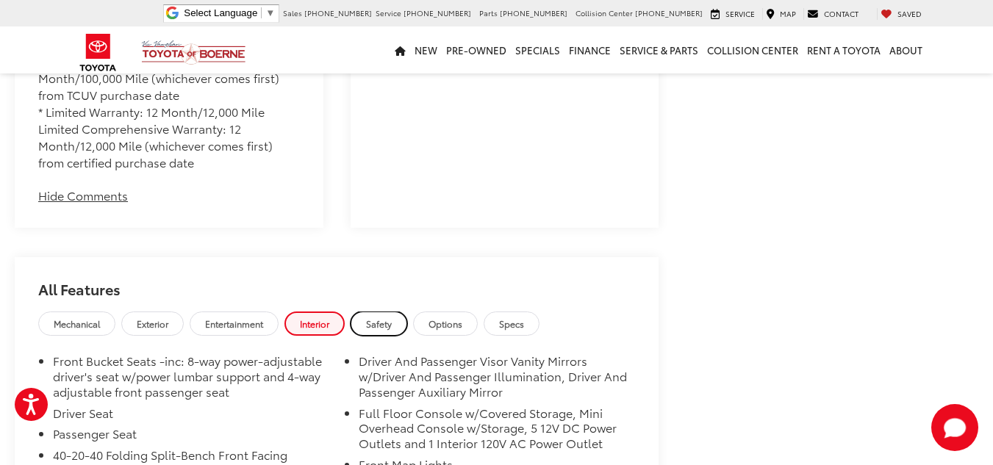
click at [394, 312] on link "Safety" at bounding box center [378, 324] width 57 height 24
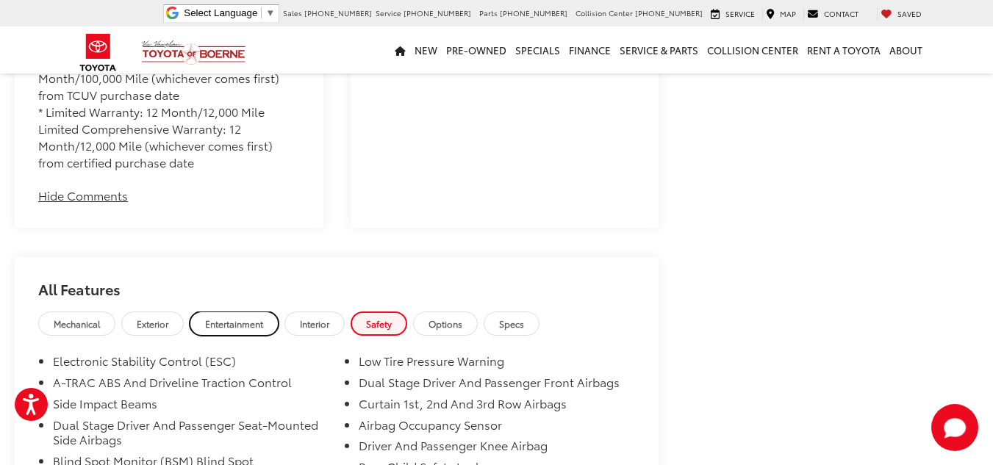
click at [227, 317] on span "Entertainment" at bounding box center [234, 323] width 58 height 12
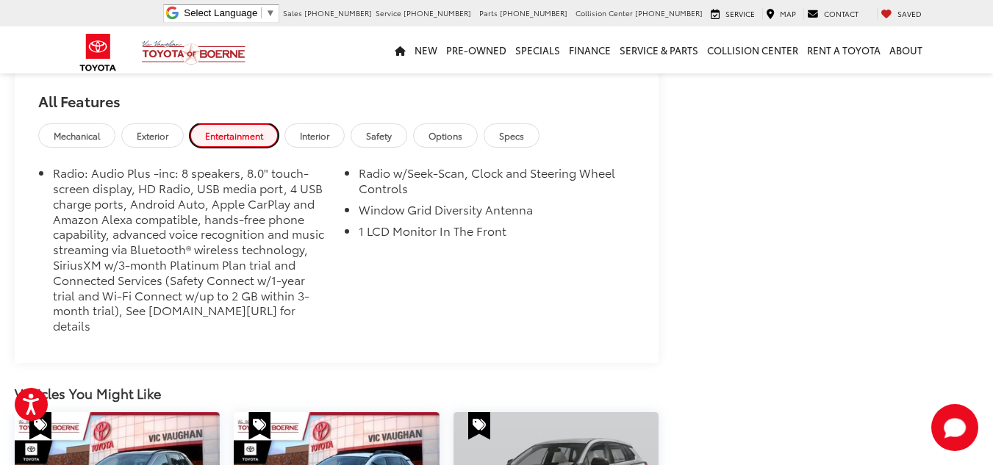
scroll to position [1822, 0]
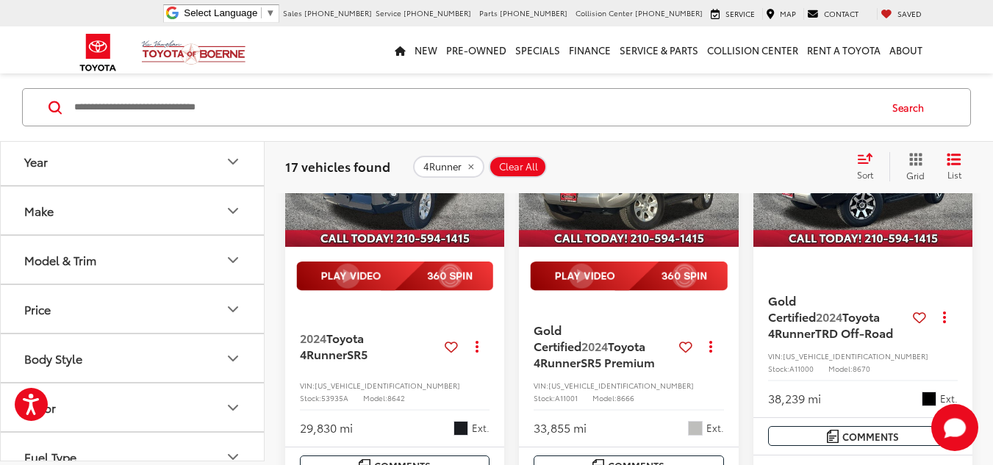
scroll to position [1743, 0]
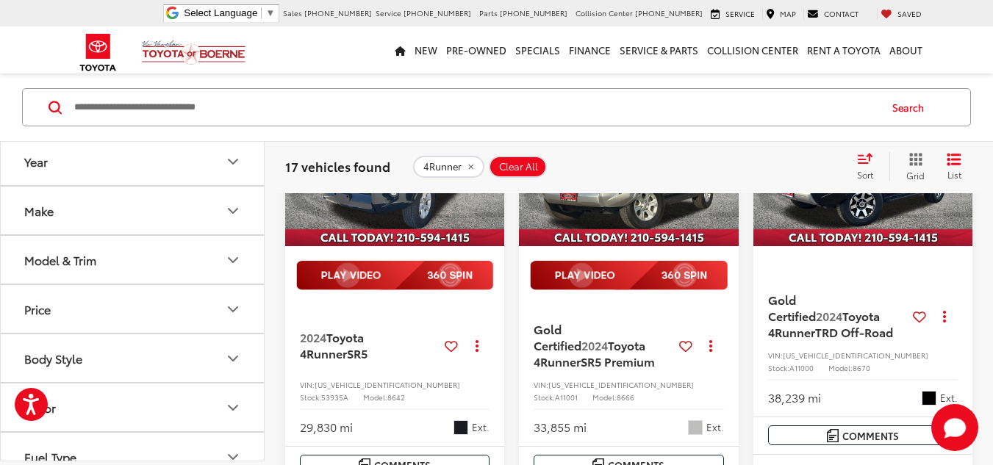
click at [888, 248] on img "2024 Toyota 4Runner TRD Off-Road 0" at bounding box center [862, 165] width 221 height 166
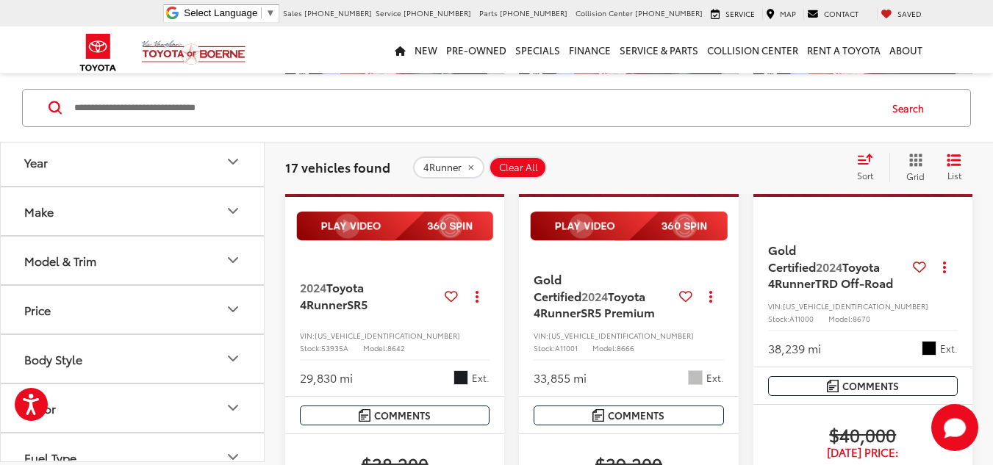
scroll to position [1693, 0]
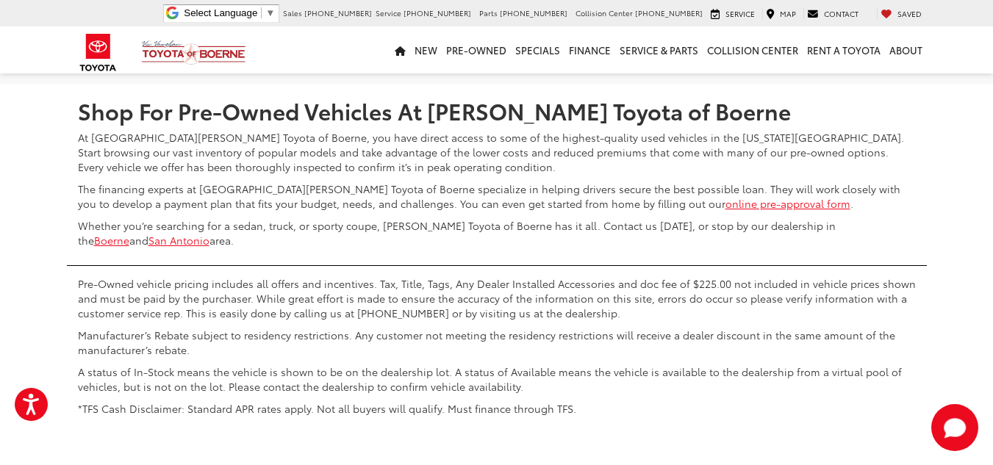
scroll to position [3389, 0]
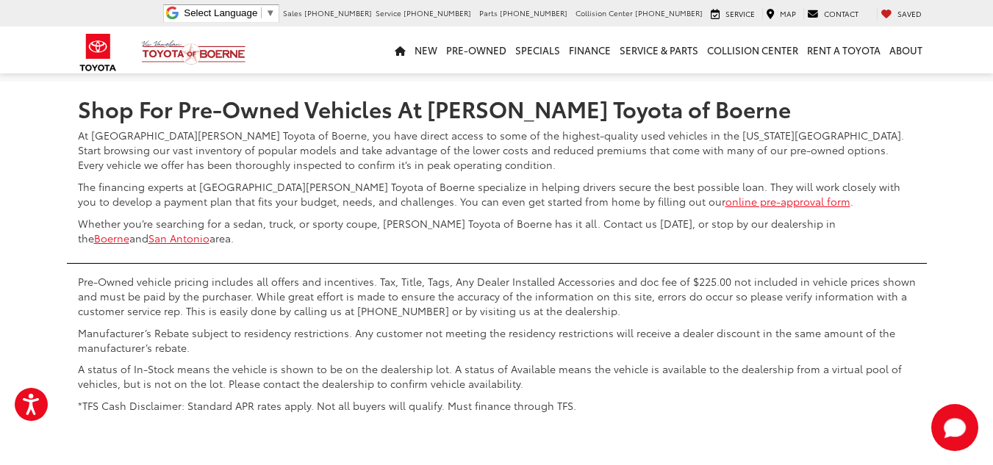
click at [764, 51] on link "2" at bounding box center [775, 38] width 23 height 26
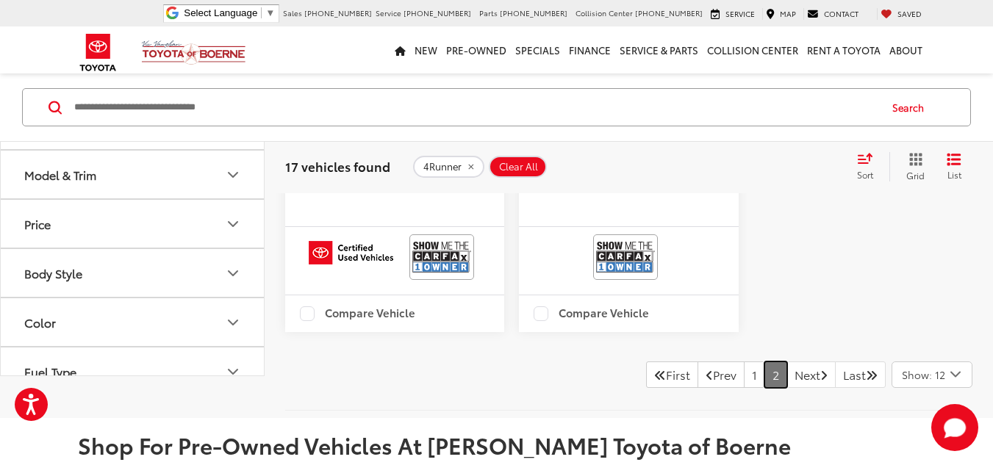
scroll to position [1571, 0]
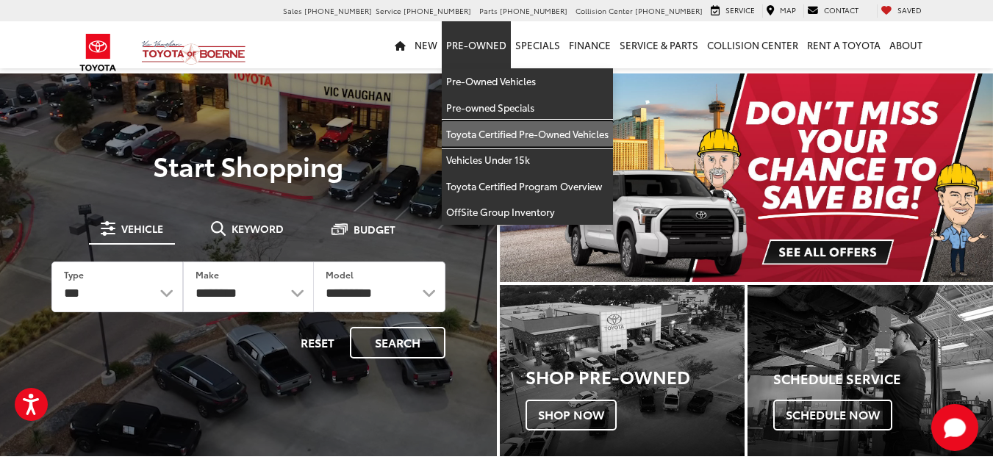
click at [494, 140] on link "Toyota Certified Pre-Owned Vehicles" at bounding box center [527, 134] width 171 height 26
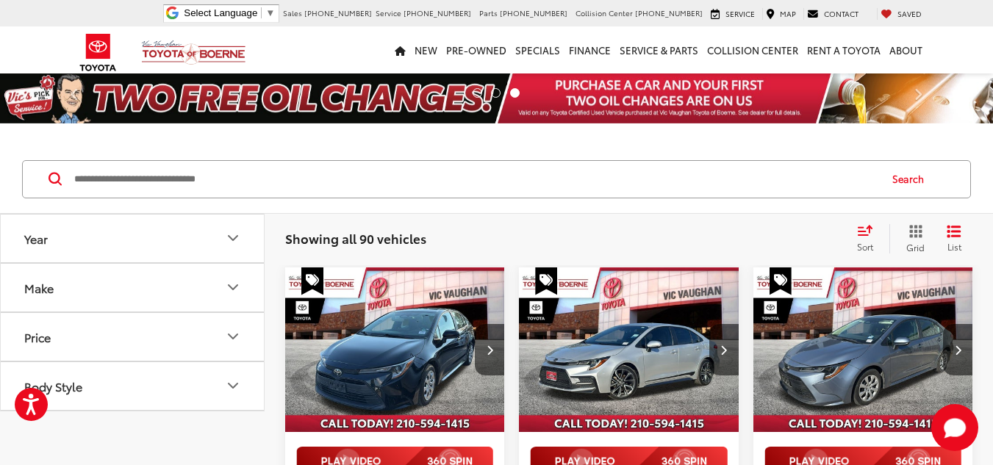
click at [116, 291] on button "Make" at bounding box center [133, 288] width 264 height 48
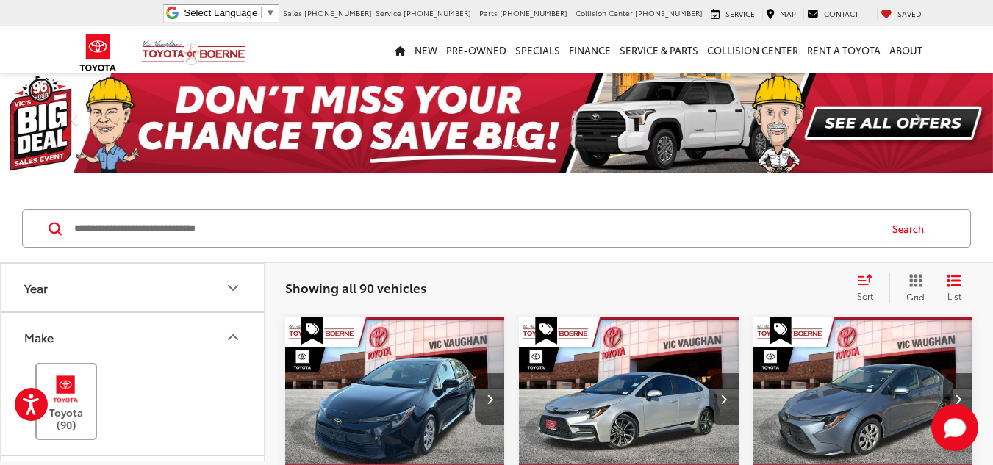
click at [71, 381] on img at bounding box center [66, 389] width 40 height 35
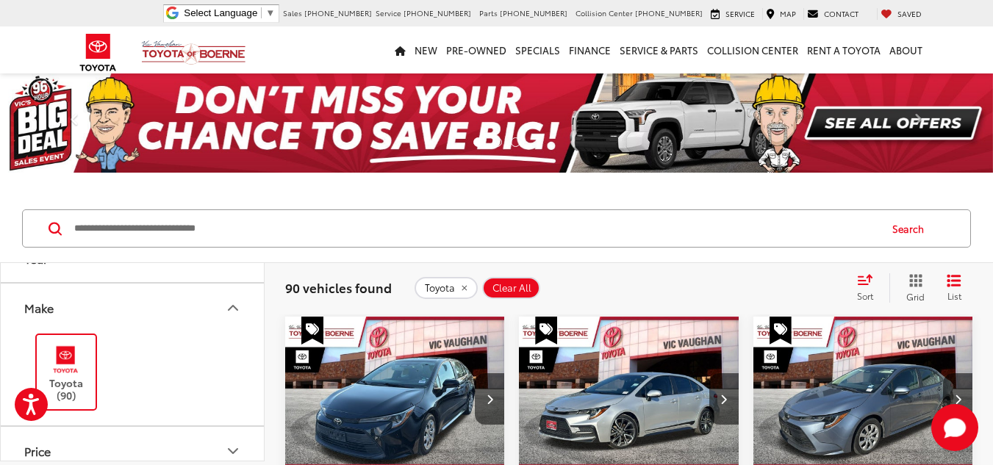
scroll to position [59, 0]
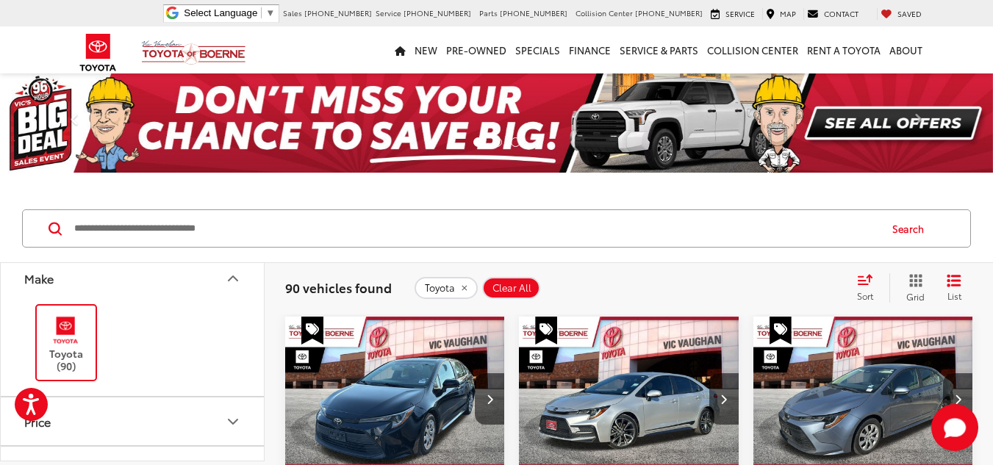
click at [272, 303] on div "90 vehicles found Toyota Clear All + 0 test Sort Price: High to Low Price: Low …" at bounding box center [628, 288] width 728 height 53
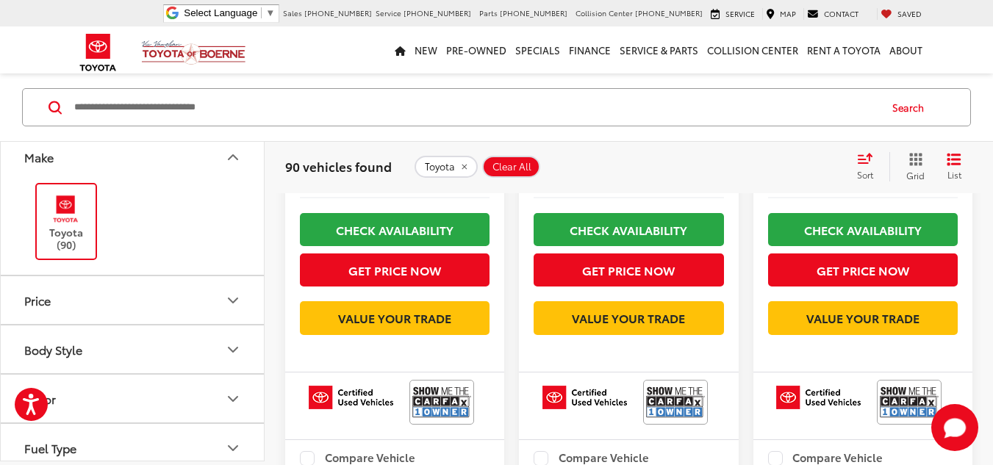
click at [156, 365] on button "Body Style" at bounding box center [133, 349] width 264 height 48
click at [264, 272] on div "Year Make Toyota (90) Price ****** — ******* 10000 191000 Special Offers Only O…" at bounding box center [132, 302] width 264 height 320
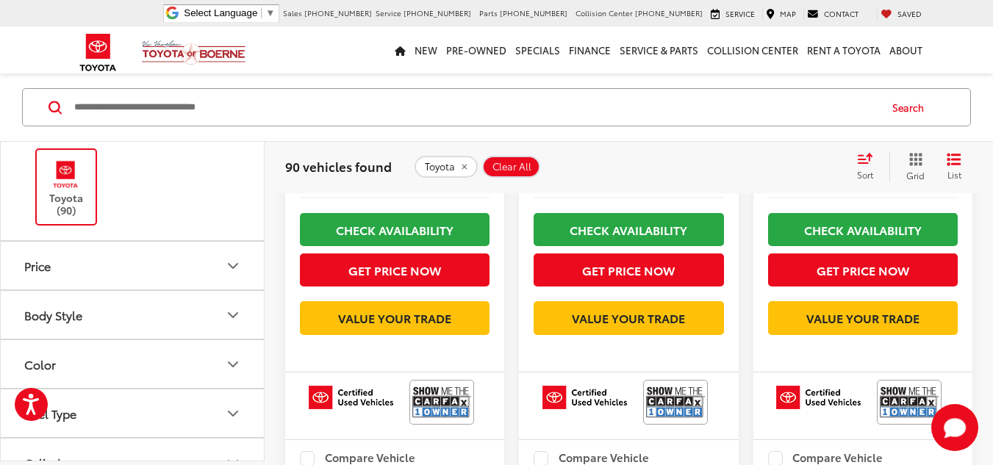
scroll to position [0, 0]
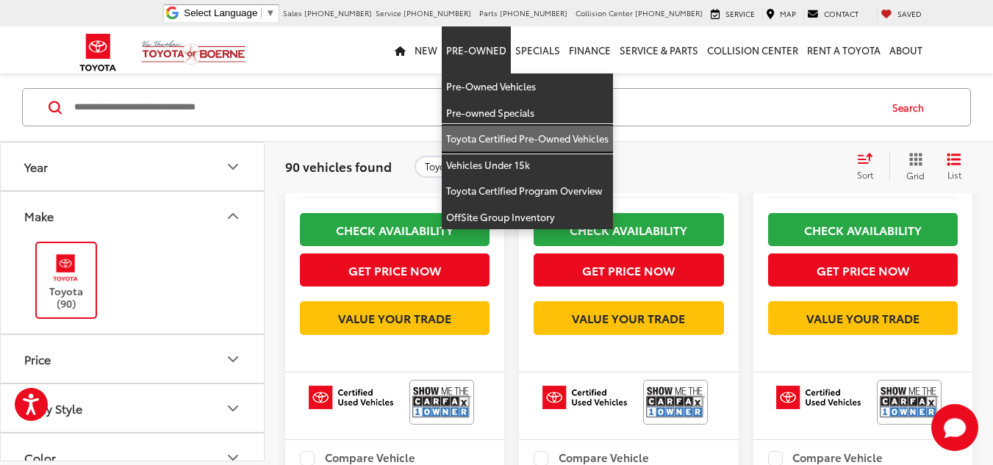
click at [486, 132] on link "Toyota Certified Pre-Owned Vehicles" at bounding box center [527, 139] width 171 height 26
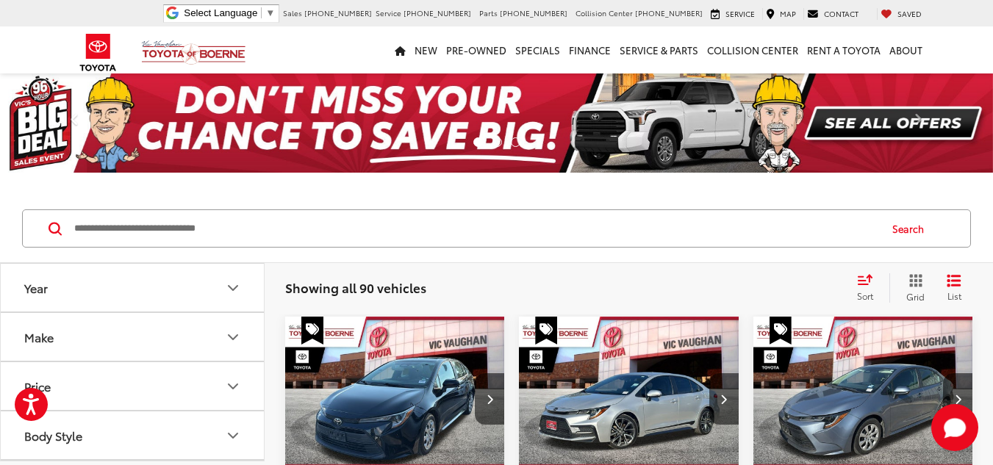
click at [219, 342] on button "Make" at bounding box center [133, 337] width 264 height 48
click at [55, 398] on img at bounding box center [66, 389] width 40 height 35
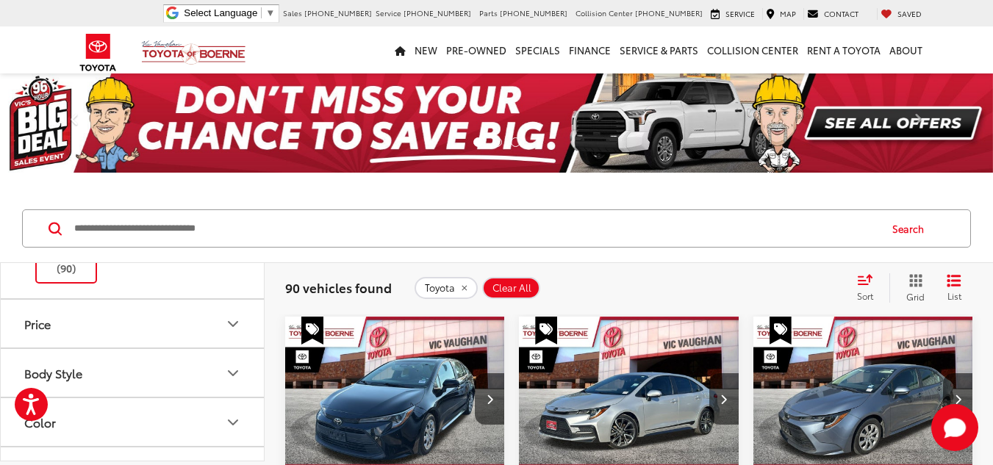
scroll to position [264, 0]
drag, startPoint x: 254, startPoint y: 348, endPoint x: 265, endPoint y: 299, distance: 49.7
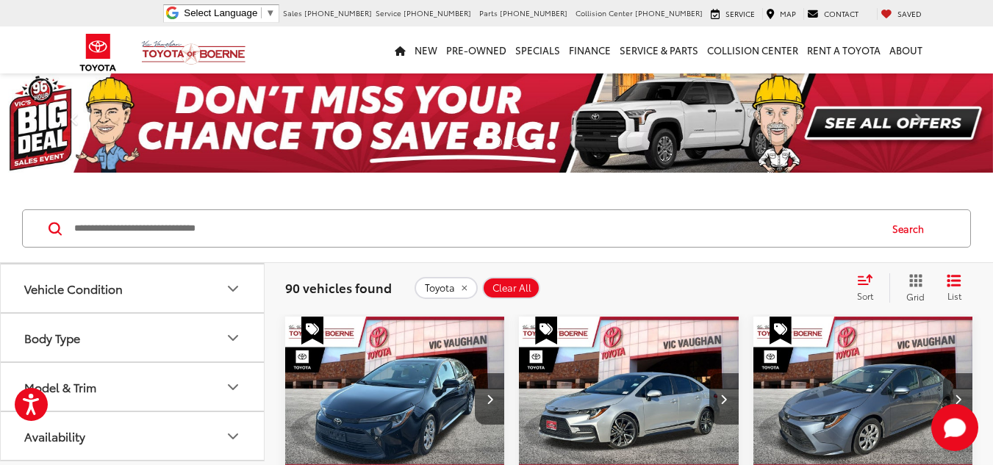
scroll to position [0, 0]
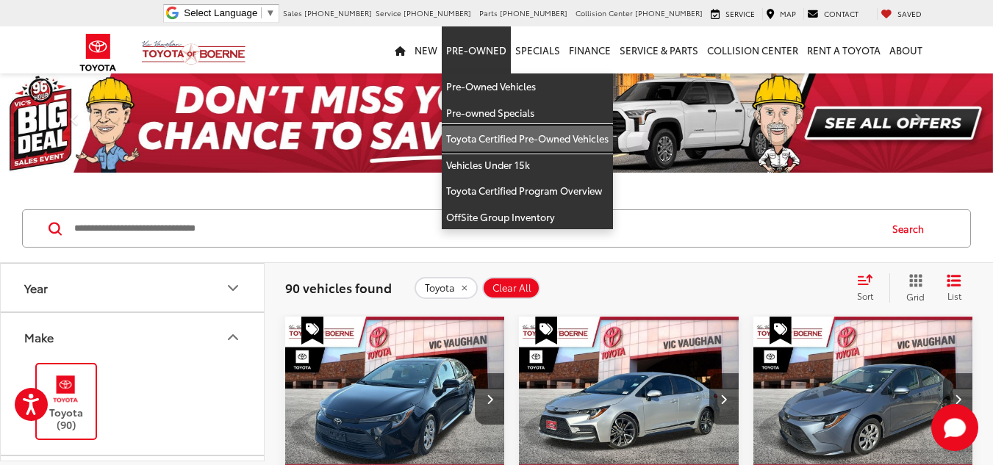
click at [486, 134] on link "Toyota Certified Pre-Owned Vehicles" at bounding box center [527, 139] width 171 height 26
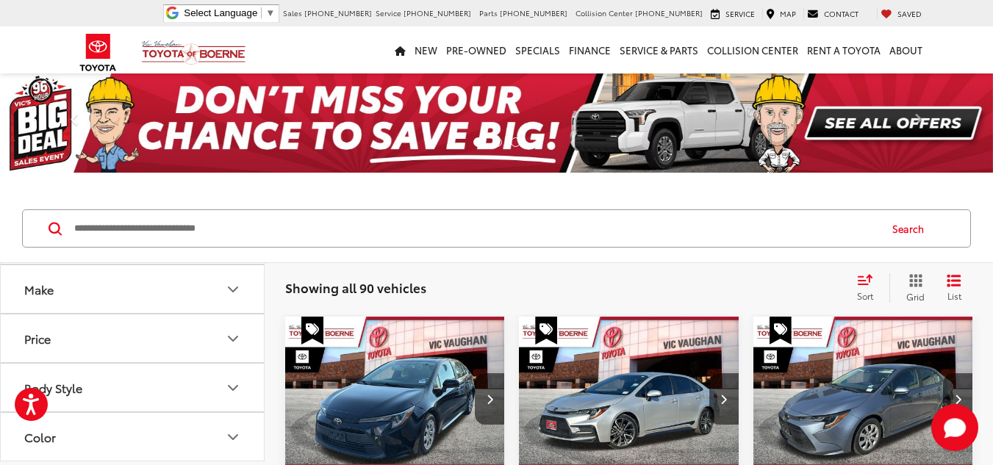
scroll to position [45, 0]
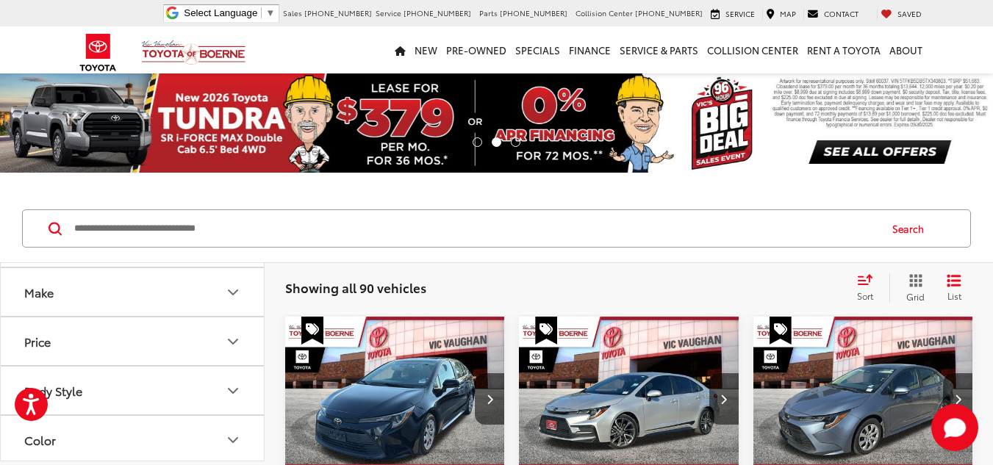
click at [226, 290] on icon "Make" at bounding box center [233, 293] width 18 height 18
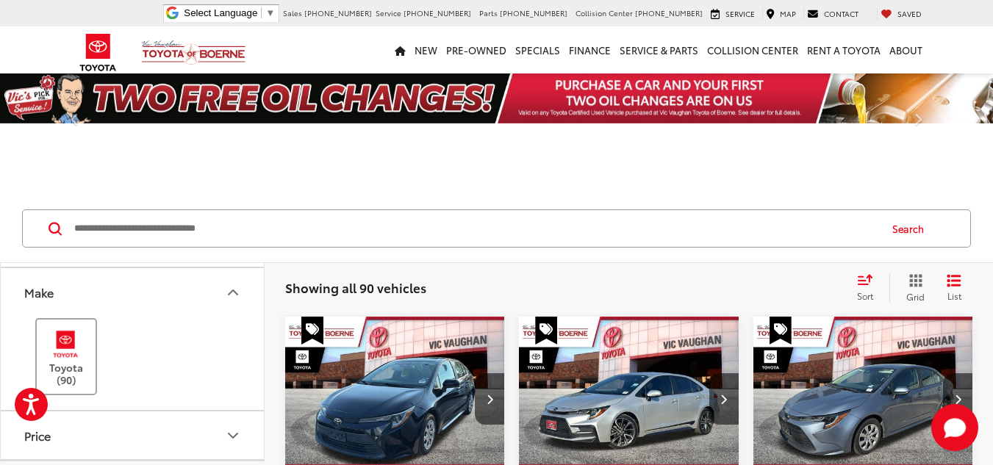
click at [93, 345] on label "Toyota (90)" at bounding box center [67, 357] width 60 height 60
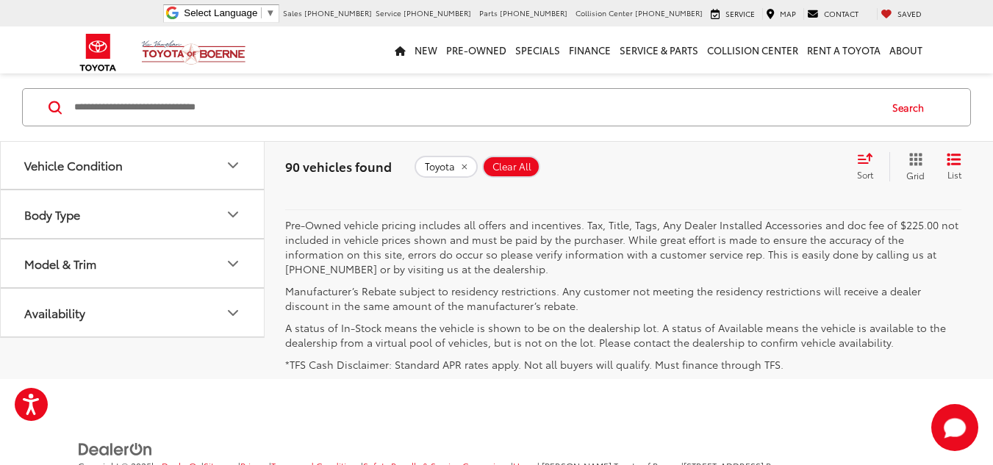
scroll to position [2856, 0]
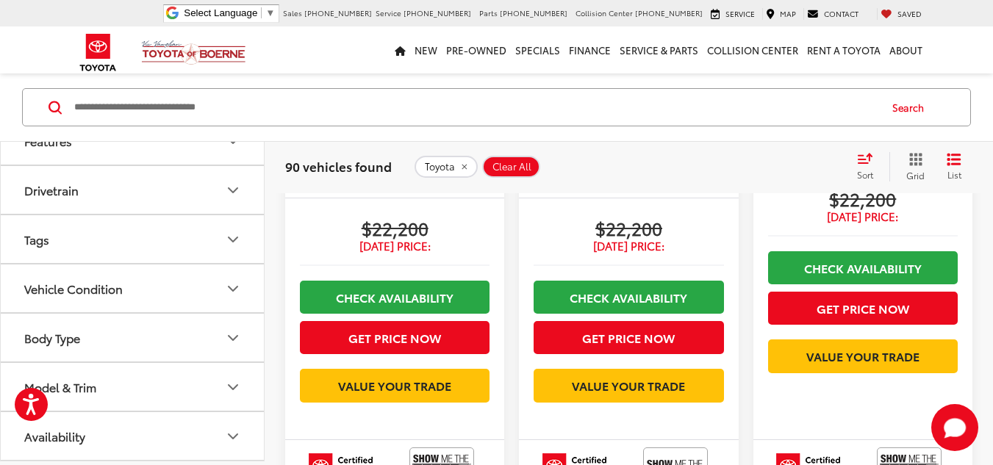
click at [420, 93] on input "Search by Make, Model, or Keyword" at bounding box center [475, 107] width 805 height 35
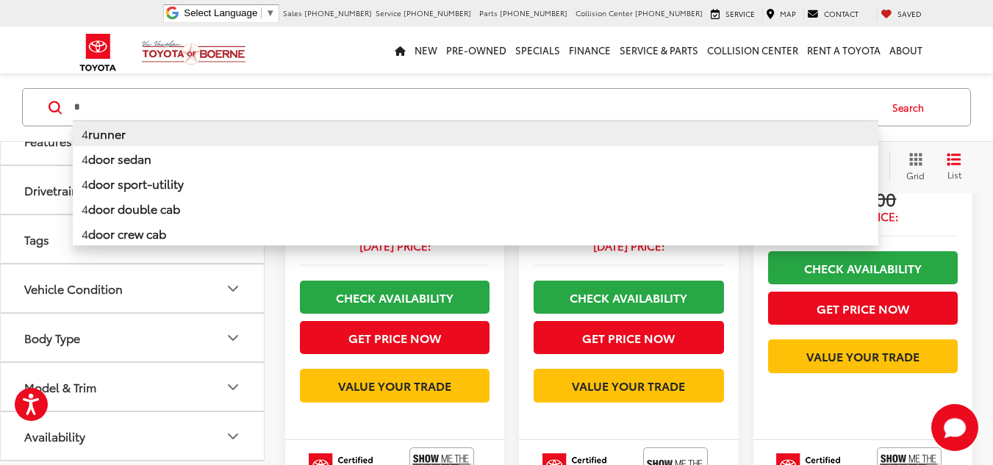
click at [281, 142] on li "4 runner" at bounding box center [475, 133] width 805 height 26
type input "*******"
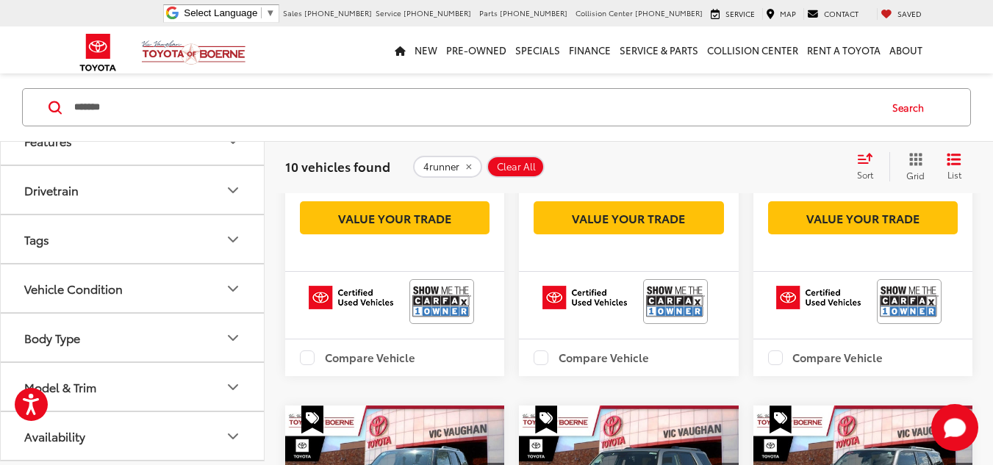
scroll to position [580, 0]
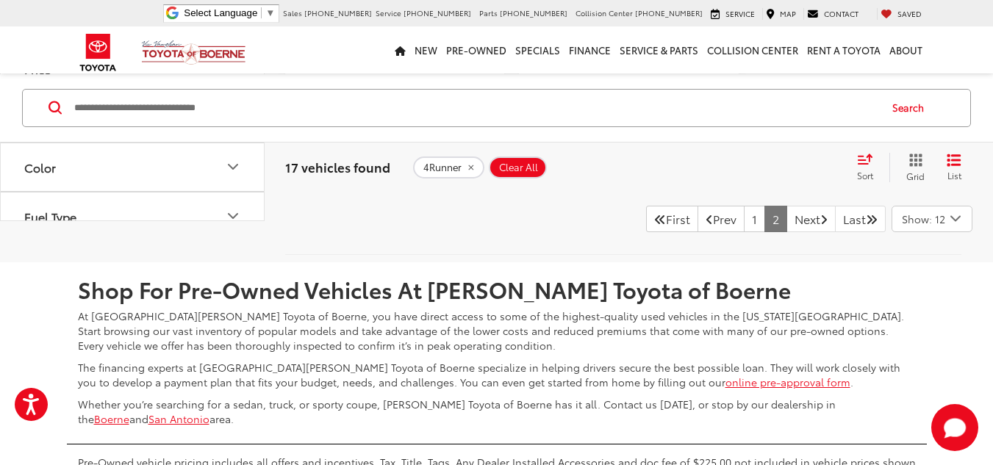
scroll to position [1637, 0]
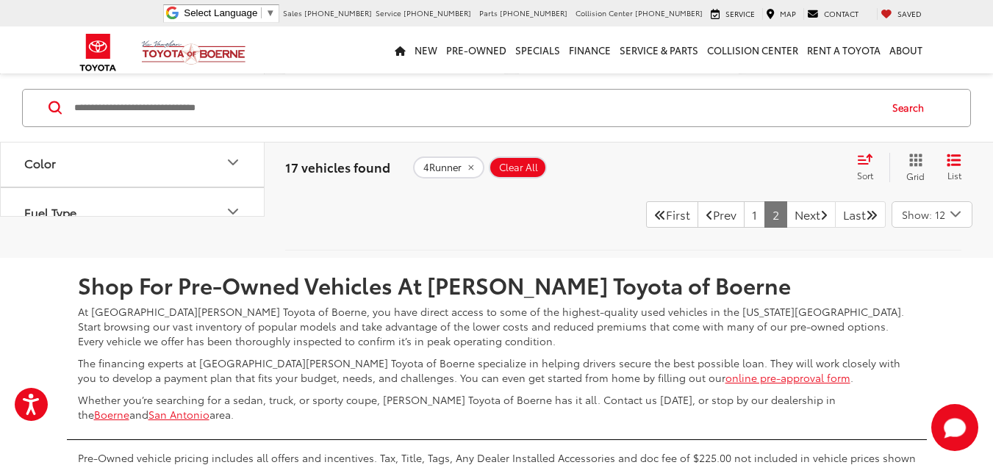
drag, startPoint x: 993, startPoint y: 88, endPoint x: 991, endPoint y: 356, distance: 268.2
click at [744, 228] on link "1" at bounding box center [754, 214] width 21 height 26
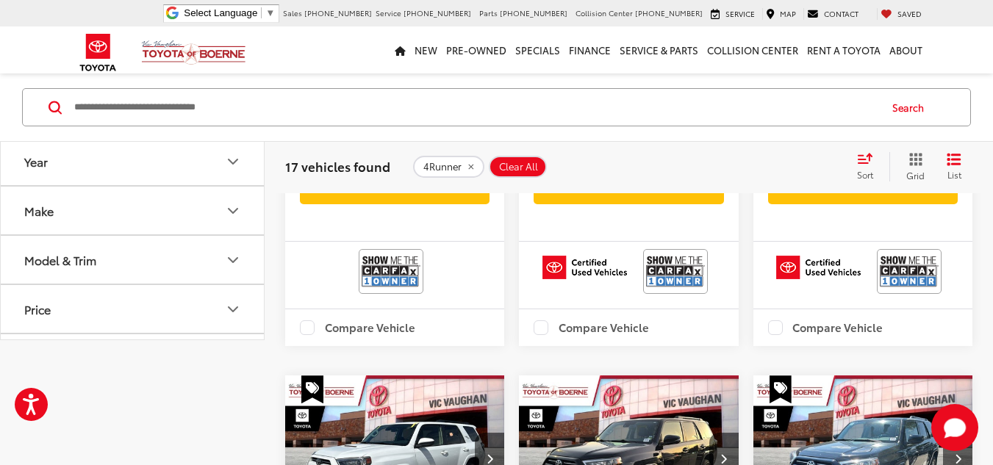
scroll to position [72, 0]
